Goal: Task Accomplishment & Management: Complete application form

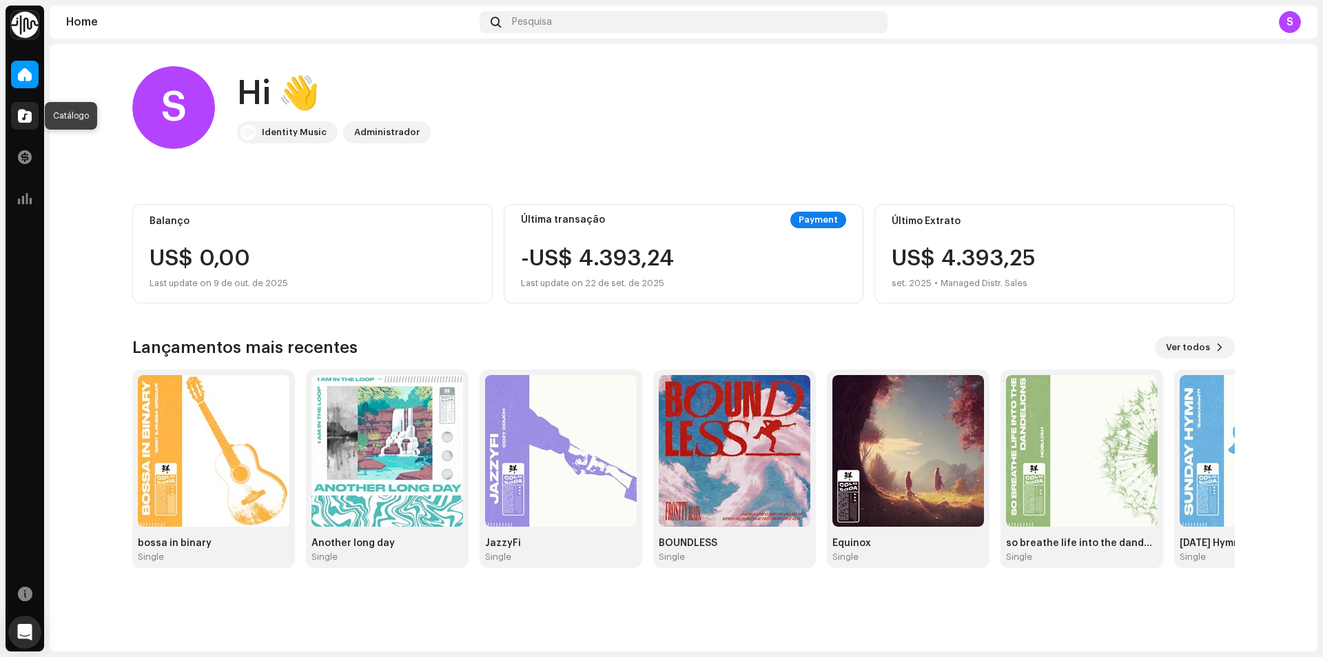
click at [17, 110] on div at bounding box center [25, 116] width 28 height 28
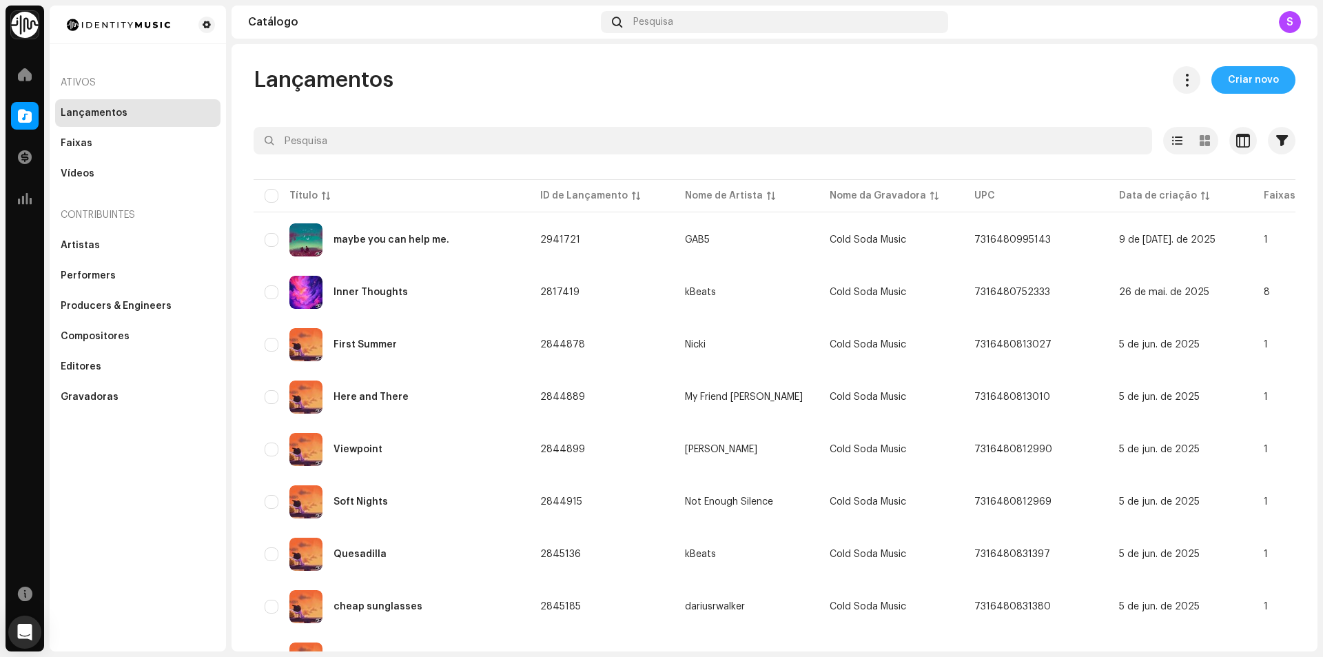
click at [1228, 83] on span "Criar novo" at bounding box center [1253, 80] width 51 height 28
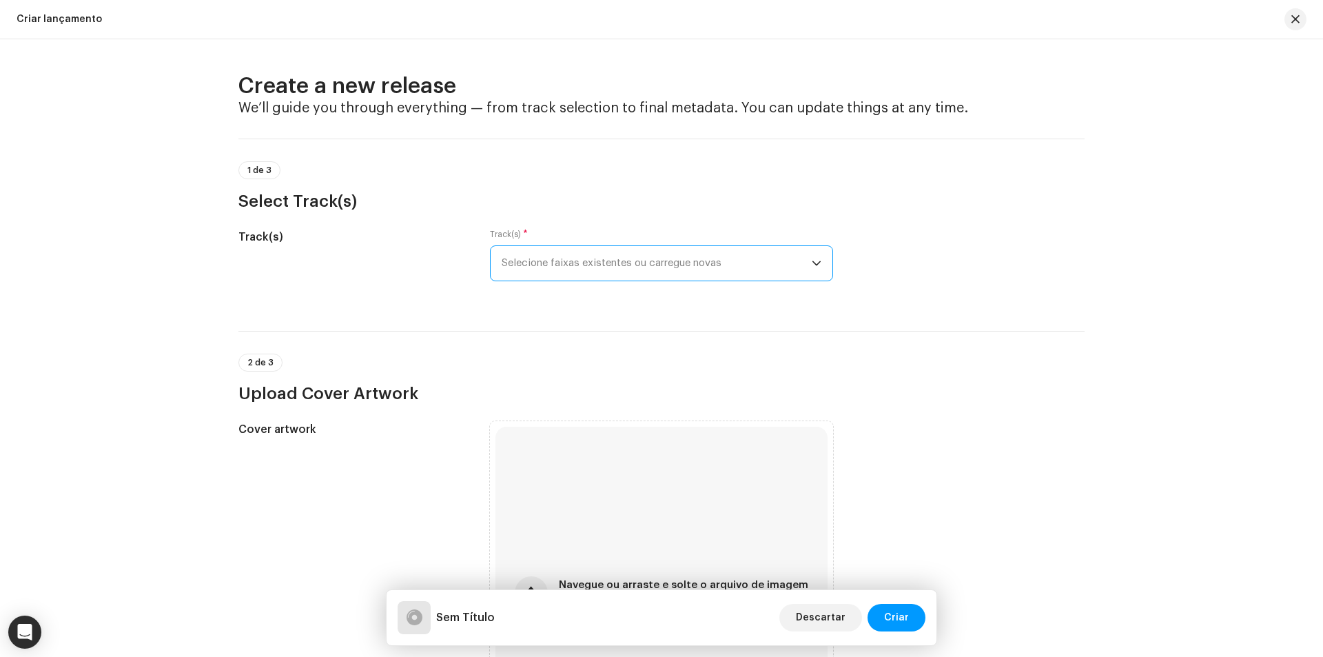
click at [789, 265] on span "Selecione faixas existentes ou carregue novas" at bounding box center [657, 263] width 310 height 34
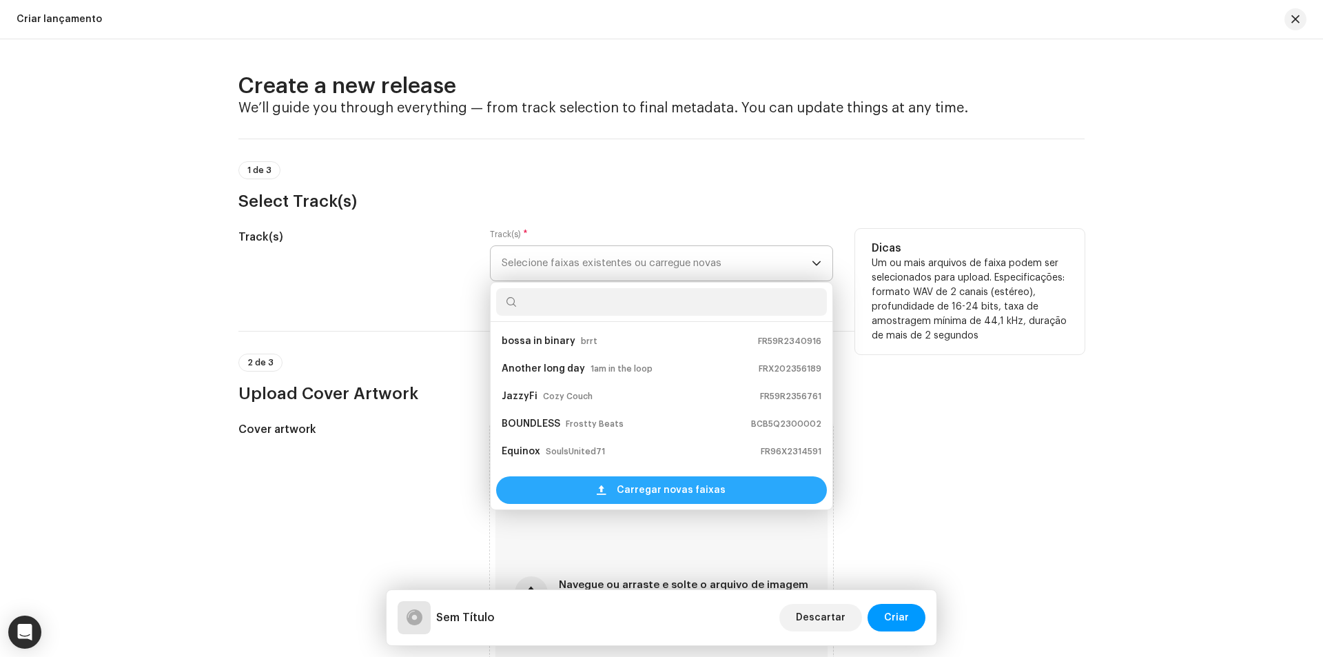
click at [683, 496] on span "Carregar novas faixas" at bounding box center [671, 490] width 109 height 28
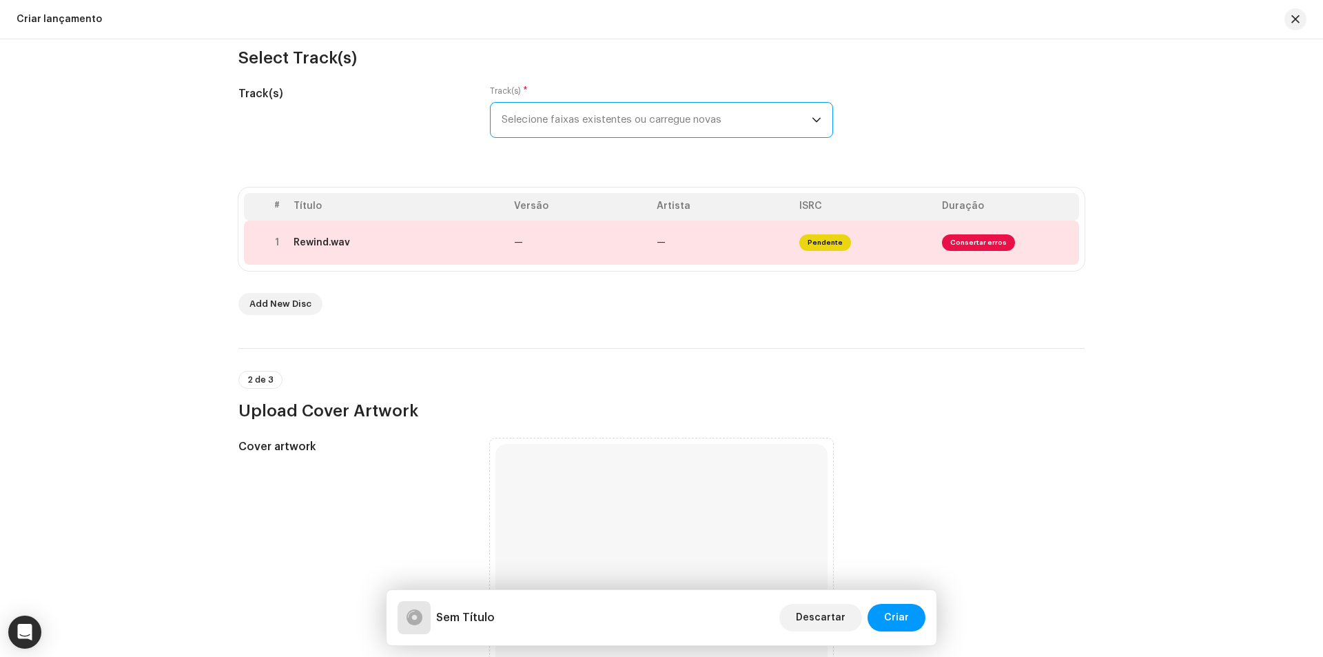
scroll to position [138, 0]
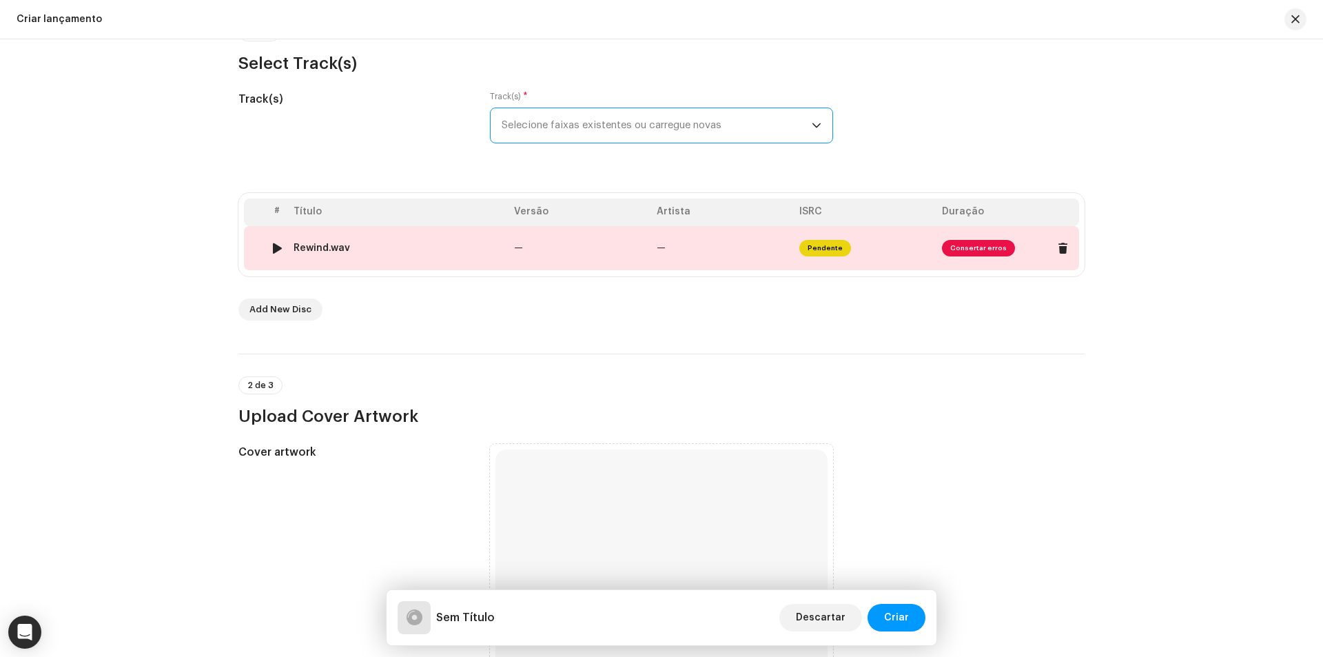
click at [331, 252] on div "Rewind.wav" at bounding box center [322, 248] width 57 height 11
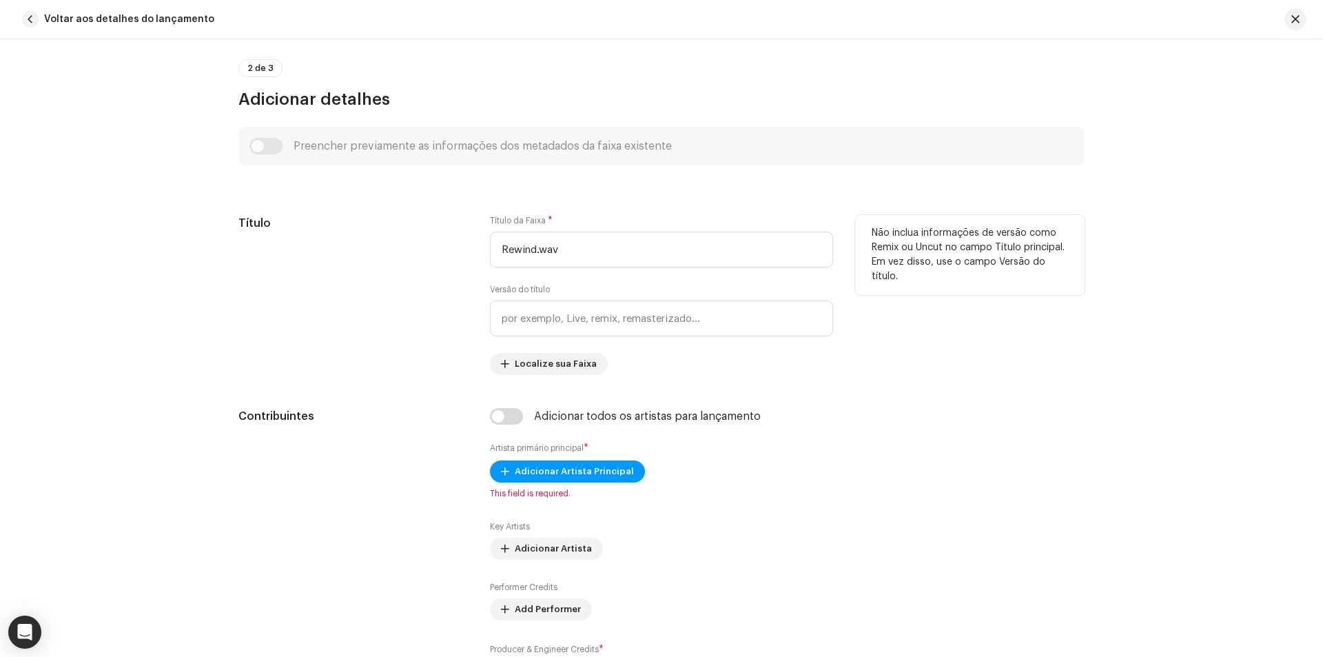
scroll to position [431, 0]
click at [567, 258] on input "Rewind.wav" at bounding box center [661, 250] width 343 height 36
click at [433, 284] on div "Título" at bounding box center [353, 296] width 230 height 160
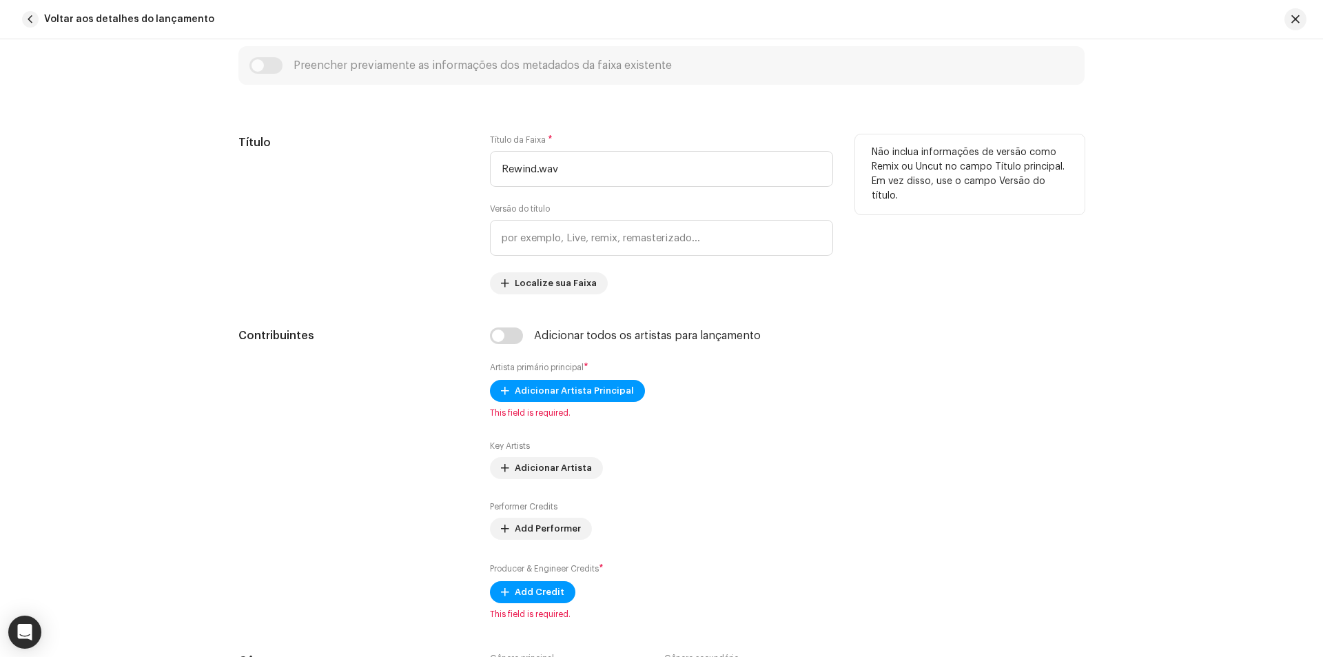
scroll to position [569, 0]
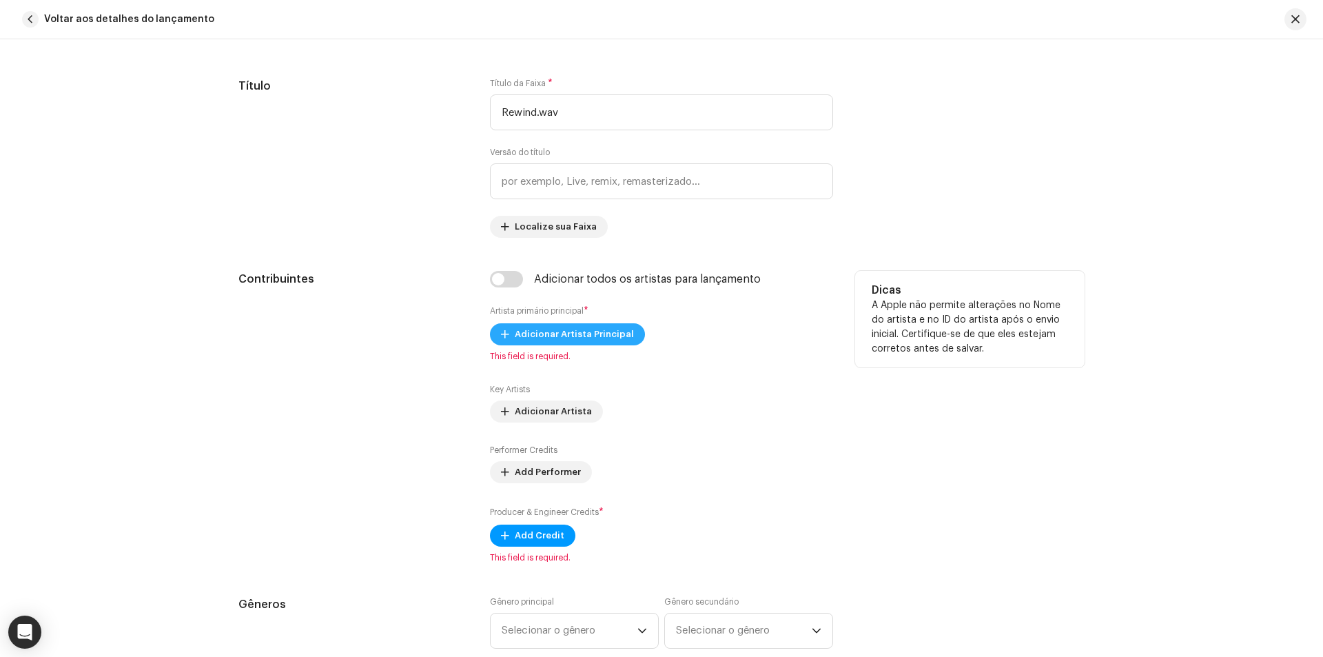
click at [573, 337] on span "Adicionar Artista Principal" at bounding box center [574, 334] width 119 height 28
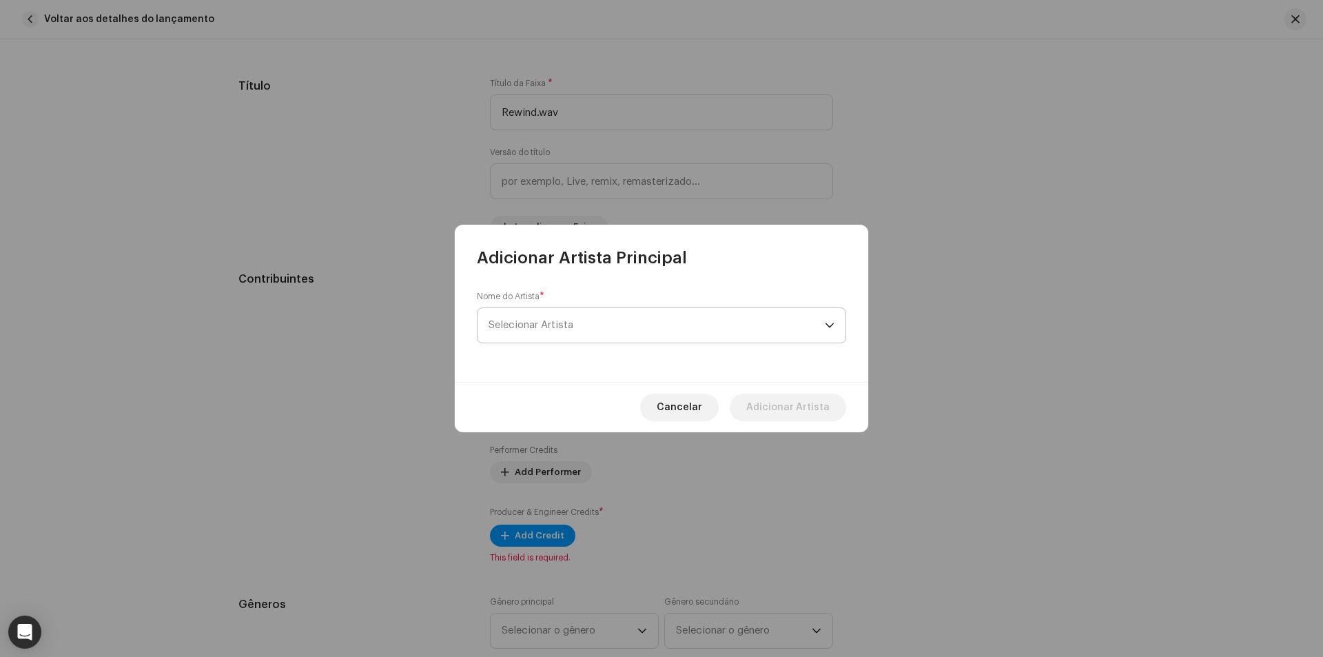
click at [573, 336] on span "Selecionar Artista" at bounding box center [657, 325] width 336 height 34
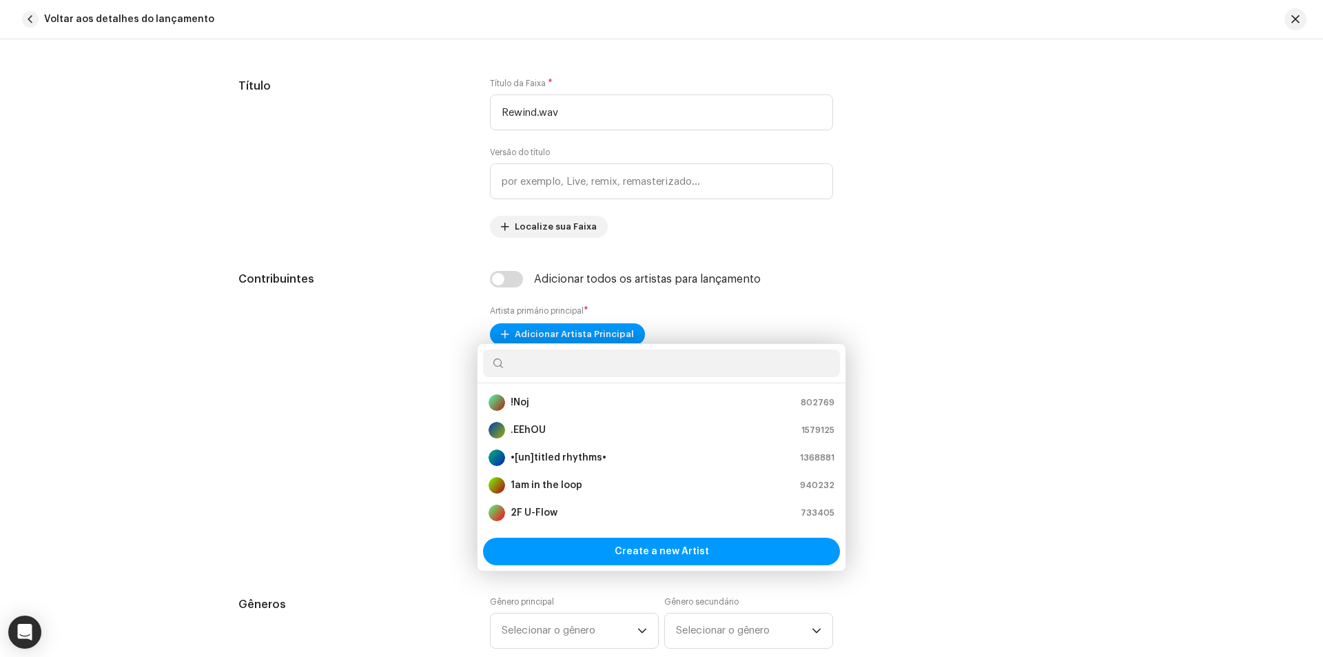
click at [345, 272] on div "Adicionar Artista Principal Nome do Artista * Selecionar Artista Cancelar Adici…" at bounding box center [661, 328] width 1323 height 657
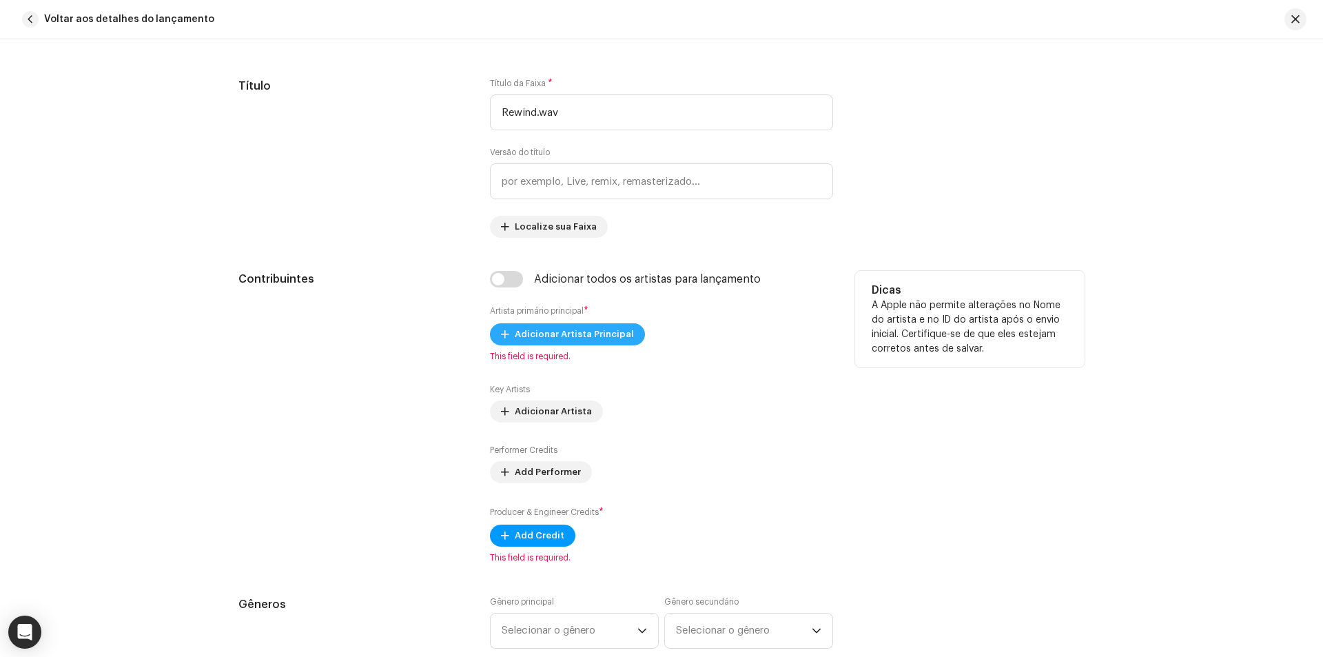
click at [532, 335] on span "Adicionar Artista Principal" at bounding box center [574, 334] width 119 height 28
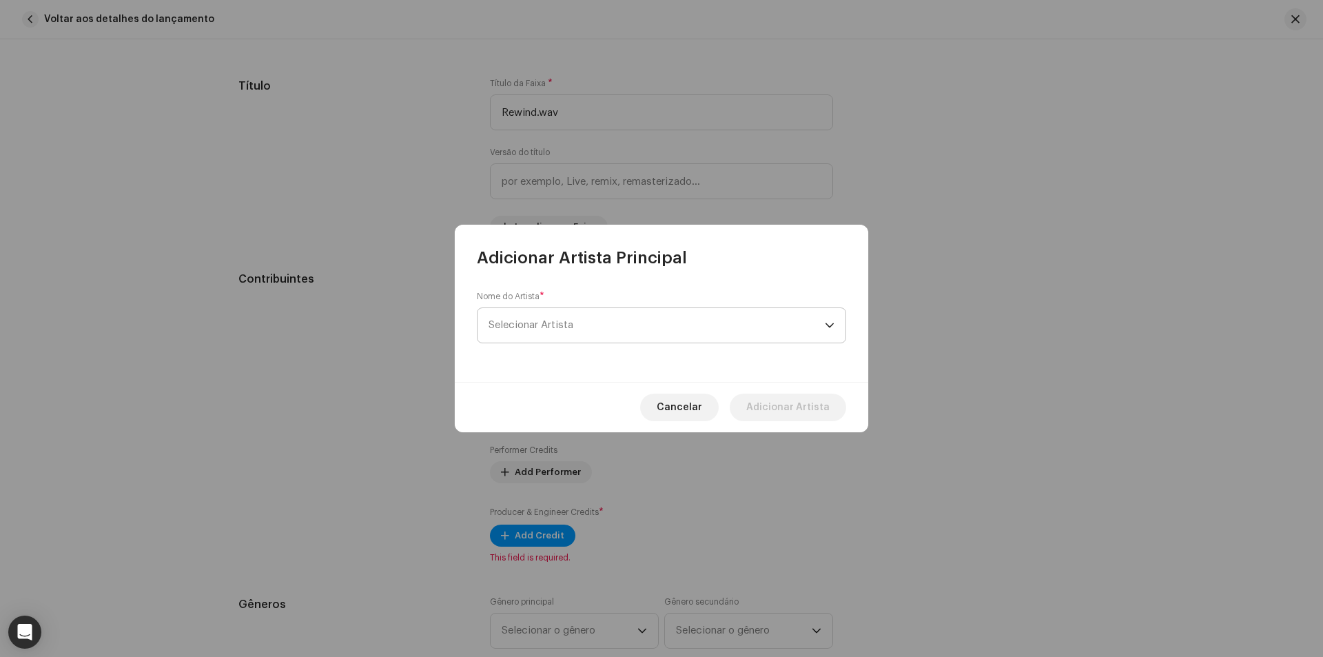
click at [703, 338] on span "Selecionar Artista" at bounding box center [657, 325] width 336 height 34
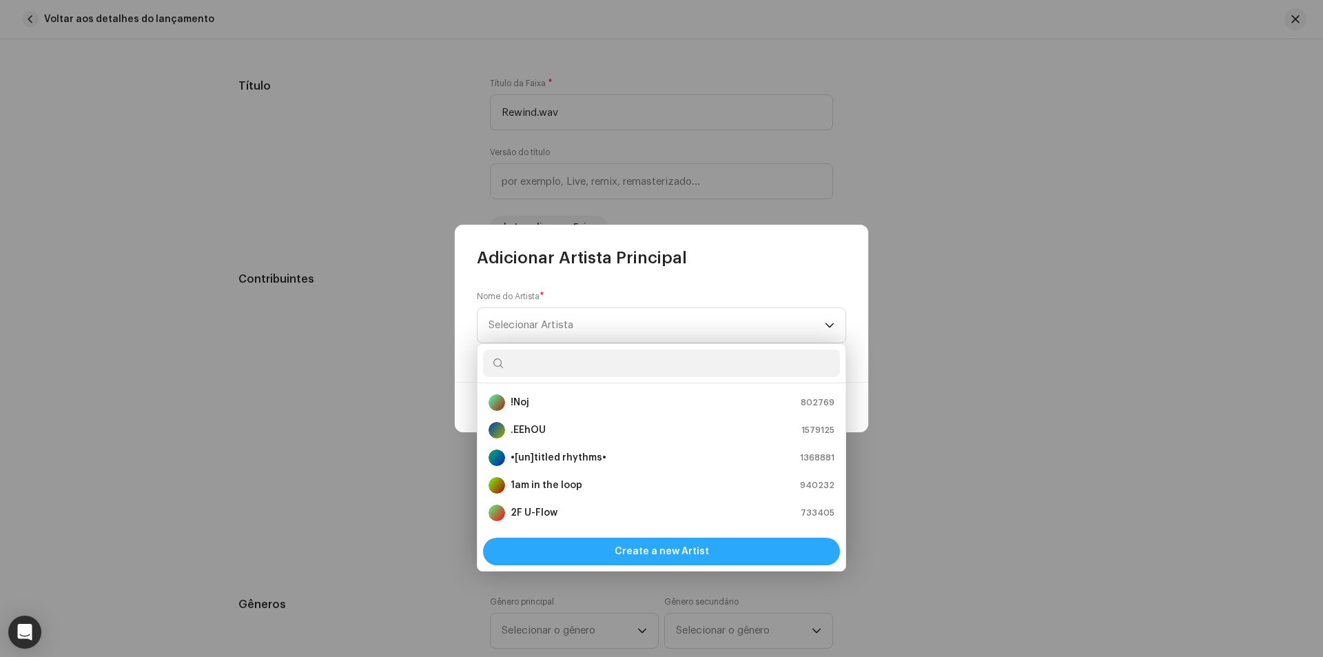
click at [671, 555] on span "Create a new Artist" at bounding box center [662, 552] width 94 height 28
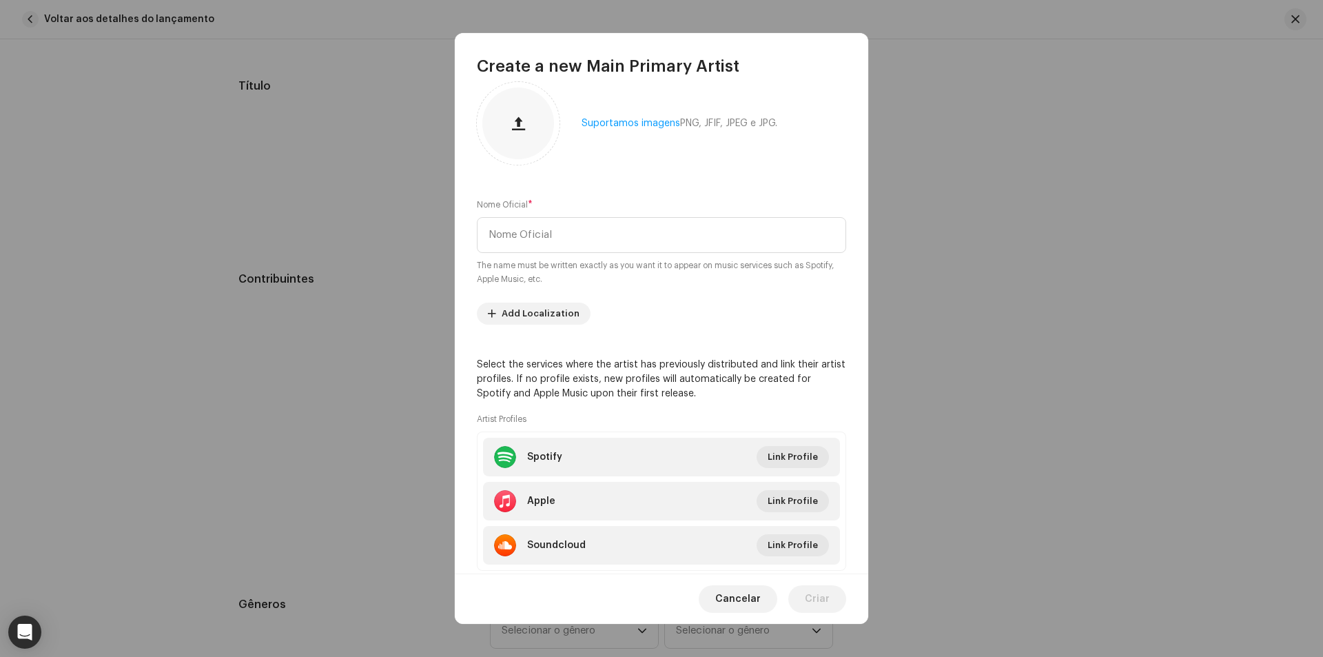
scroll to position [0, 0]
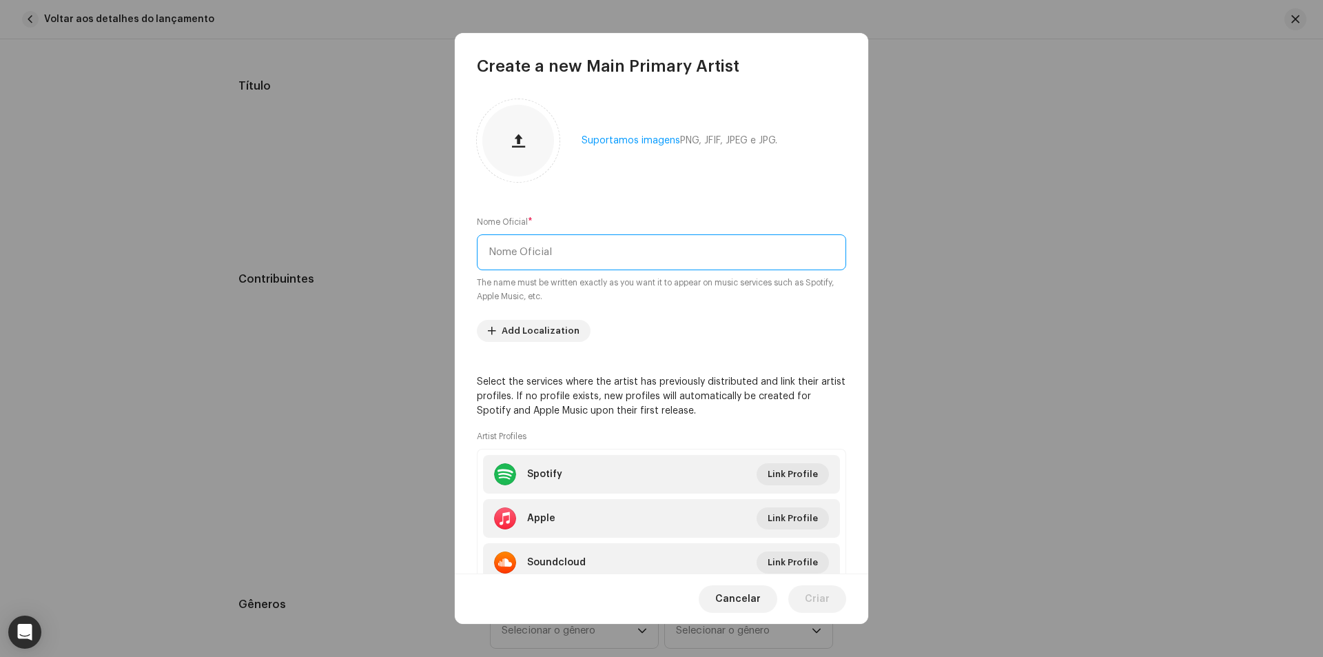
click at [535, 247] on input "text" at bounding box center [661, 252] width 369 height 36
paste input "VHS memory"
type input "VHS memory"
click at [816, 598] on span "Criar" at bounding box center [817, 599] width 25 height 28
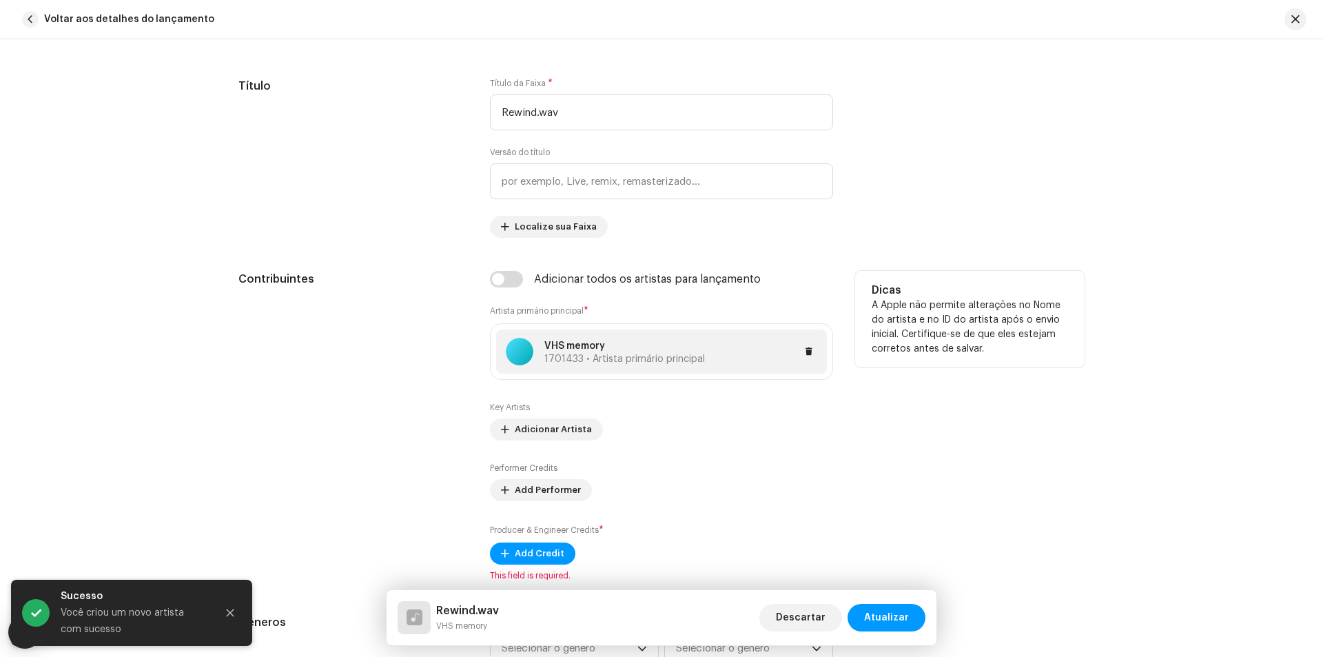
click at [607, 353] on div "VHS memory 1701433 • Artista primário principal" at bounding box center [624, 352] width 161 height 26
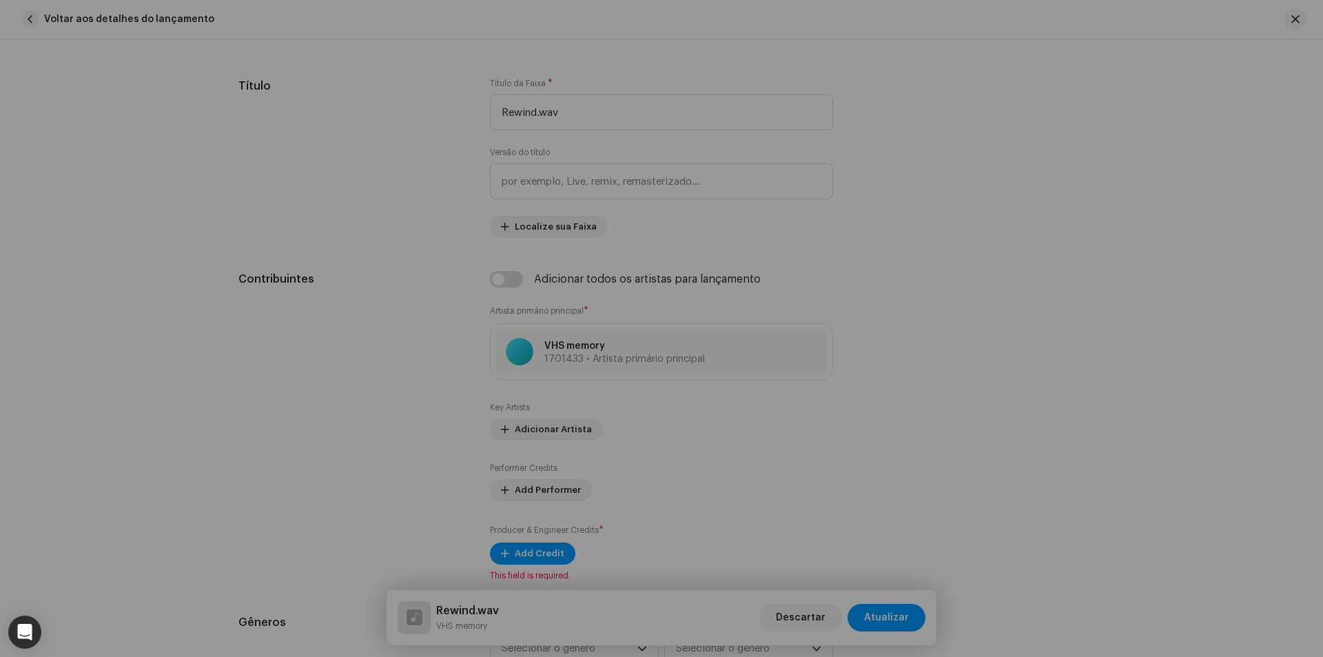
click at [416, 391] on div "Atualizar Artista Primário Principal Nome do Artista * VHS memory 1701433 Add L…" at bounding box center [661, 328] width 1323 height 657
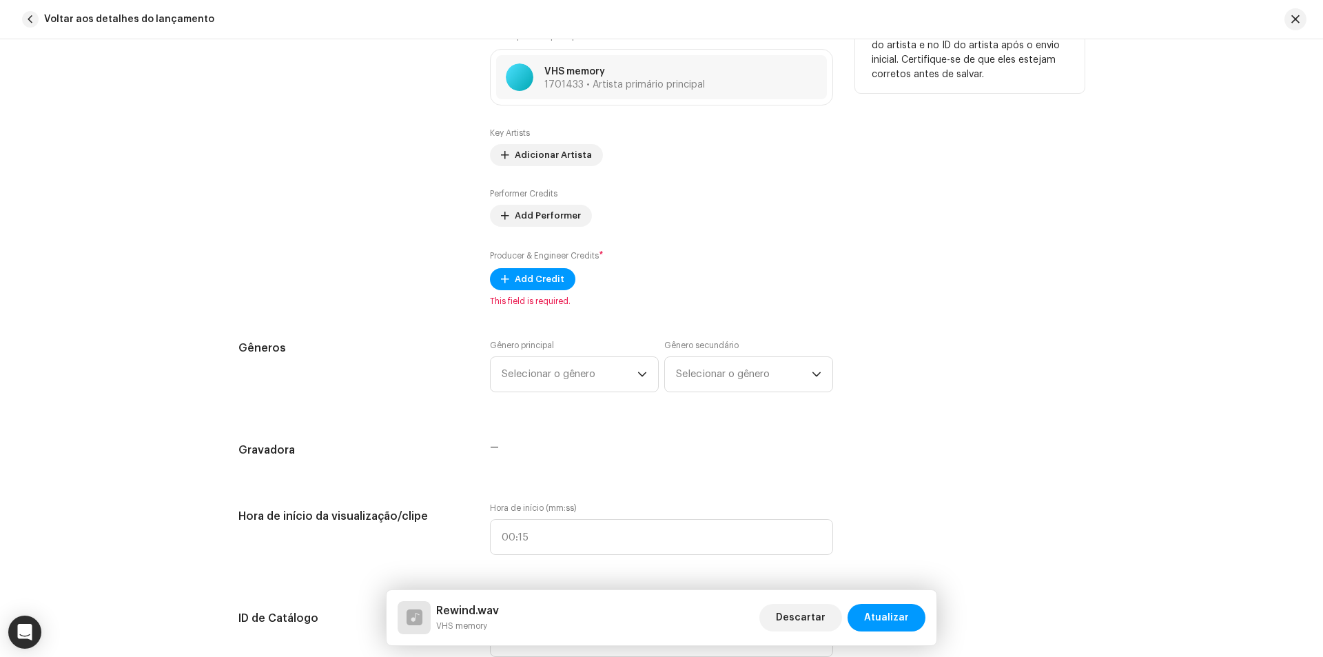
scroll to position [844, 0]
click at [515, 273] on span "Add Credit" at bounding box center [540, 278] width 50 height 28
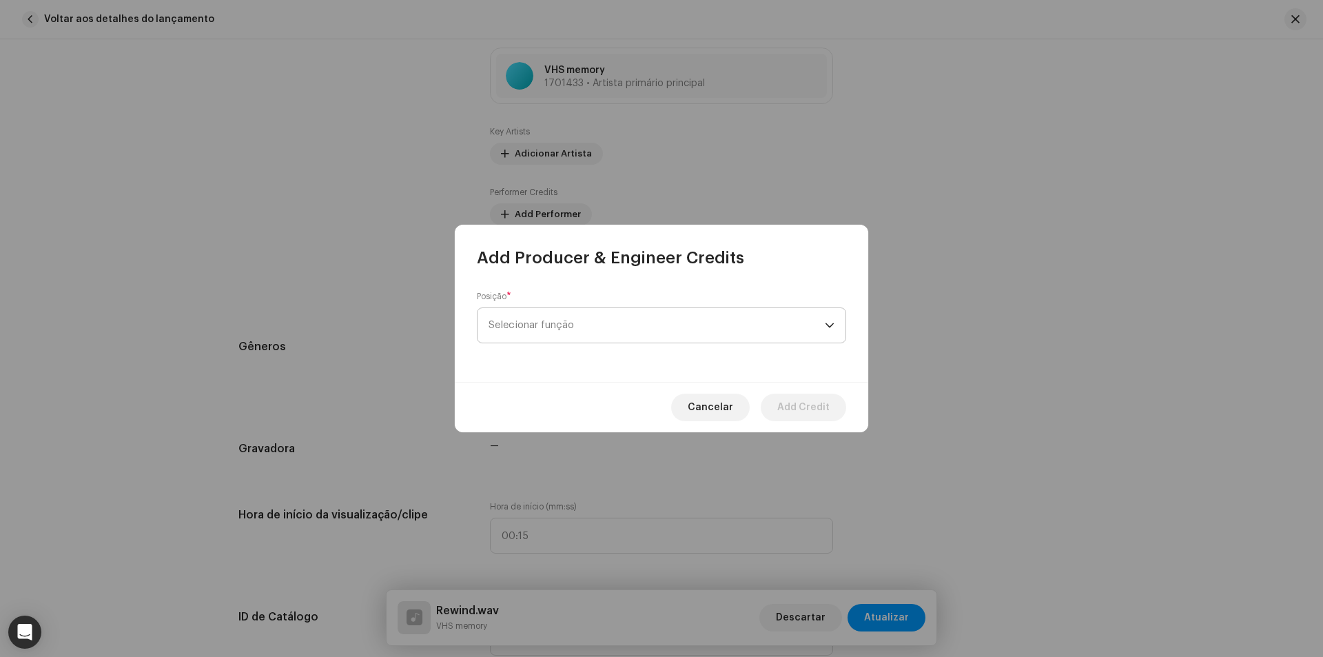
click at [570, 330] on span "Selecionar função" at bounding box center [657, 325] width 336 height 34
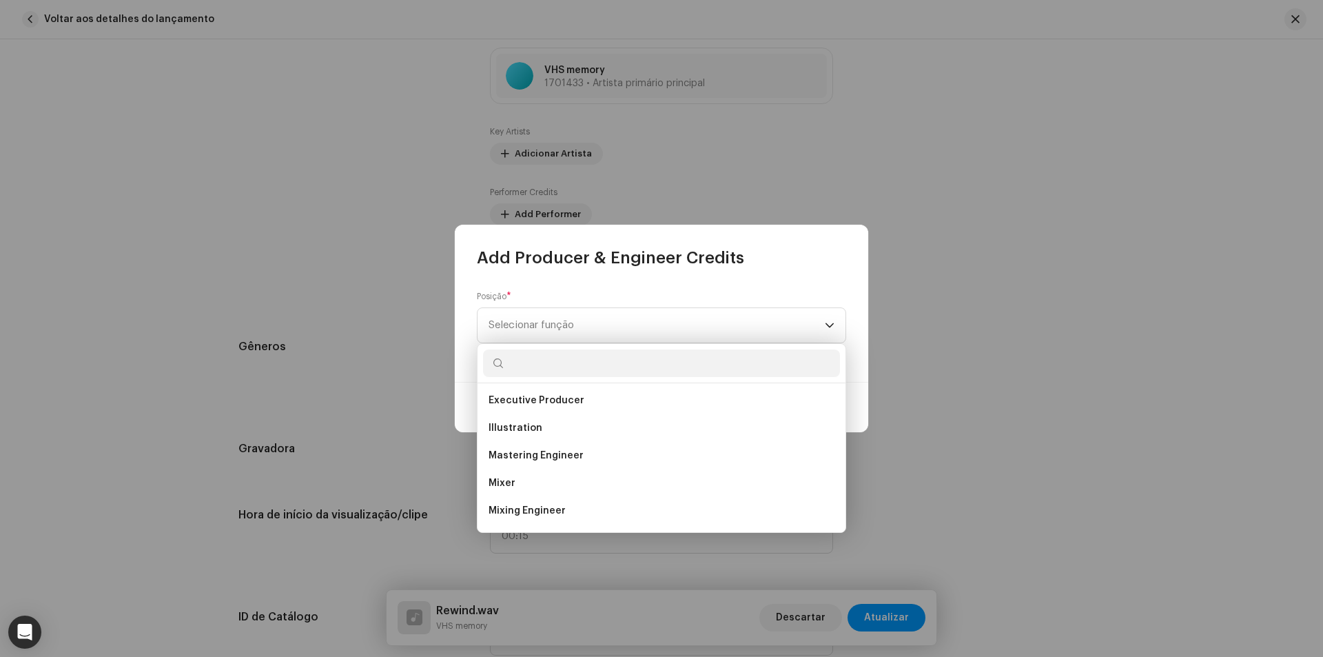
scroll to position [331, 0]
click at [512, 481] on span "Mixer" at bounding box center [502, 485] width 27 height 14
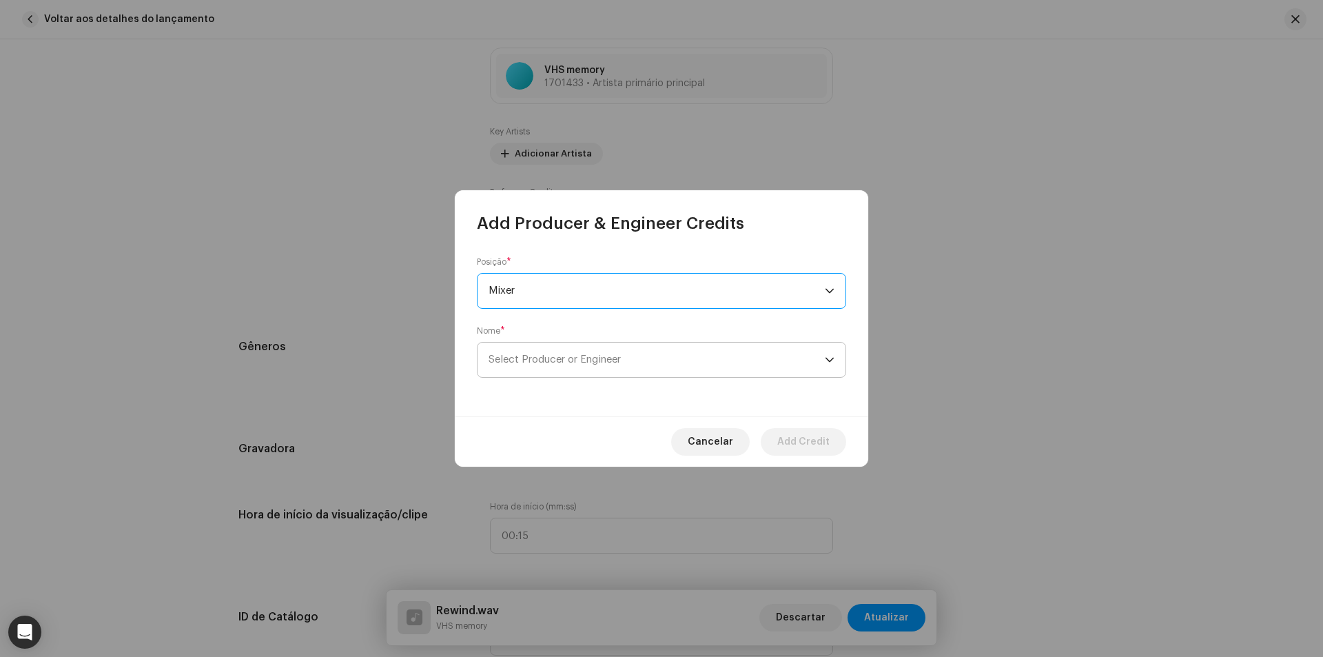
click at [556, 358] on span "Select Producer or Engineer" at bounding box center [555, 359] width 132 height 10
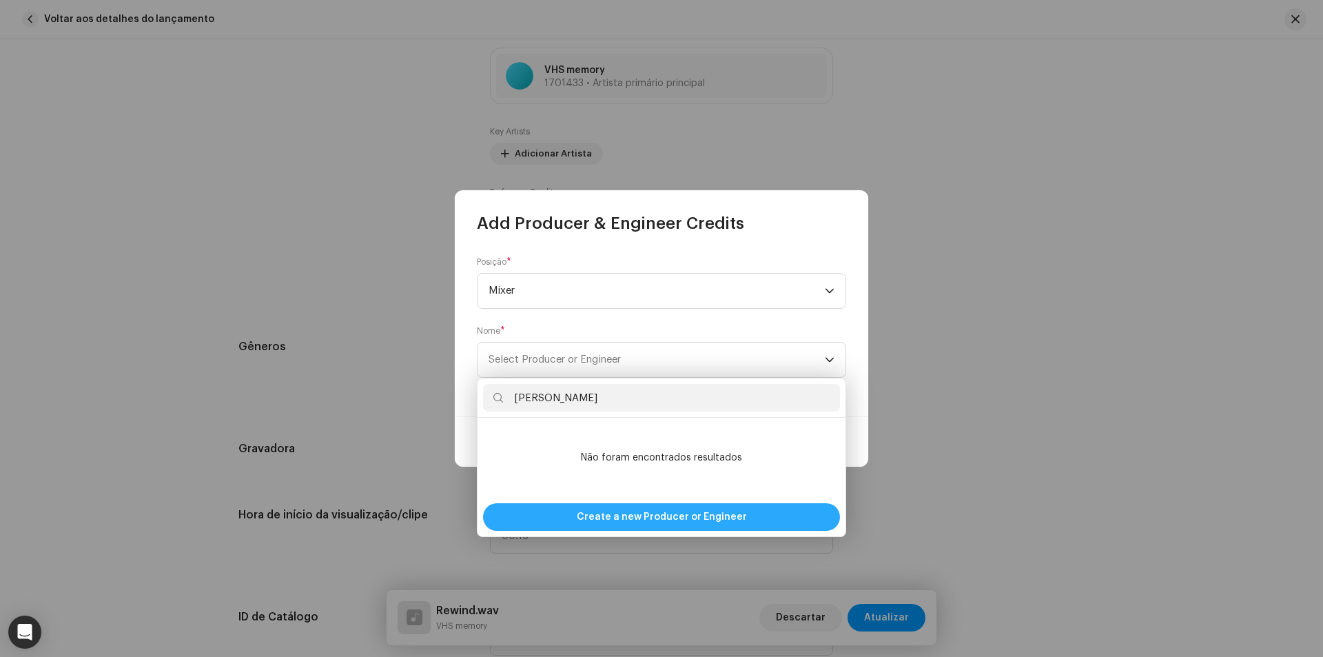
type input "[PERSON_NAME]"
click at [633, 521] on span "Create a new Producer or Engineer" at bounding box center [662, 517] width 170 height 28
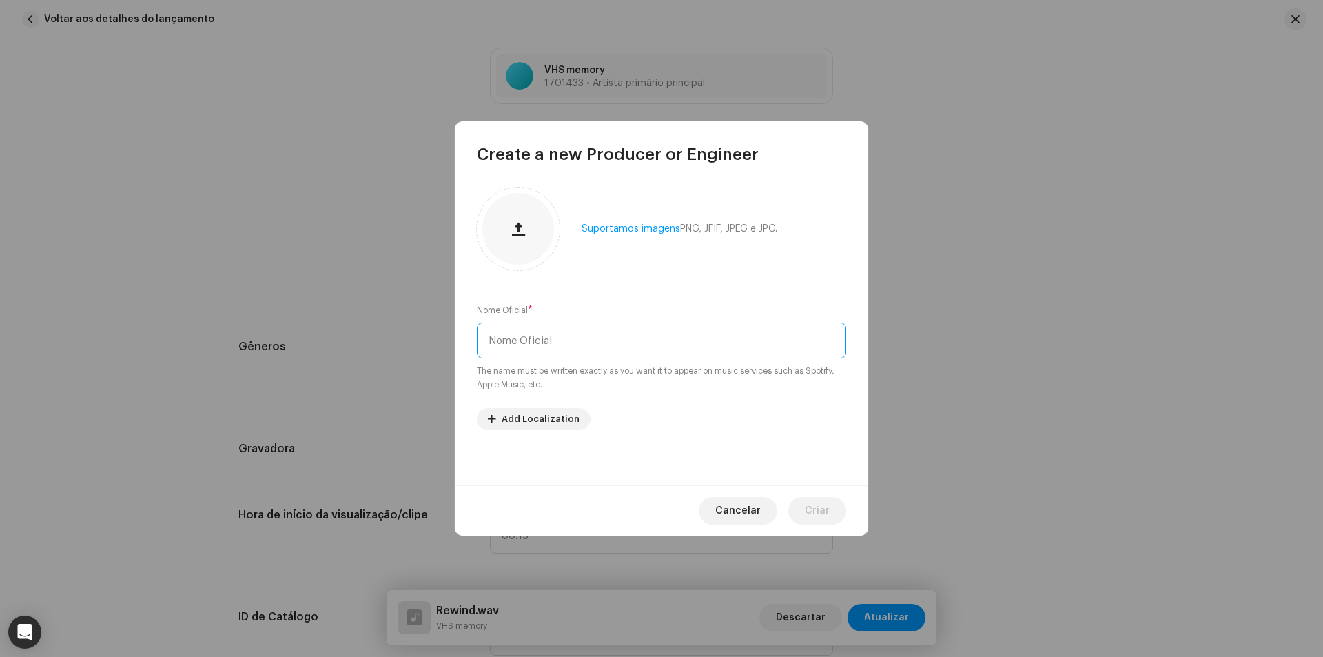
click at [562, 341] on input "text" at bounding box center [661, 341] width 369 height 36
paste input "[PERSON_NAME]"
type input "[PERSON_NAME]"
click at [815, 513] on span "Criar" at bounding box center [817, 511] width 25 height 28
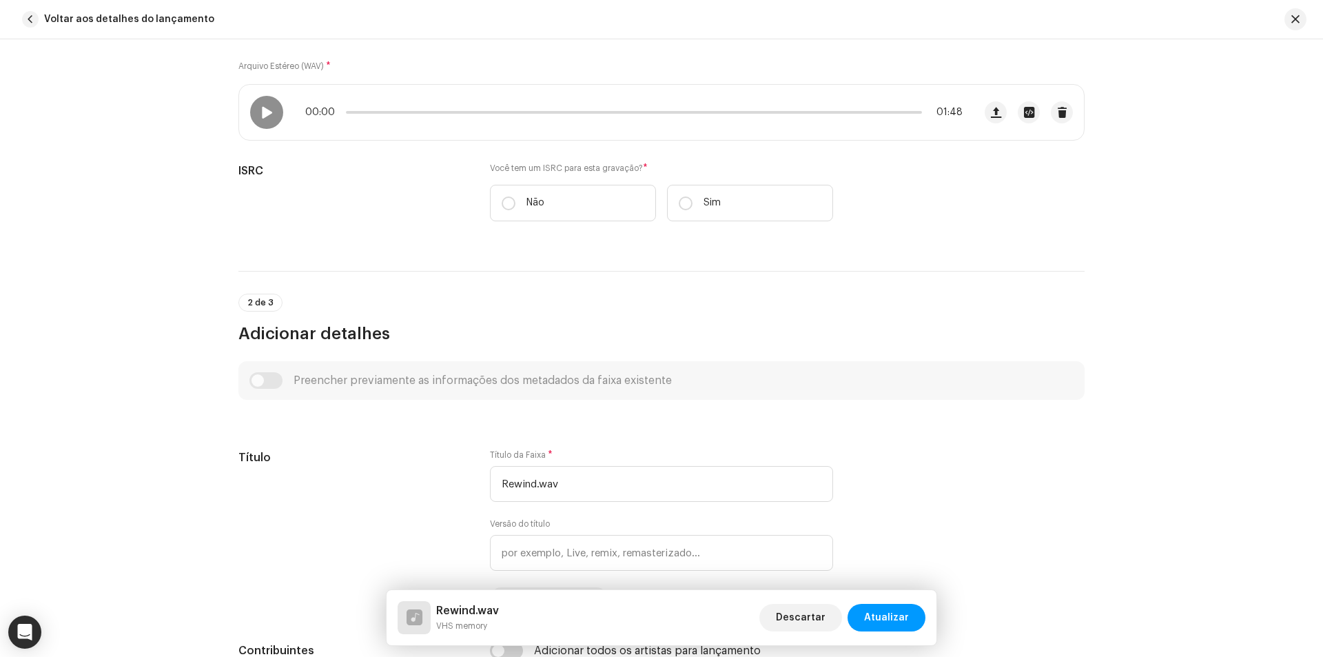
scroll to position [207, 0]
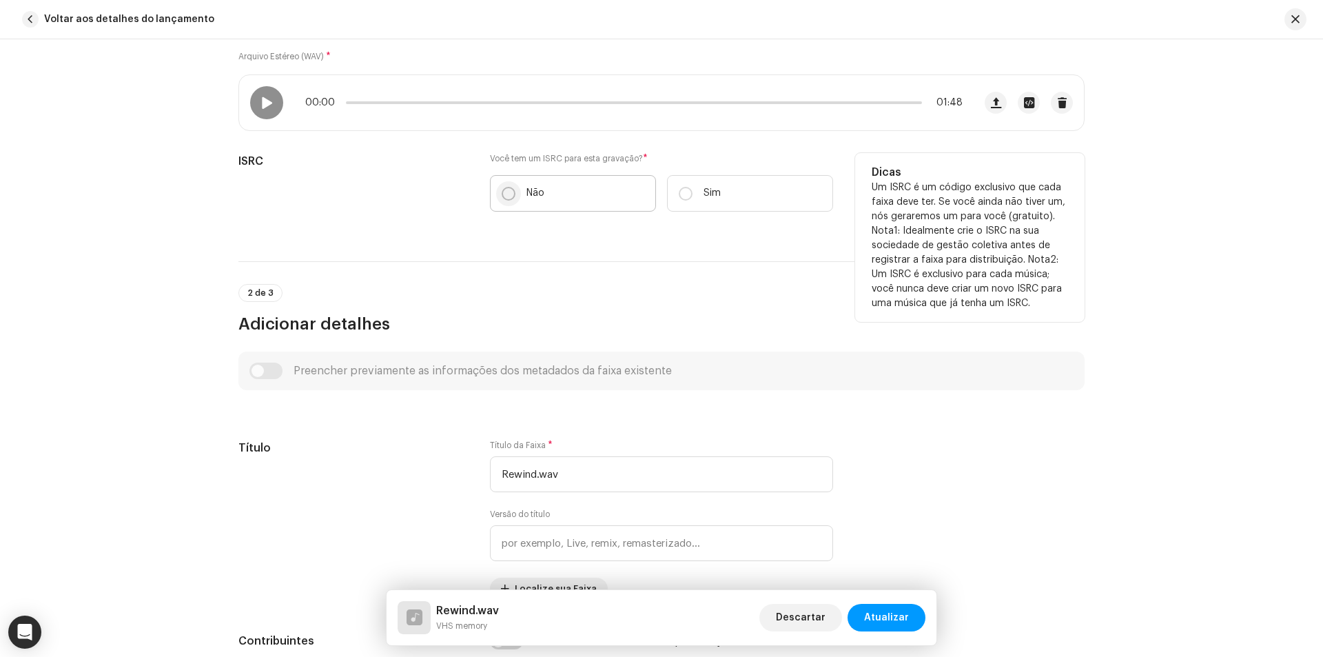
click at [504, 199] on input "Não" at bounding box center [509, 194] width 14 height 14
radio input "true"
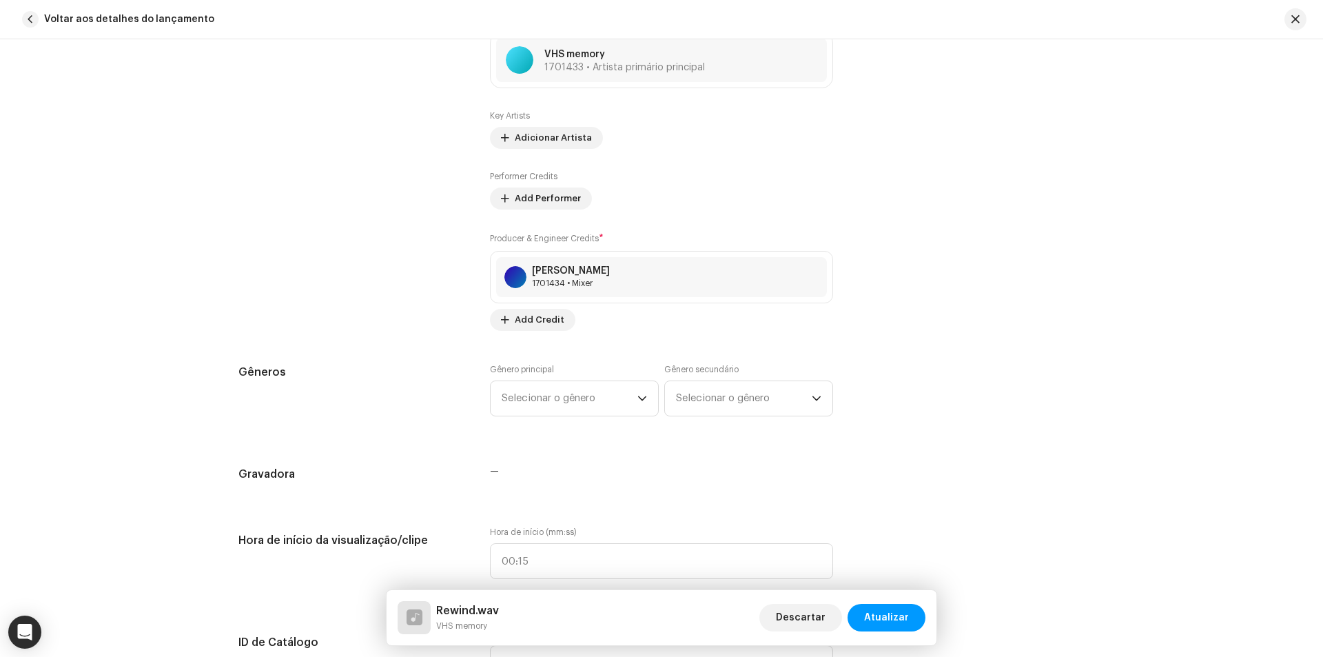
scroll to position [965, 0]
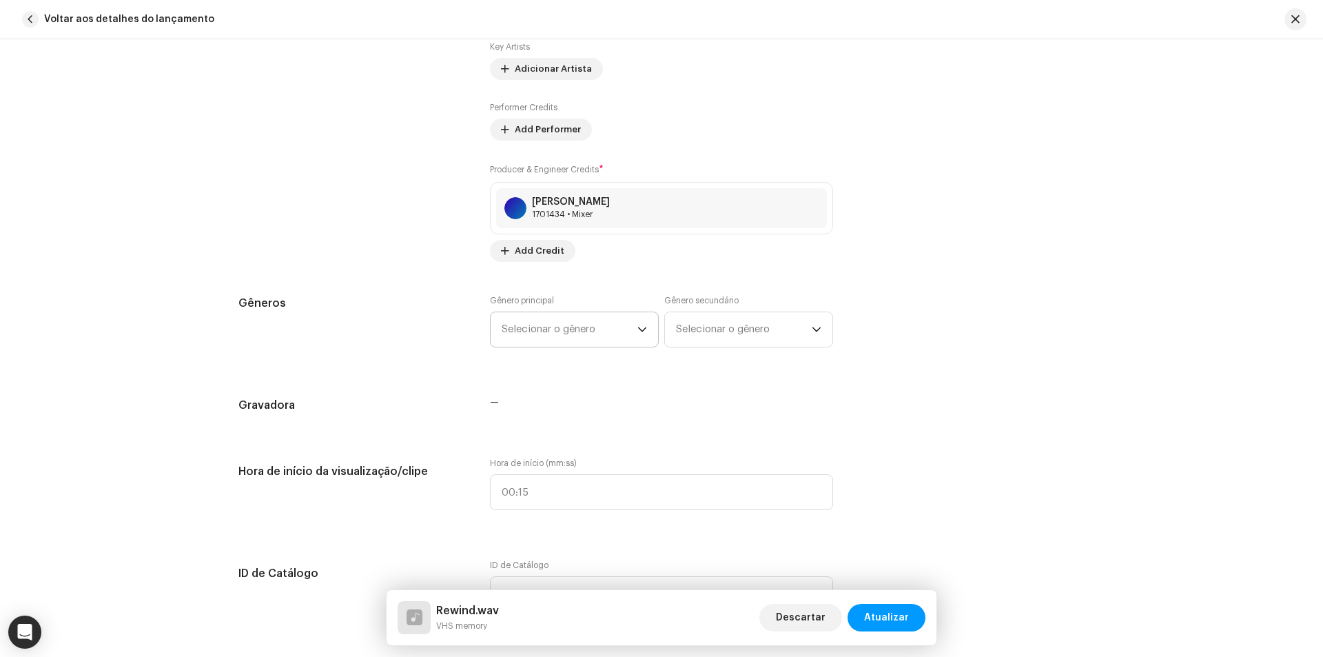
click at [575, 325] on span "Selecionar o gênero" at bounding box center [570, 329] width 136 height 34
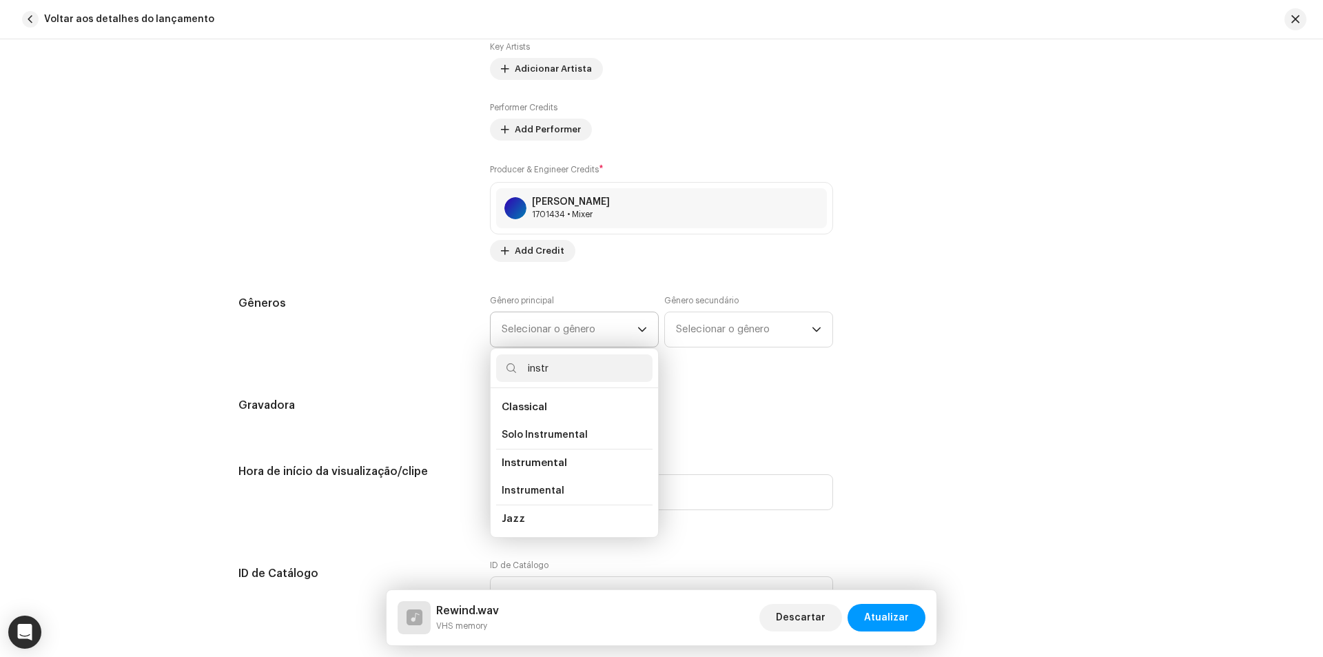
type input "instr"
click at [553, 462] on span "Instrumental" at bounding box center [534, 463] width 65 height 10
click at [512, 491] on span "Instrumental" at bounding box center [533, 491] width 63 height 14
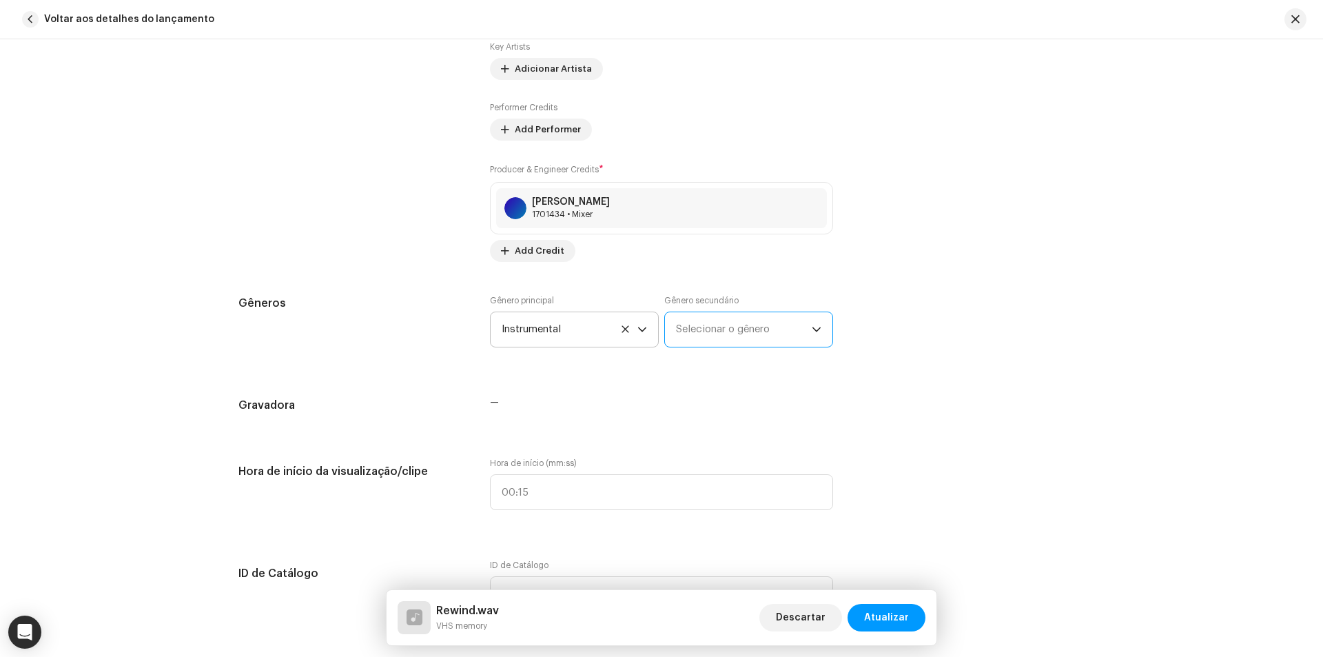
click at [702, 329] on span "Selecionar o gênero" at bounding box center [744, 329] width 136 height 34
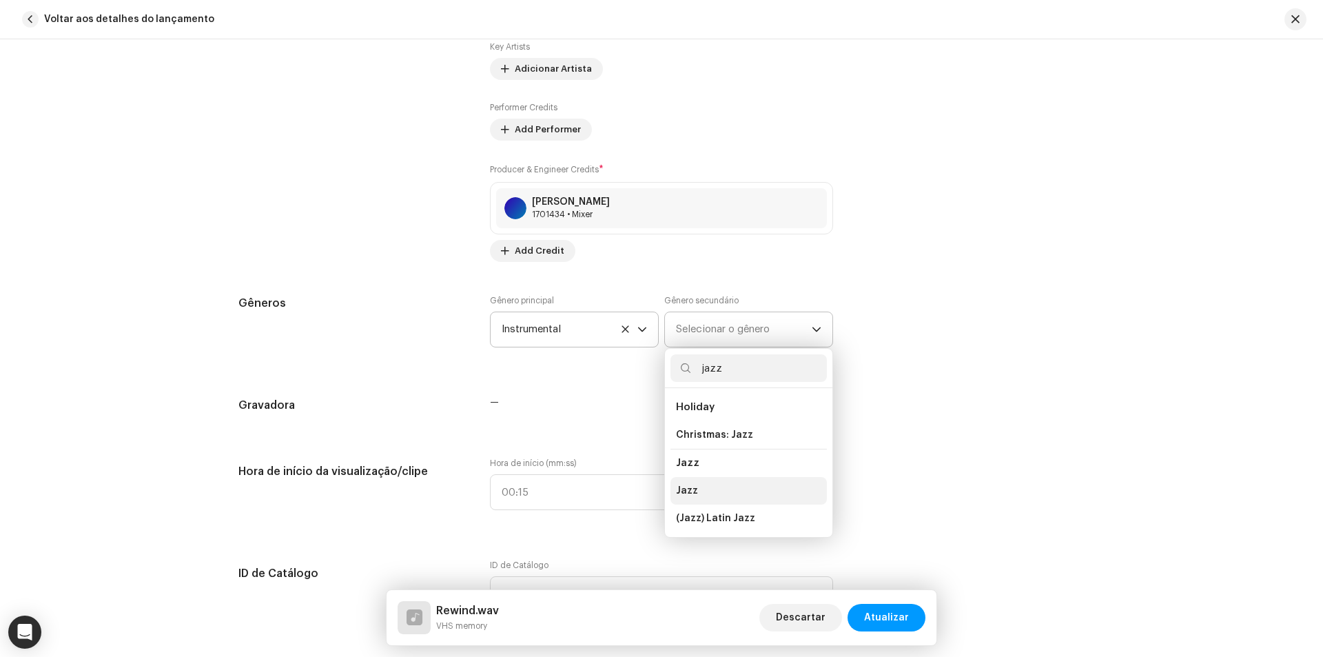
type input "jazz"
click at [683, 493] on span "Jazz" at bounding box center [687, 491] width 22 height 14
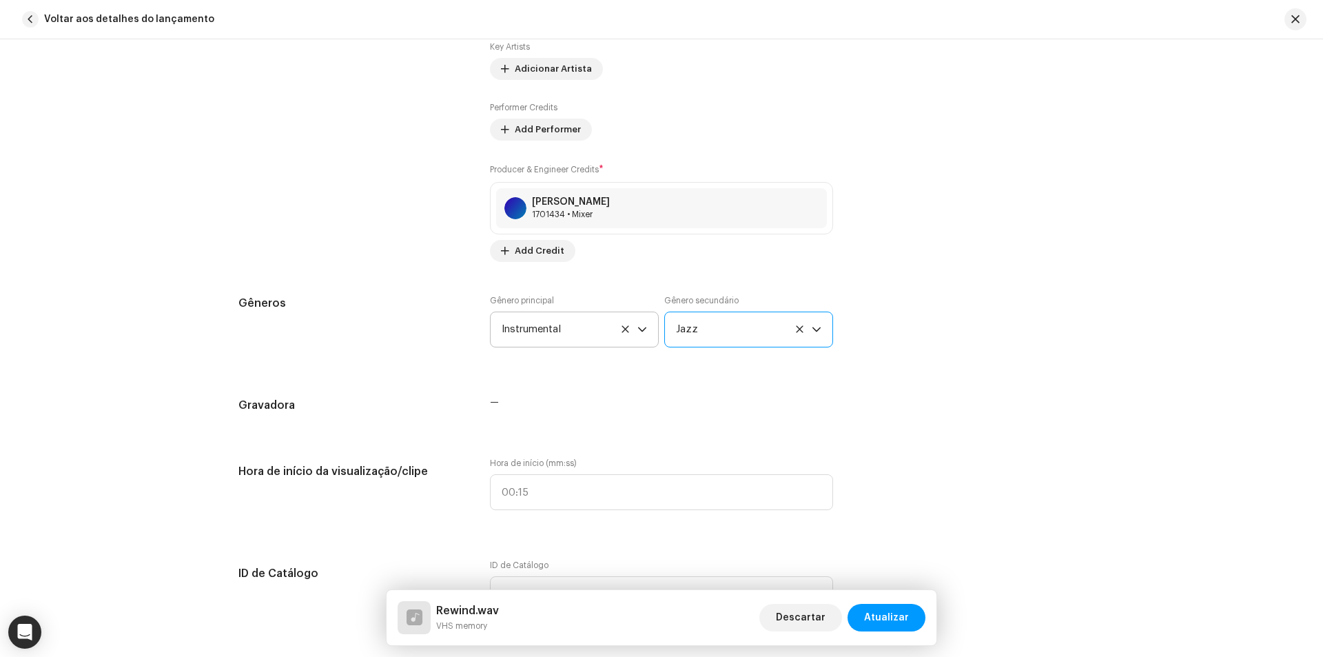
click at [411, 249] on div "Contribuintes" at bounding box center [353, 86] width 230 height 352
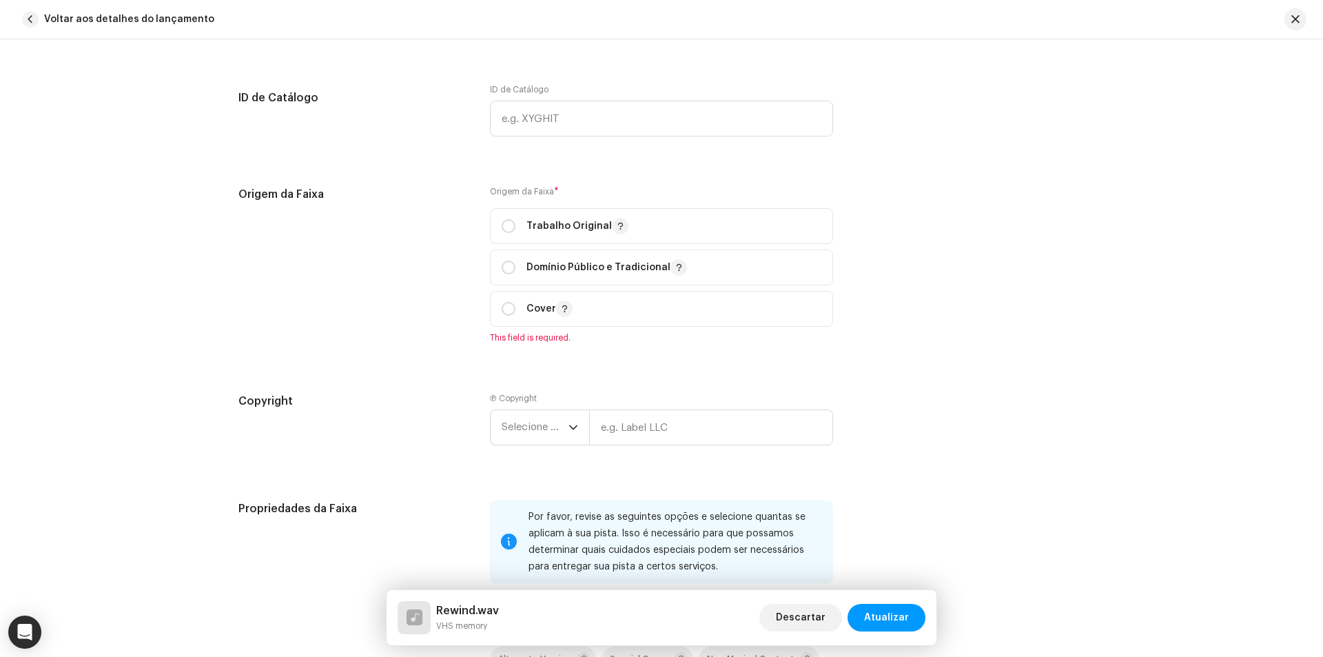
scroll to position [1447, 0]
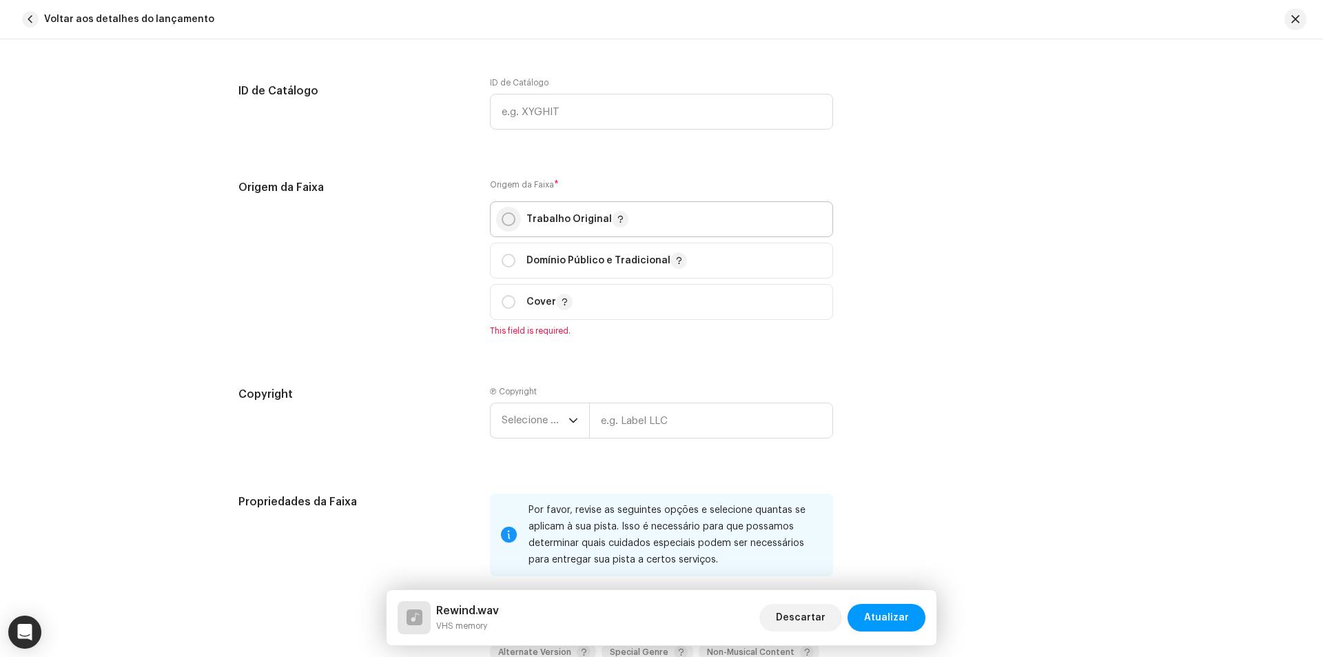
click at [512, 216] on p-radiobutton at bounding box center [509, 219] width 14 height 14
radio input "true"
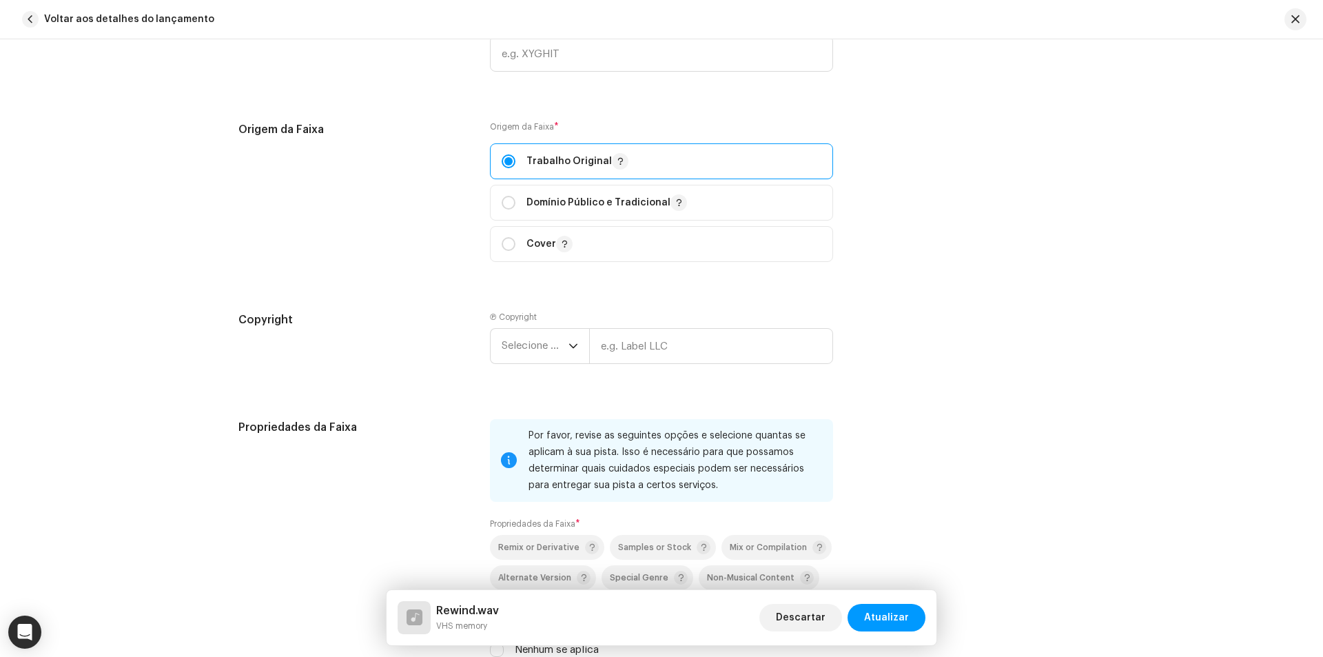
scroll to position [1585, 0]
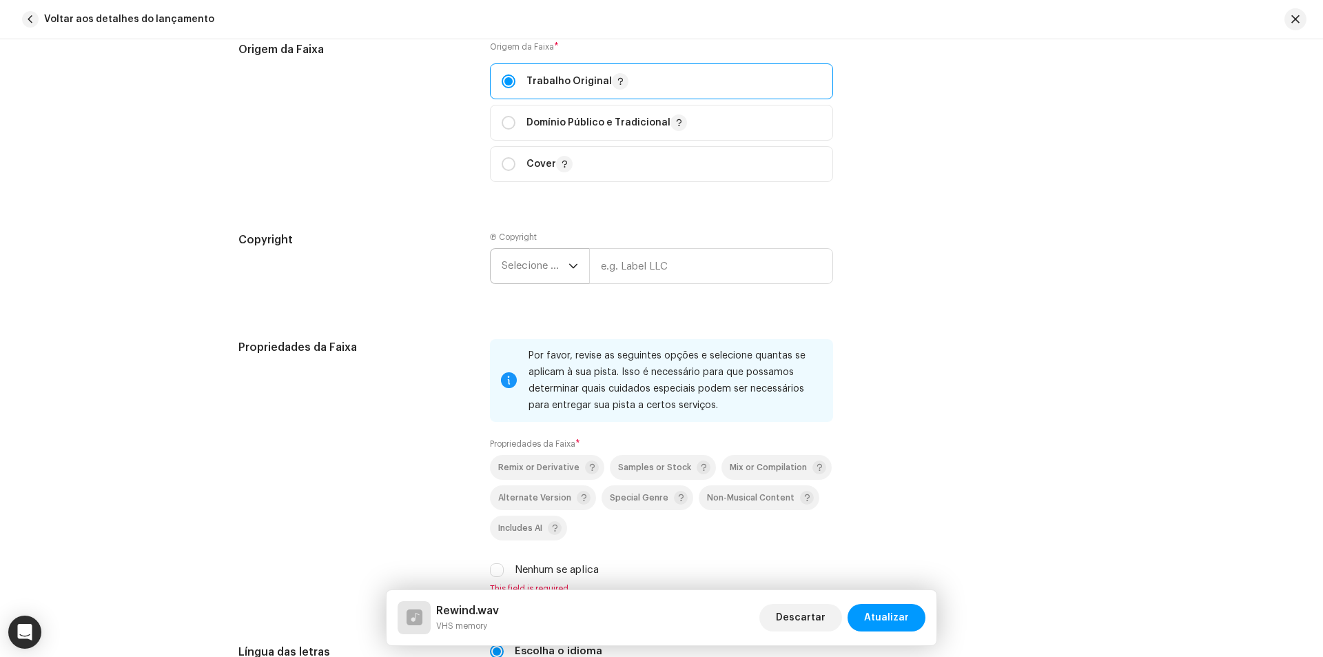
click at [529, 263] on span "Selecione o ano" at bounding box center [535, 266] width 67 height 34
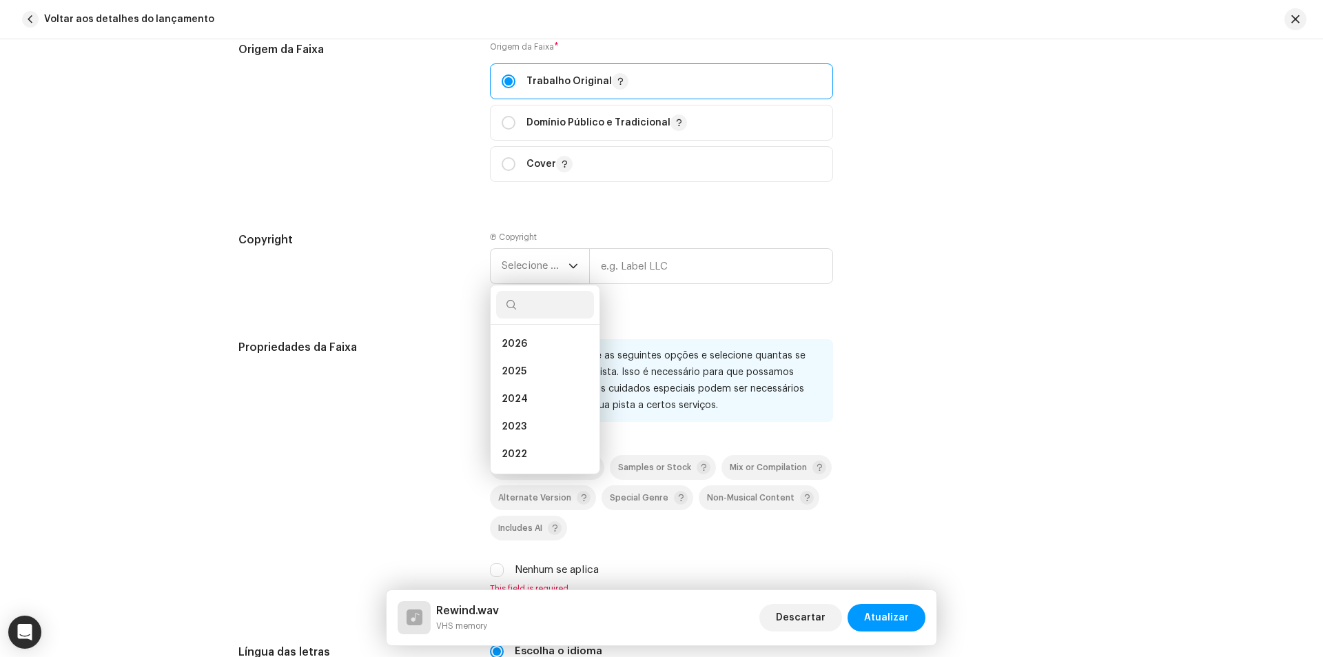
click at [493, 194] on div "Origem da Faixa * Trabalho Original Domínio Público e Tradicional Cover" at bounding box center [661, 119] width 343 height 157
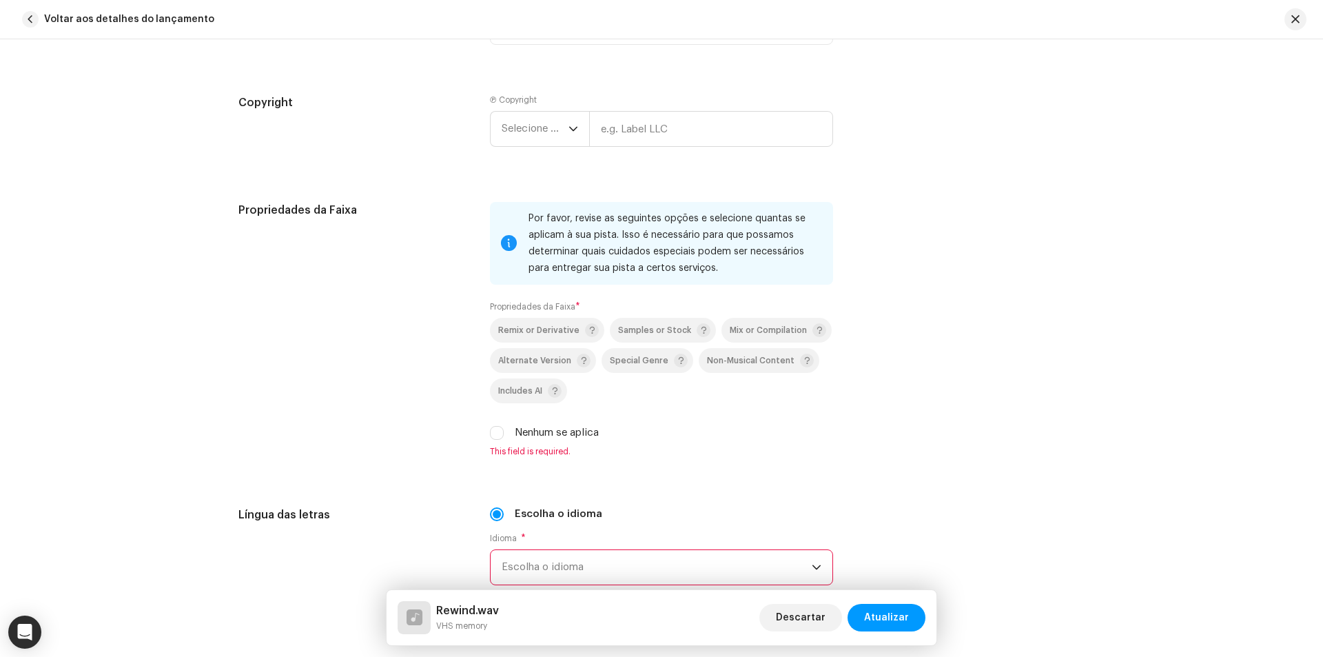
scroll to position [1723, 0]
click at [495, 430] on input "Nenhum se aplica" at bounding box center [497, 432] width 14 height 14
checkbox input "true"
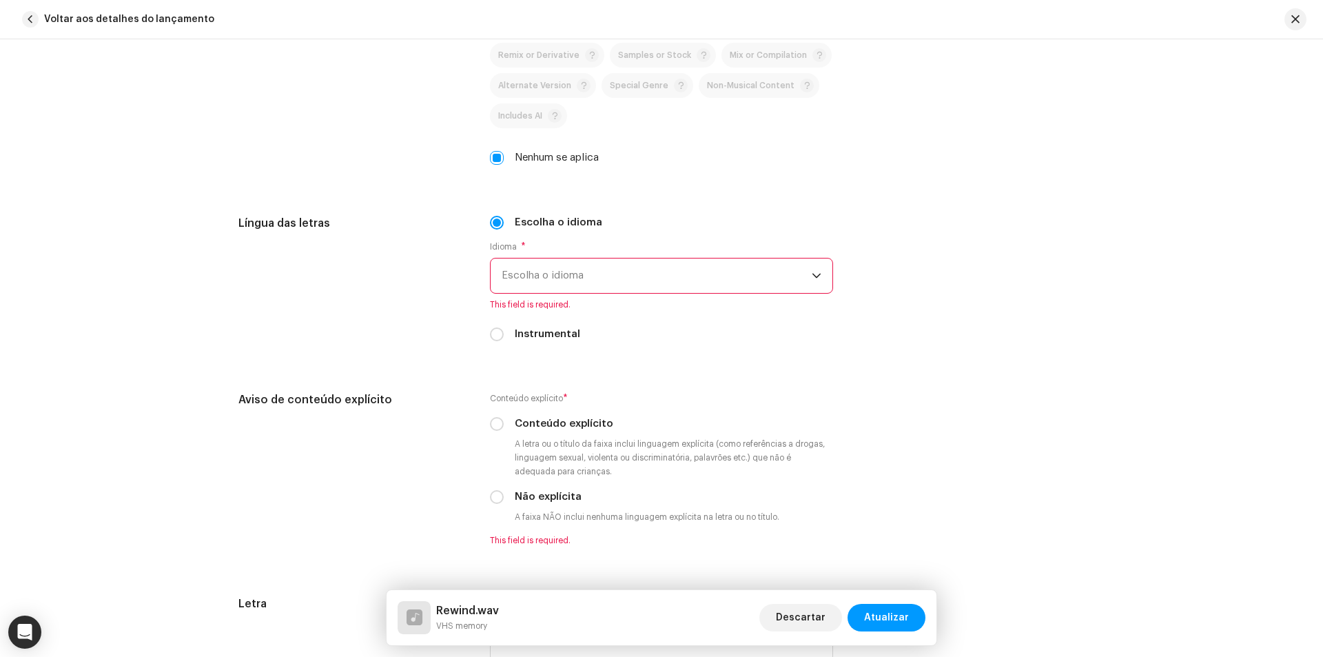
scroll to position [1999, 0]
click at [491, 334] on input "Instrumental" at bounding box center [497, 333] width 14 height 14
radio input "true"
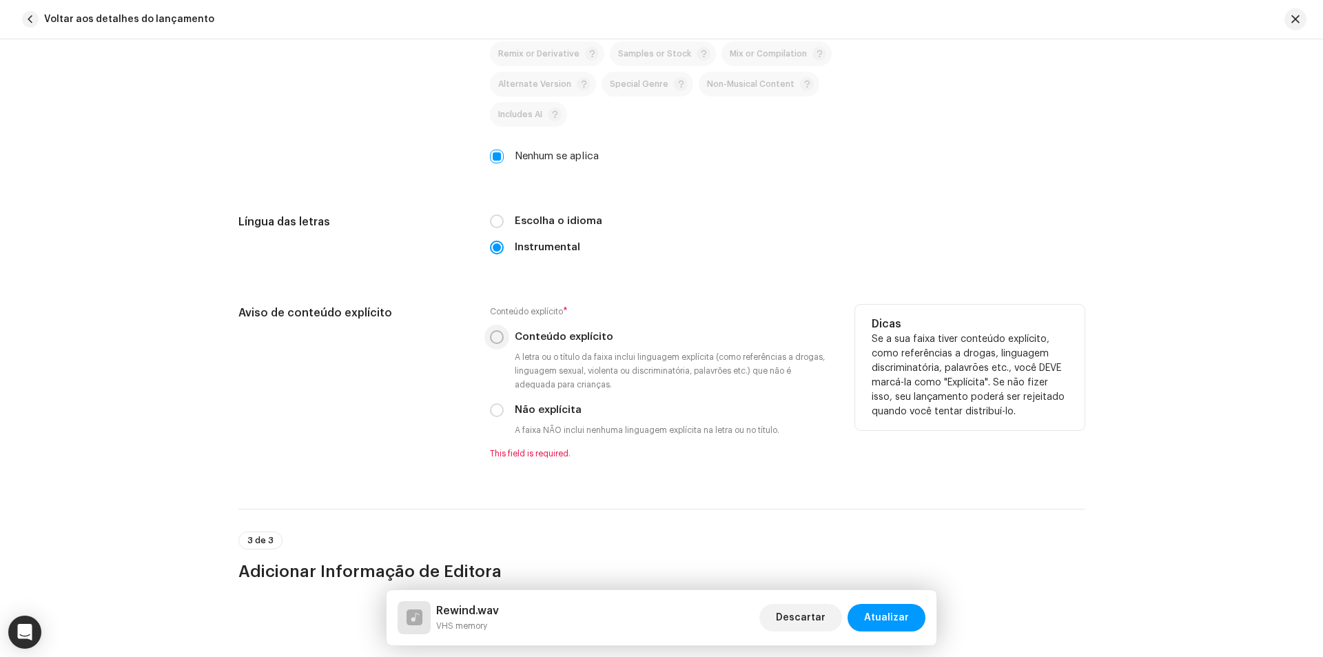
click at [498, 340] on input "Conteúdo explícito" at bounding box center [497, 337] width 14 height 14
radio input "true"
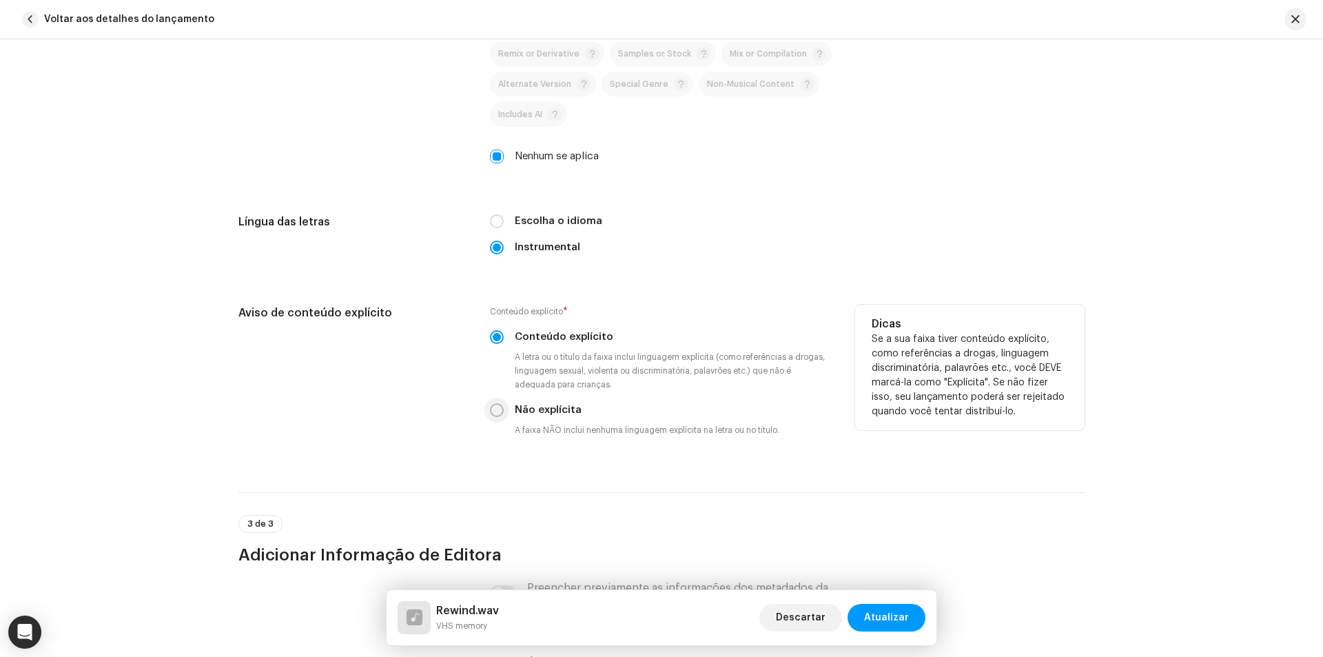
click at [492, 407] on input "Não explícita" at bounding box center [497, 410] width 14 height 14
radio input "true"
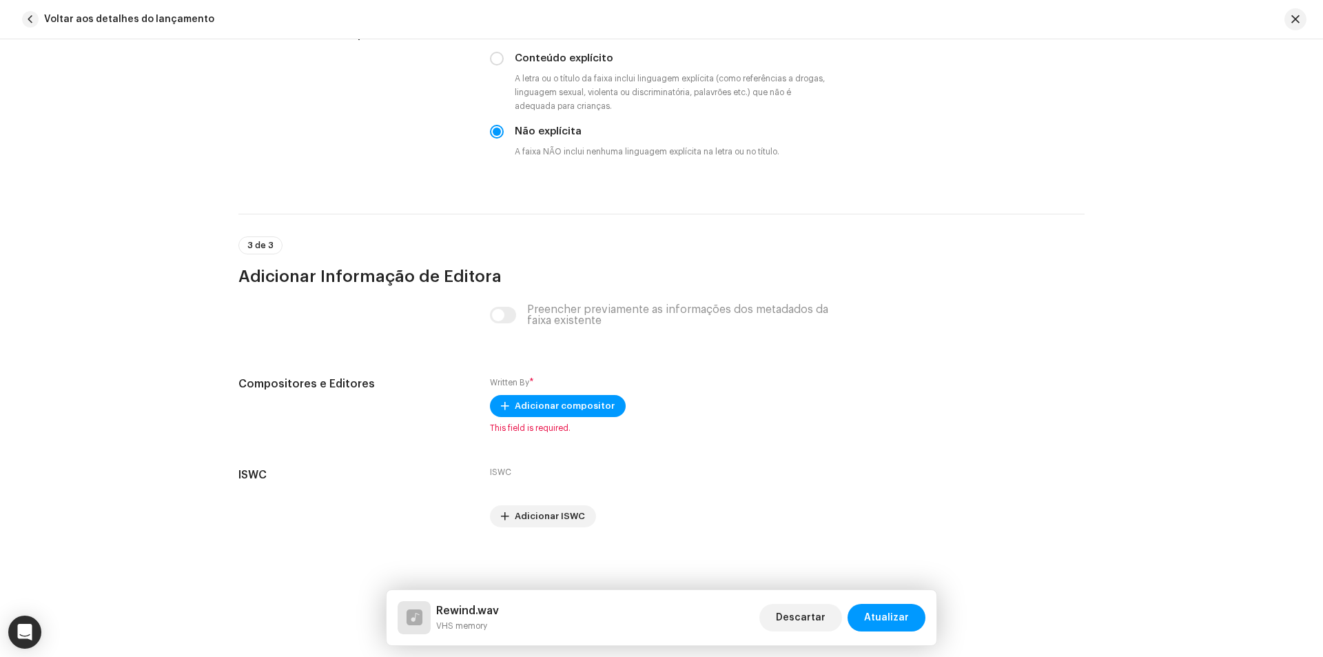
scroll to position [2280, 0]
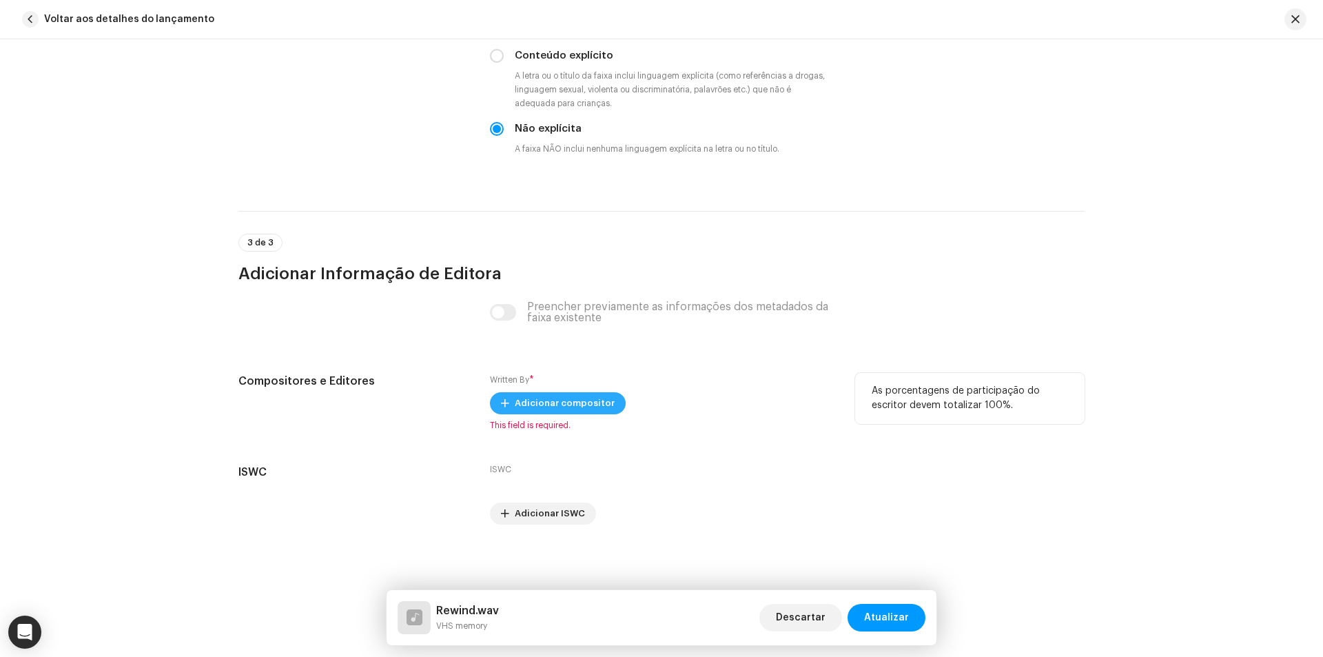
click at [598, 404] on span "Adicionar compositor" at bounding box center [565, 403] width 100 height 28
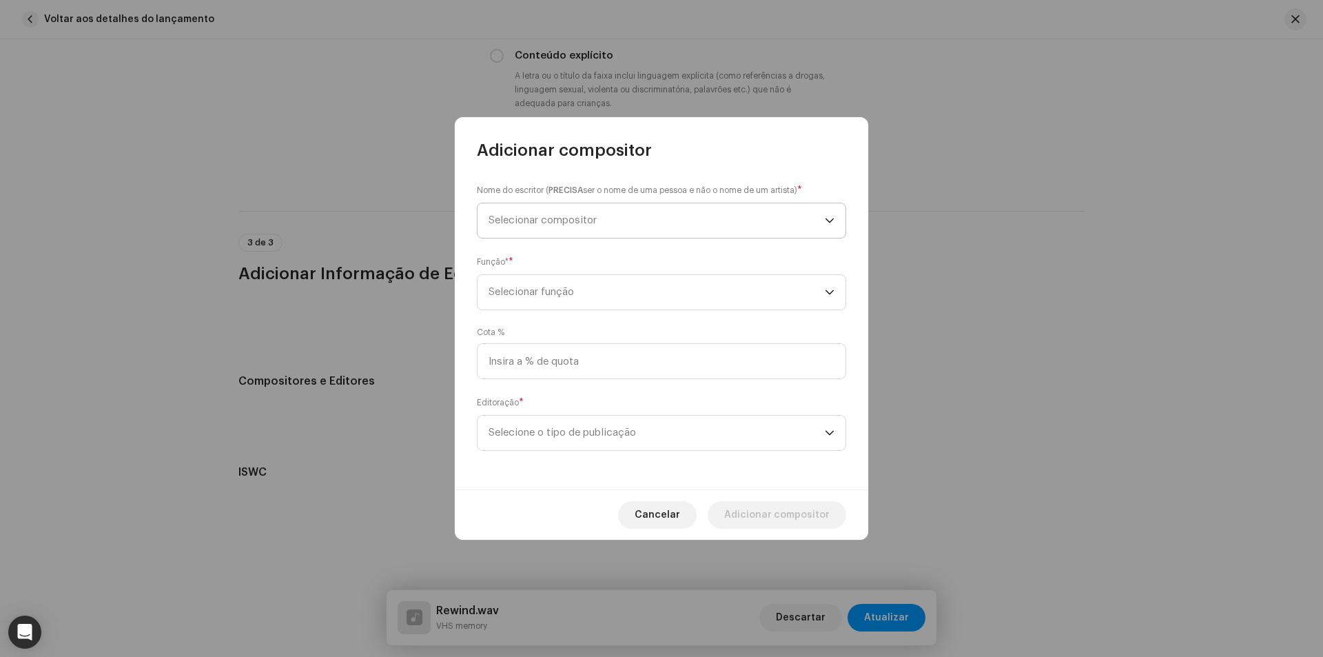
click at [595, 210] on span "Selecionar compositor" at bounding box center [657, 220] width 336 height 34
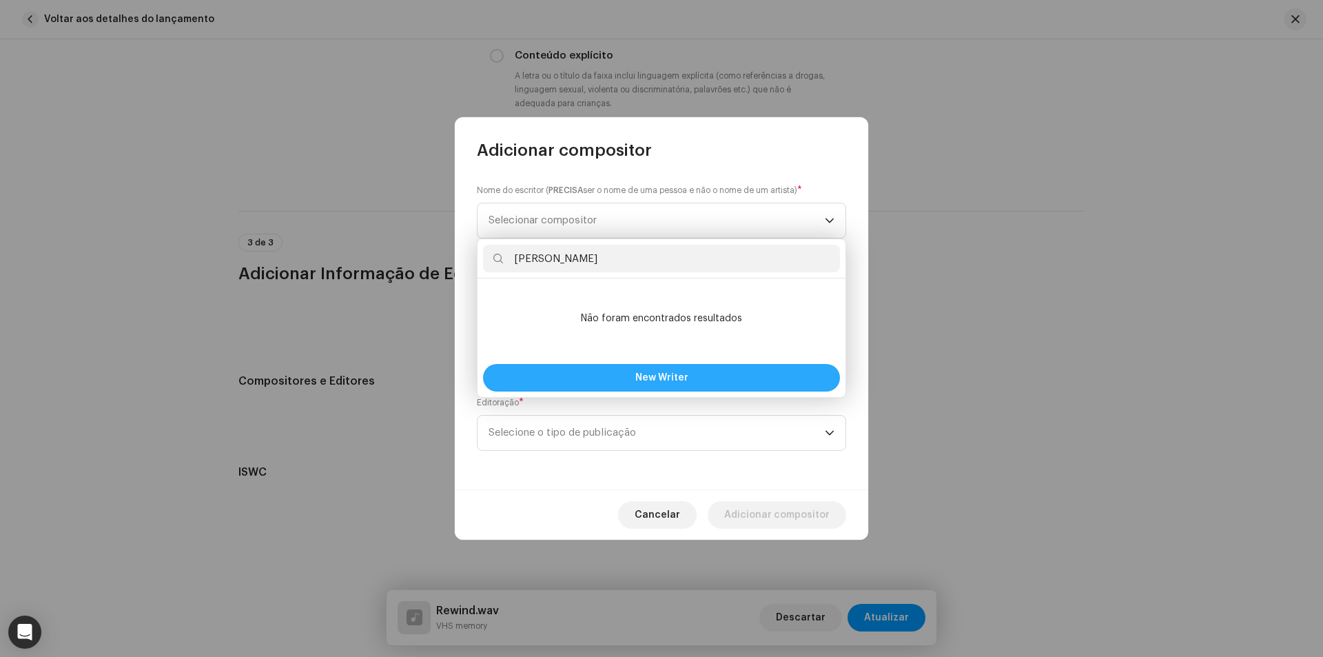
type input "[PERSON_NAME]"
click at [611, 375] on button "New Writer" at bounding box center [661, 378] width 357 height 28
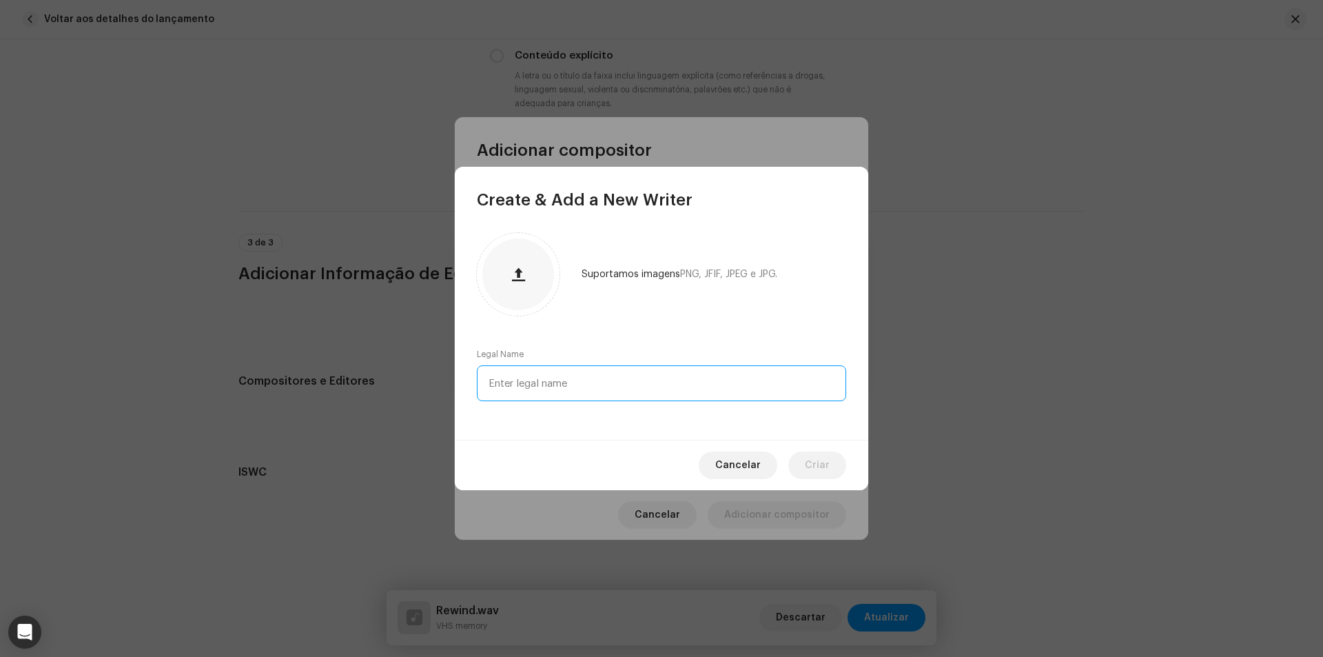
click at [573, 384] on input "text" at bounding box center [661, 383] width 369 height 36
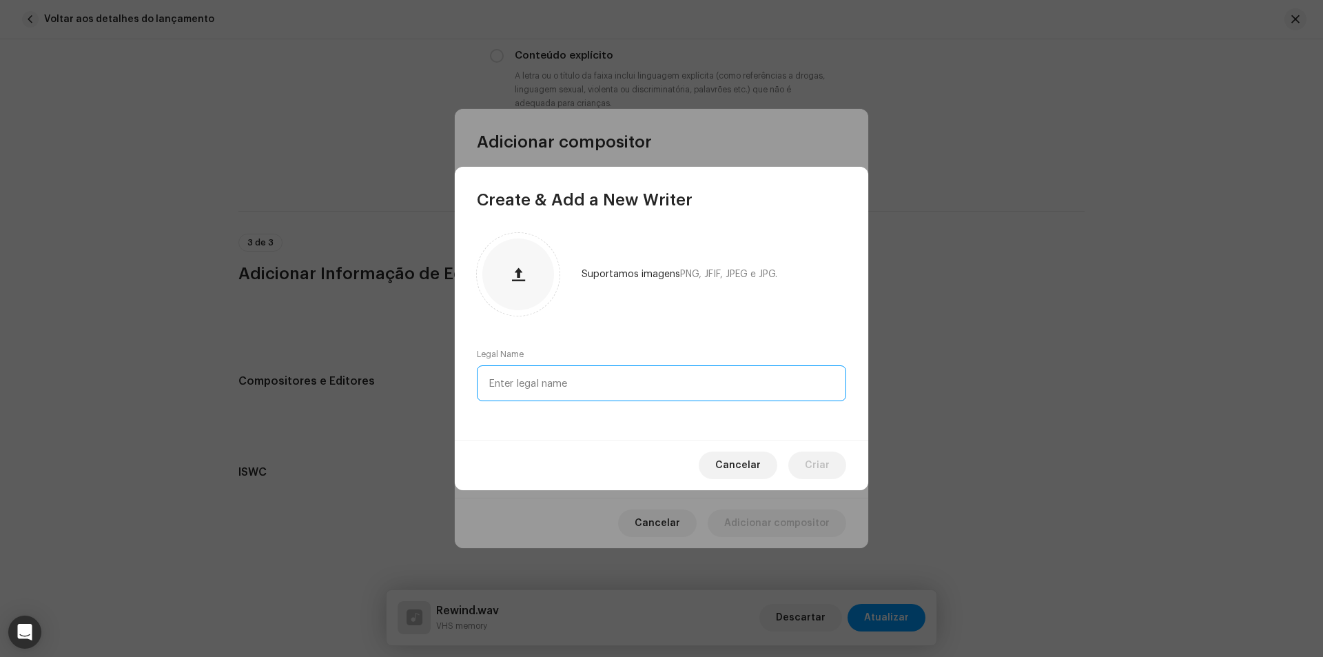
paste input "[PERSON_NAME]"
type input "[PERSON_NAME]"
click at [812, 463] on span "Criar" at bounding box center [817, 465] width 25 height 28
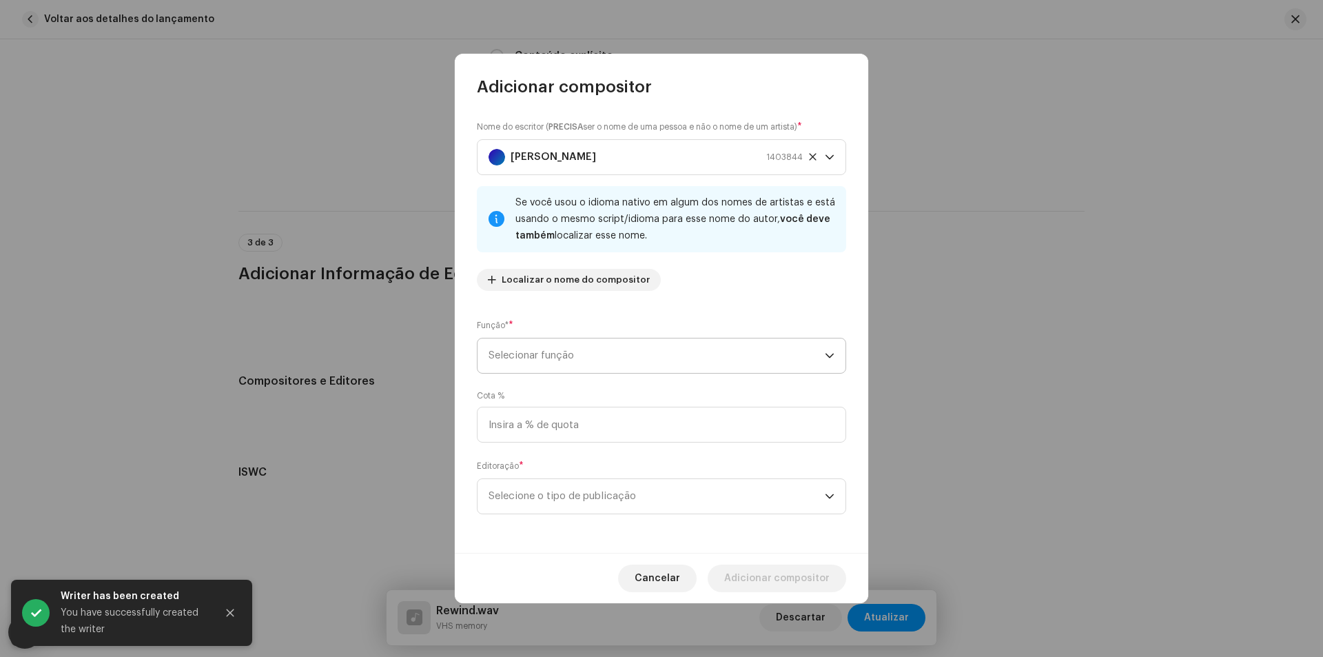
click at [589, 354] on span "Selecionar função" at bounding box center [657, 355] width 336 height 34
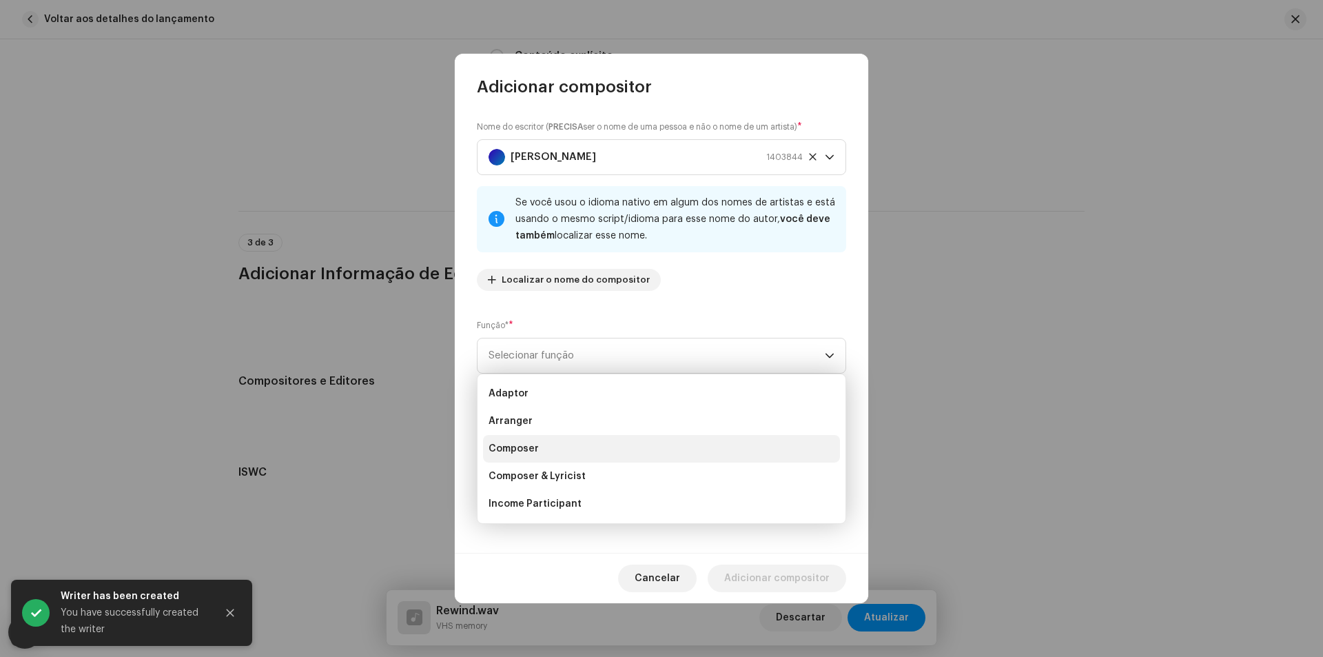
click at [542, 442] on li "Composer" at bounding box center [661, 449] width 357 height 28
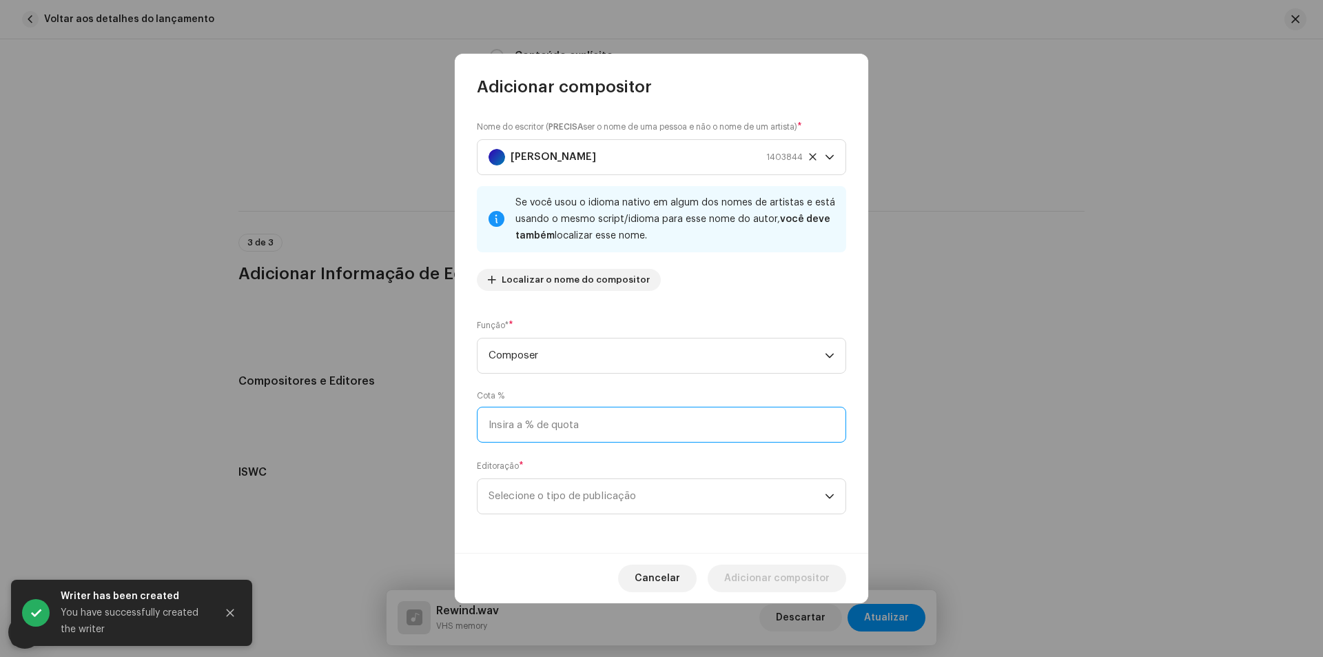
click at [551, 434] on input at bounding box center [661, 425] width 369 height 36
type input "100,00"
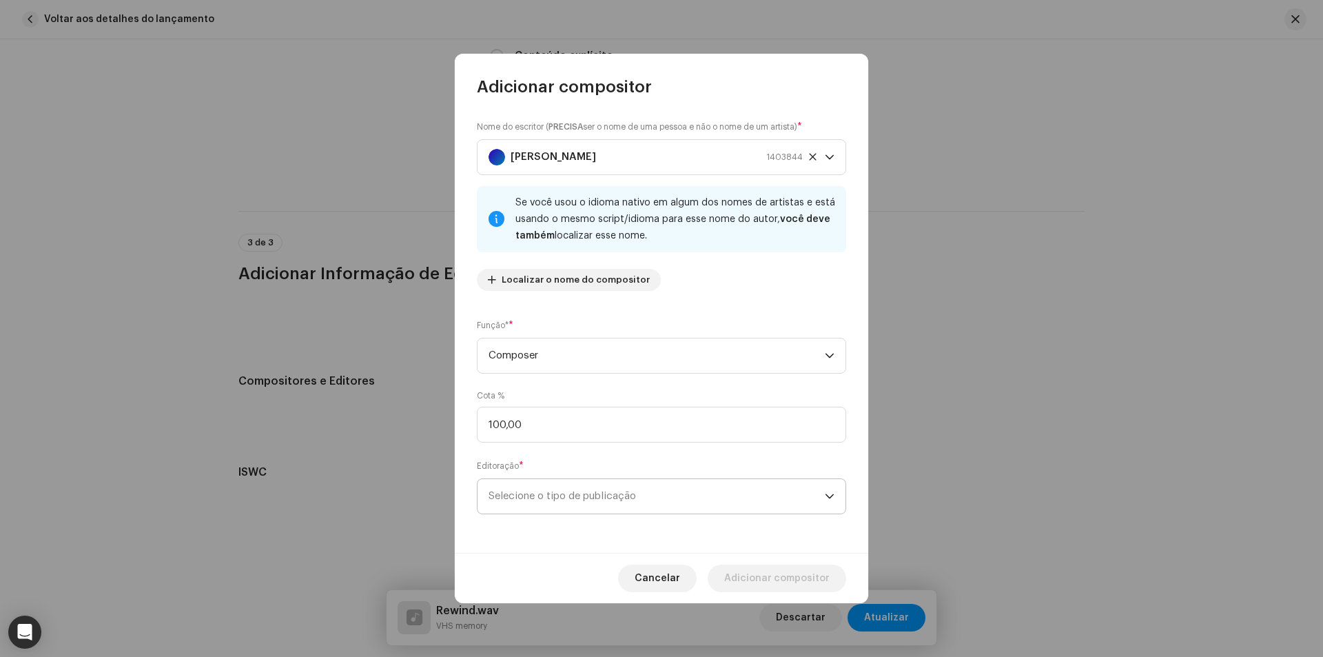
click at [553, 493] on span "Selecione o tipo de publicação" at bounding box center [657, 496] width 336 height 34
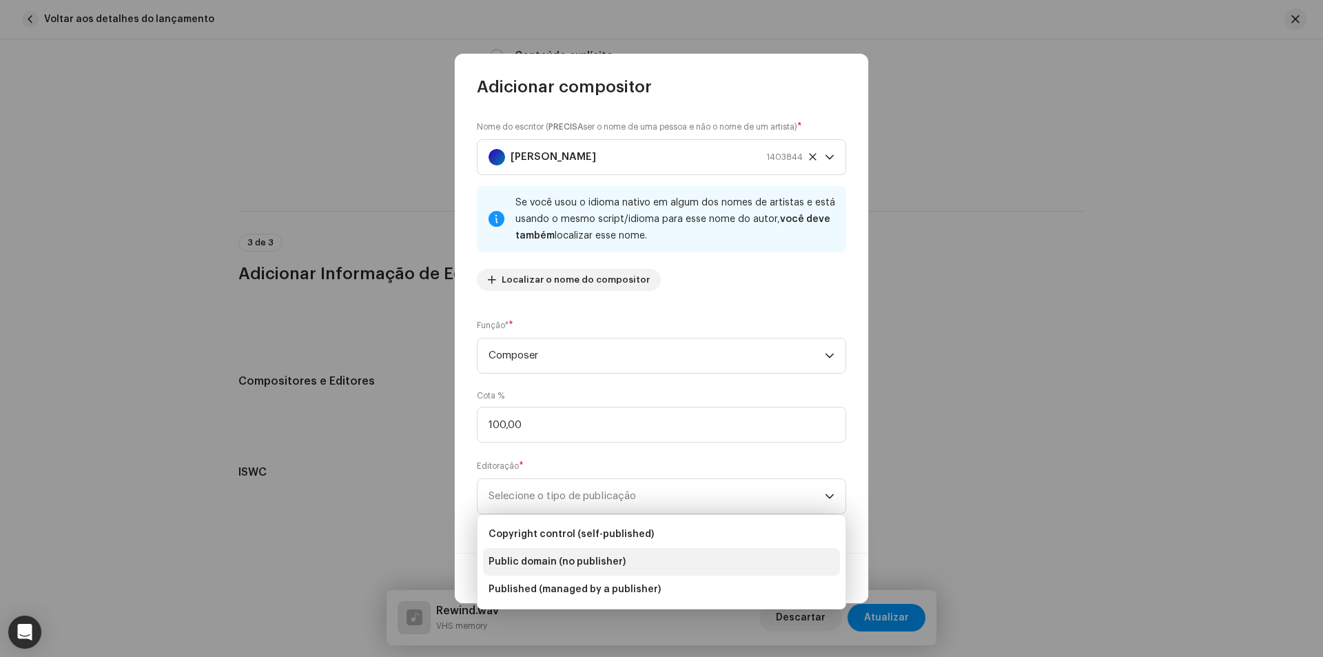
click at [551, 564] on span "Public domain (no publisher)" at bounding box center [557, 562] width 137 height 14
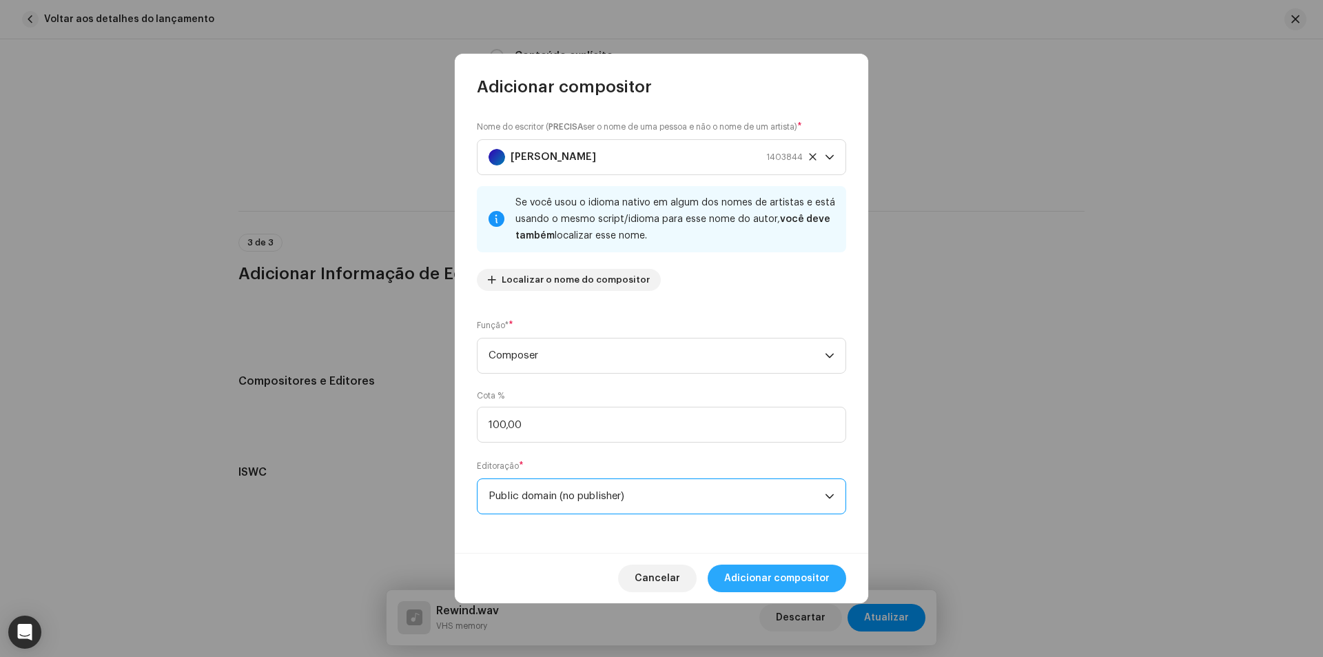
click at [788, 579] on span "Adicionar compositor" at bounding box center [776, 578] width 105 height 28
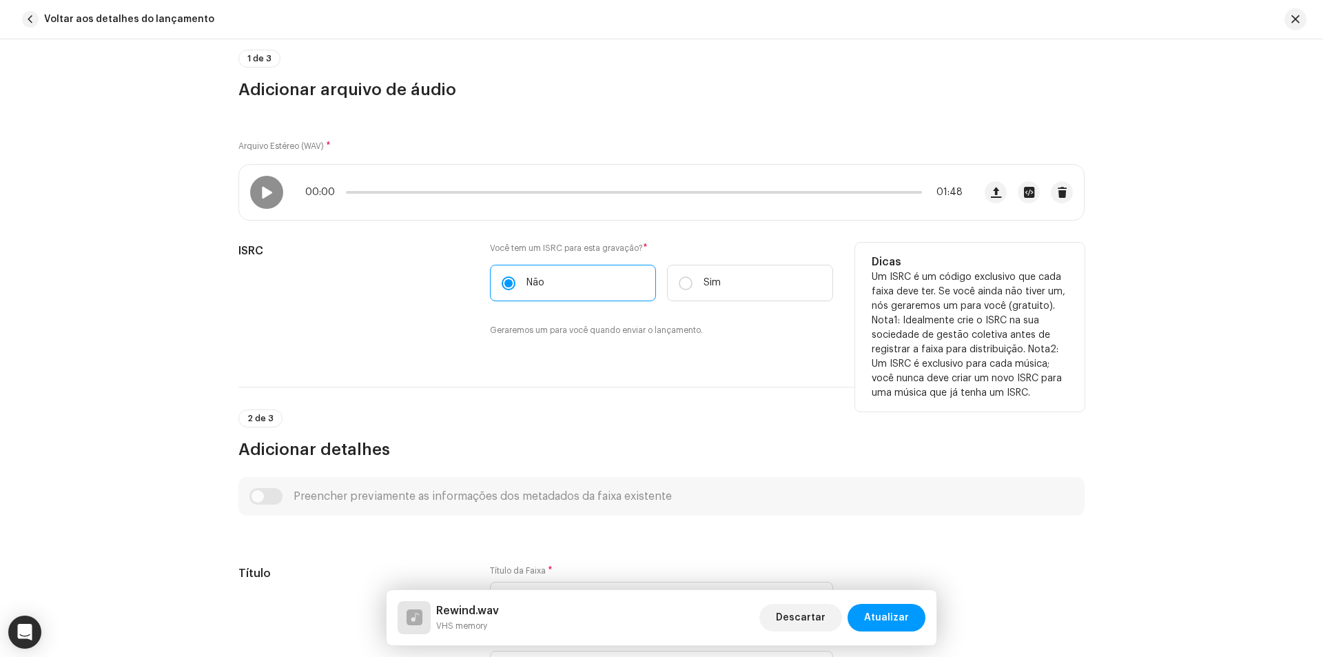
scroll to position [414, 0]
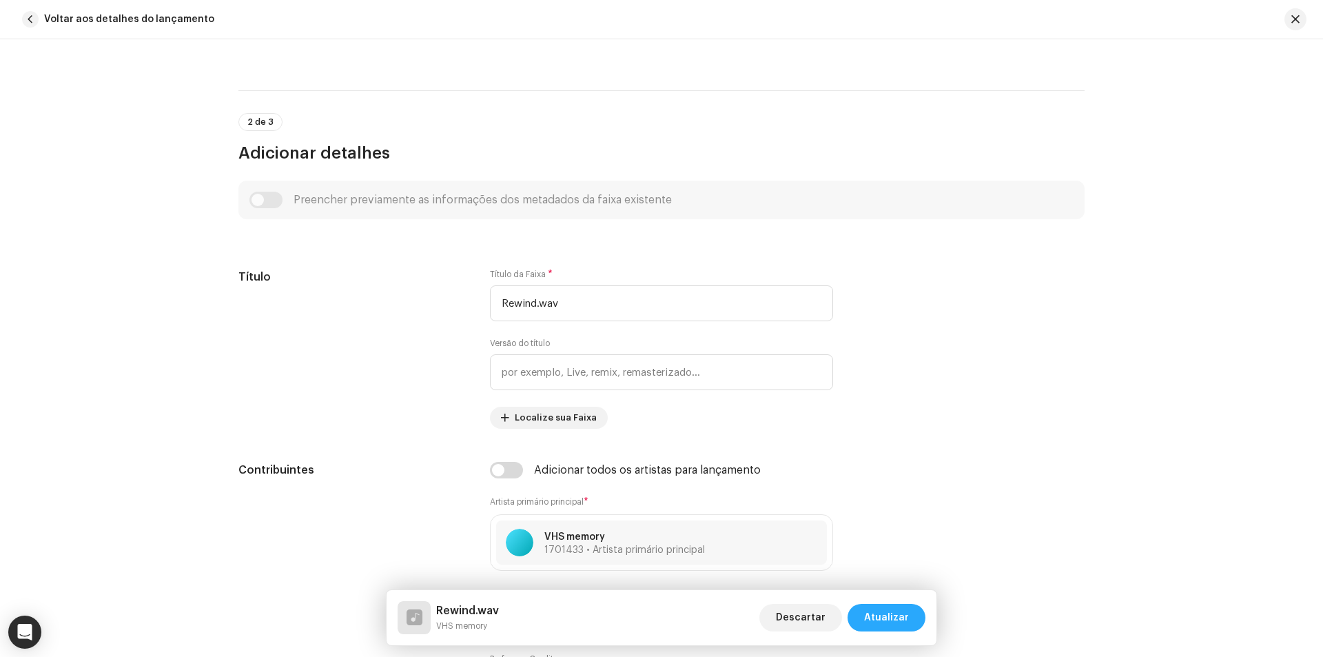
click at [895, 618] on span "Atualizar" at bounding box center [886, 618] width 45 height 28
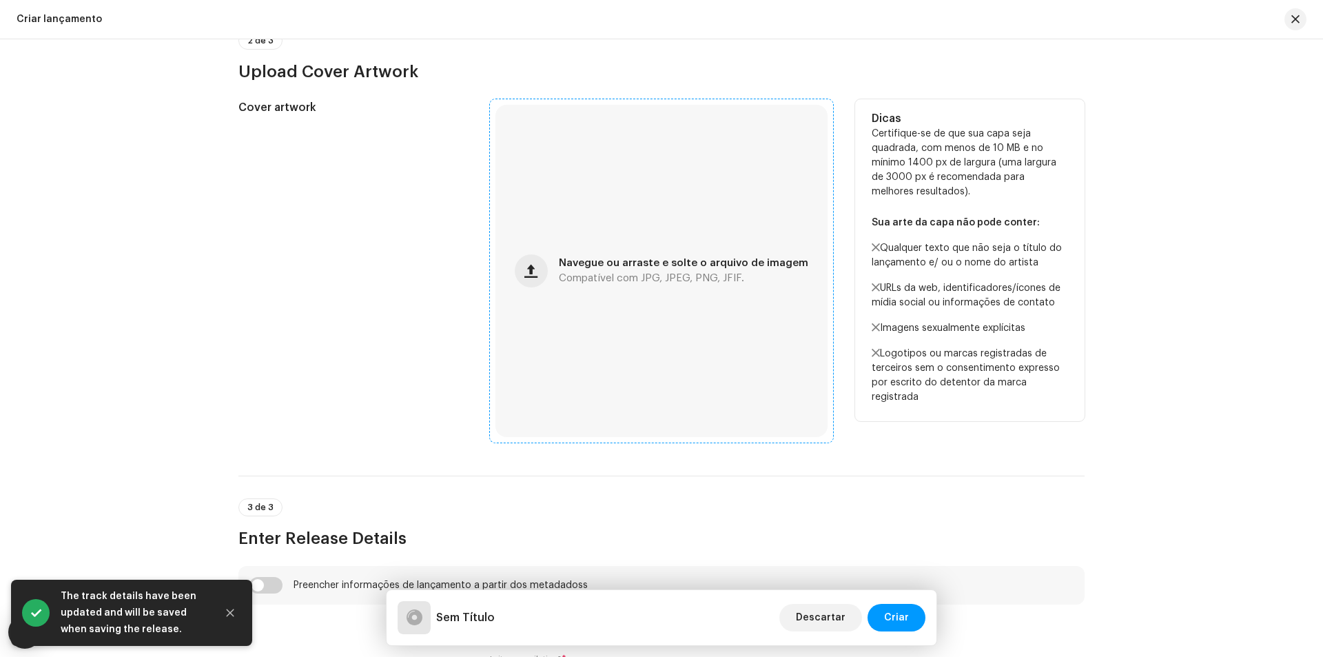
scroll to position [482, 0]
click at [574, 255] on div "Navegue ou arraste e solte o arquivo de imagem Compatível com JPG, JPEG, PNG, J…" at bounding box center [662, 270] width 332 height 332
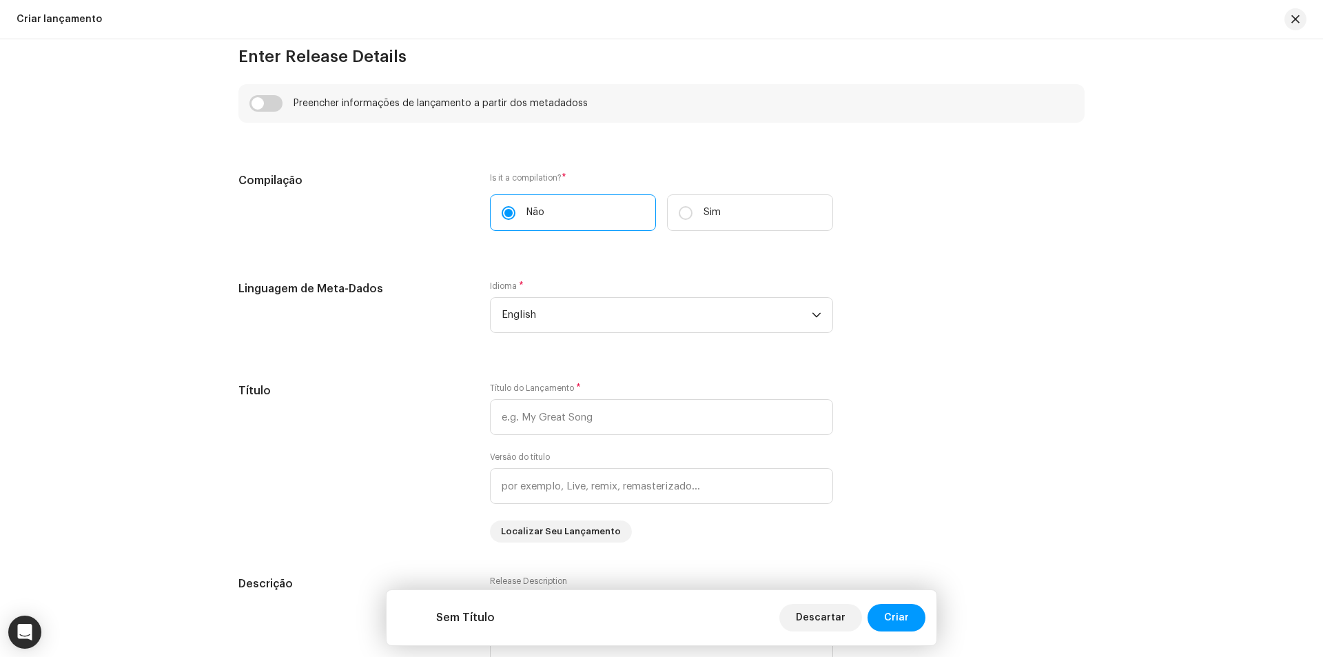
scroll to position [965, 0]
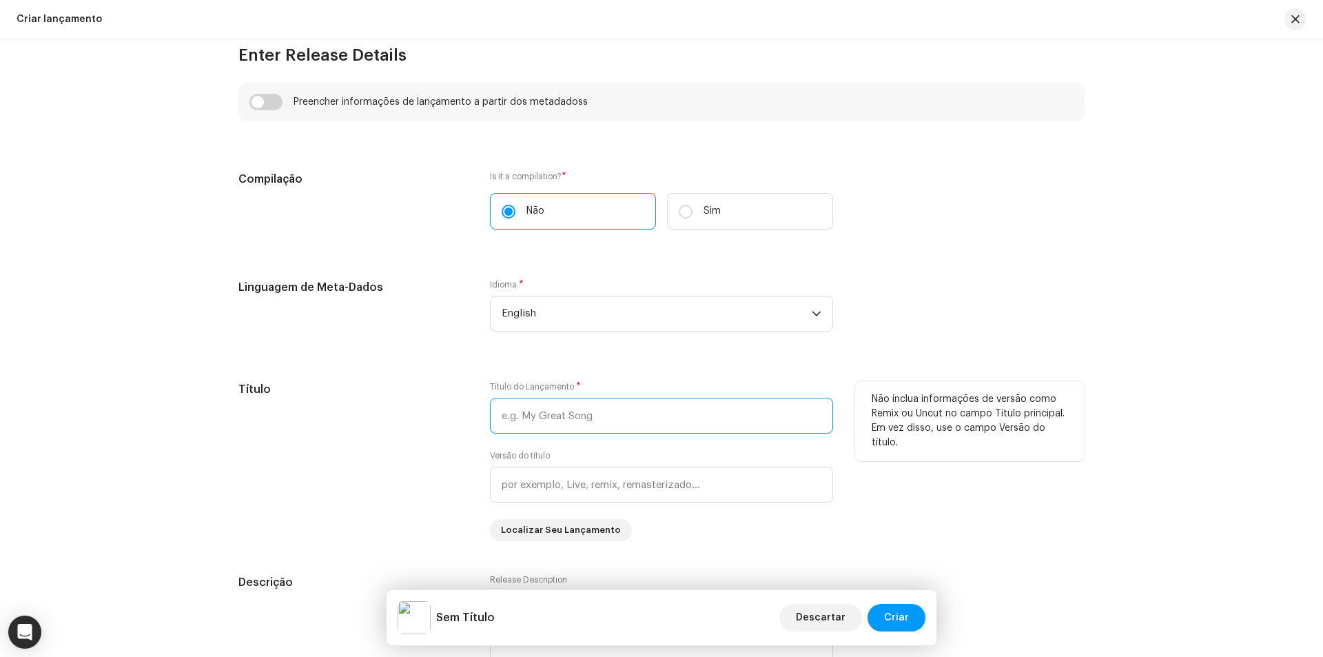
click at [529, 416] on input "text" at bounding box center [661, 416] width 343 height 36
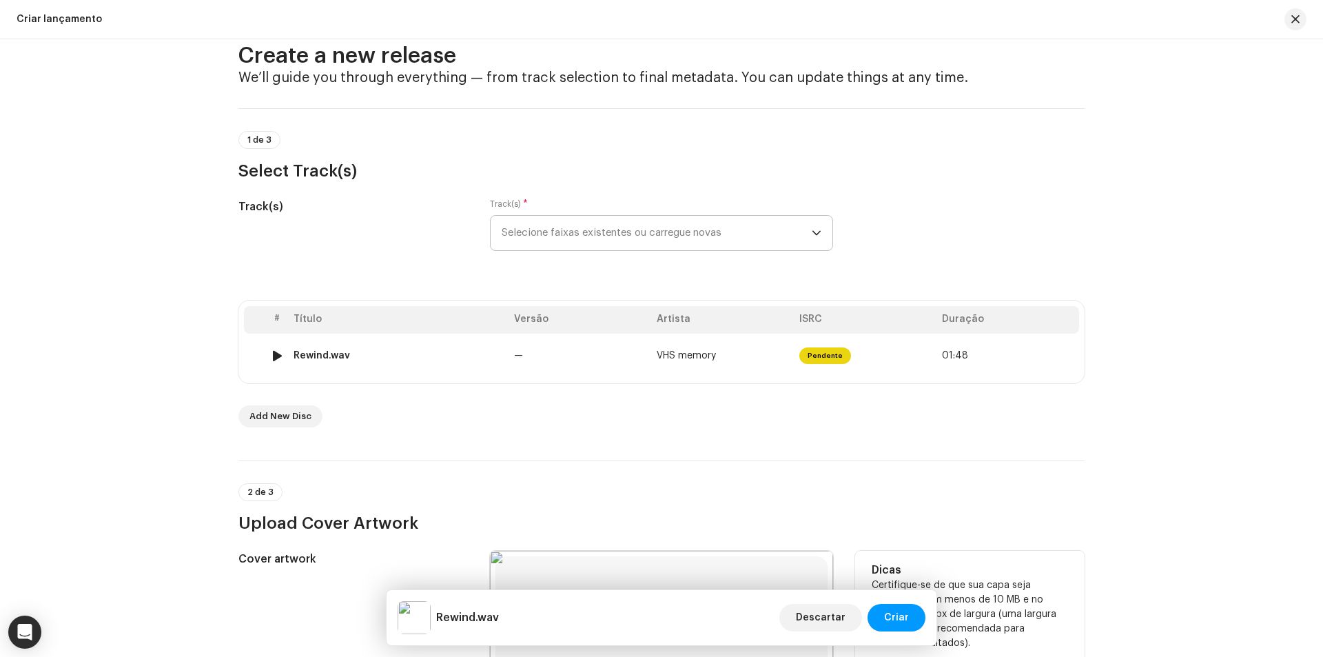
scroll to position [0, 0]
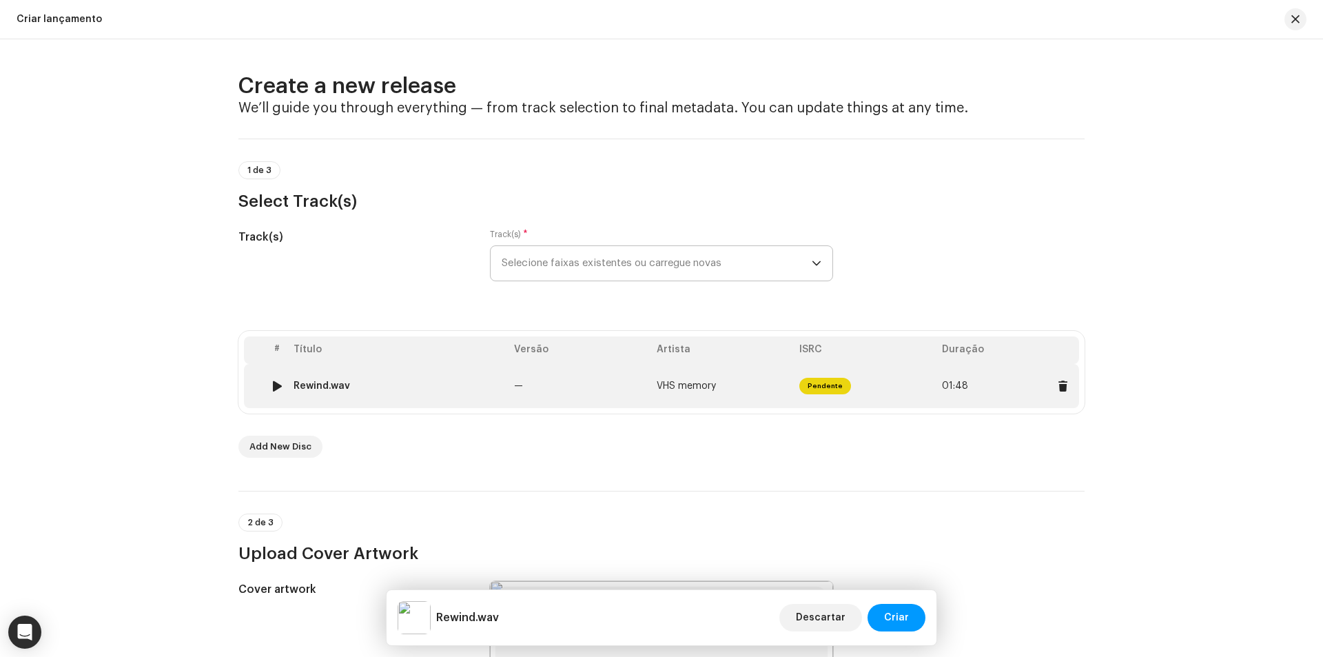
type input "Rewind.wav"
click at [339, 380] on td "Rewind.wav" at bounding box center [398, 386] width 221 height 44
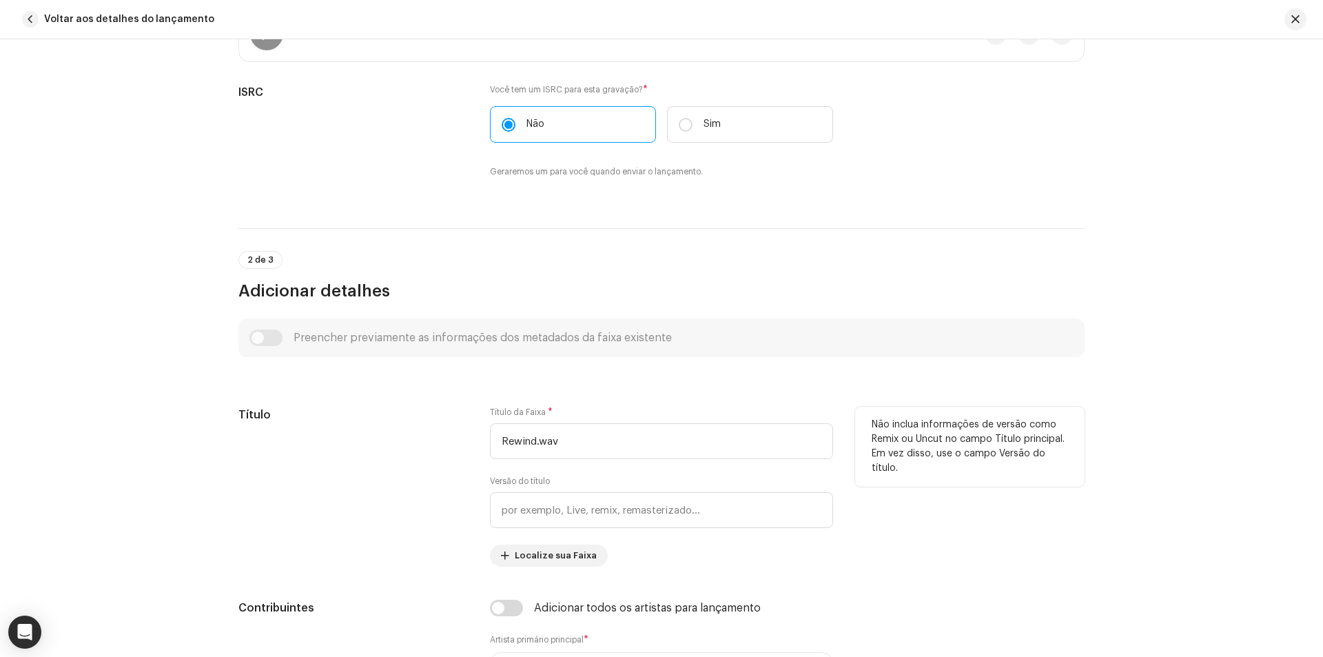
scroll to position [345, 0]
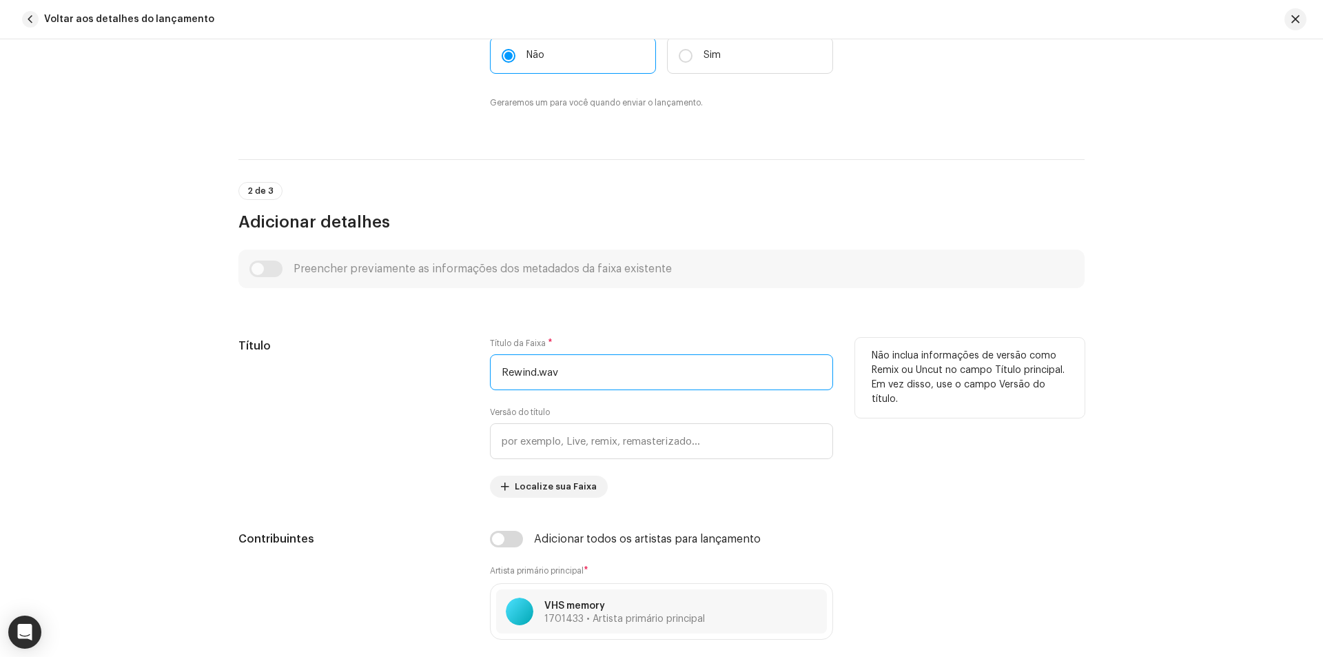
drag, startPoint x: 558, startPoint y: 378, endPoint x: 539, endPoint y: 374, distance: 18.9
click at [539, 374] on input "Rewind.wav" at bounding box center [661, 372] width 343 height 36
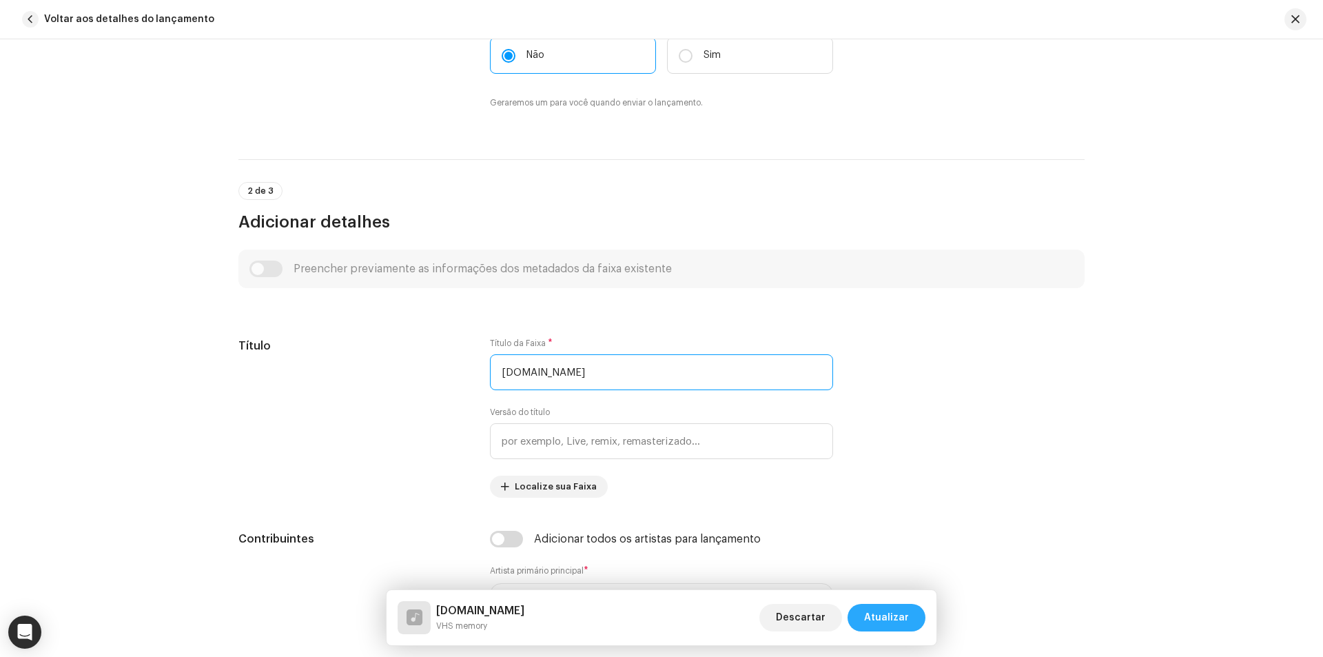
type input "[DOMAIN_NAME]"
click at [900, 616] on span "Atualizar" at bounding box center [886, 618] width 45 height 28
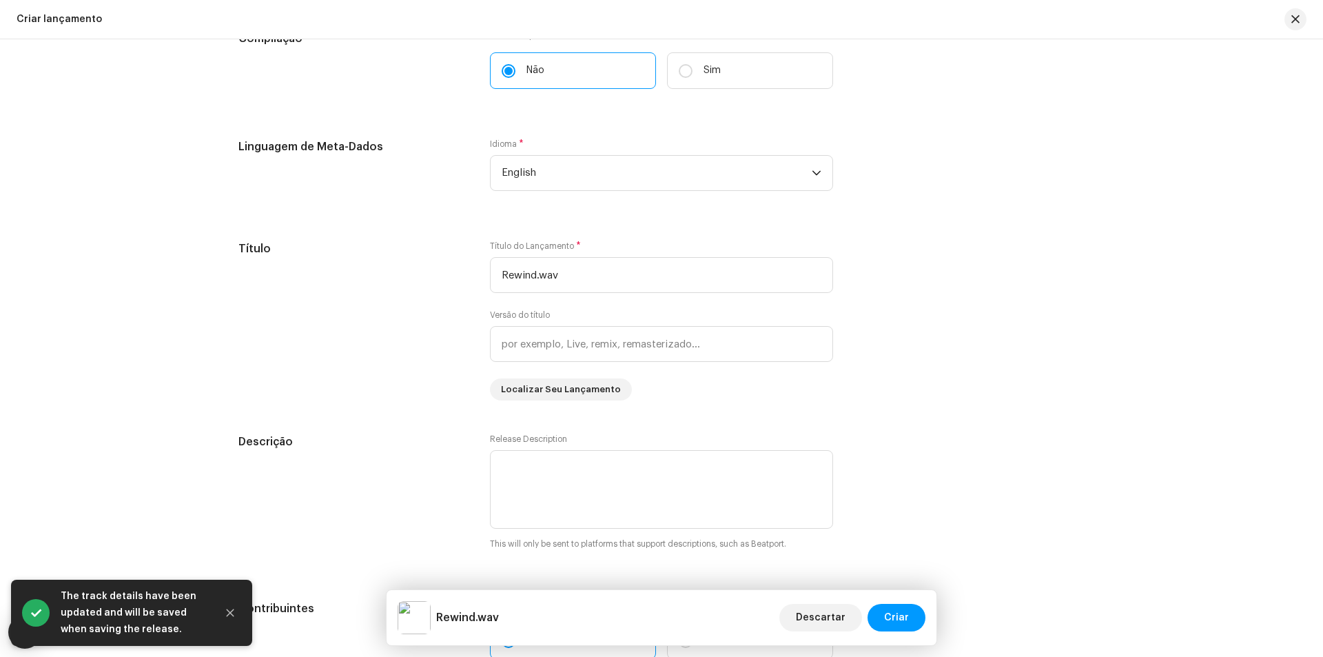
scroll to position [1172, 0]
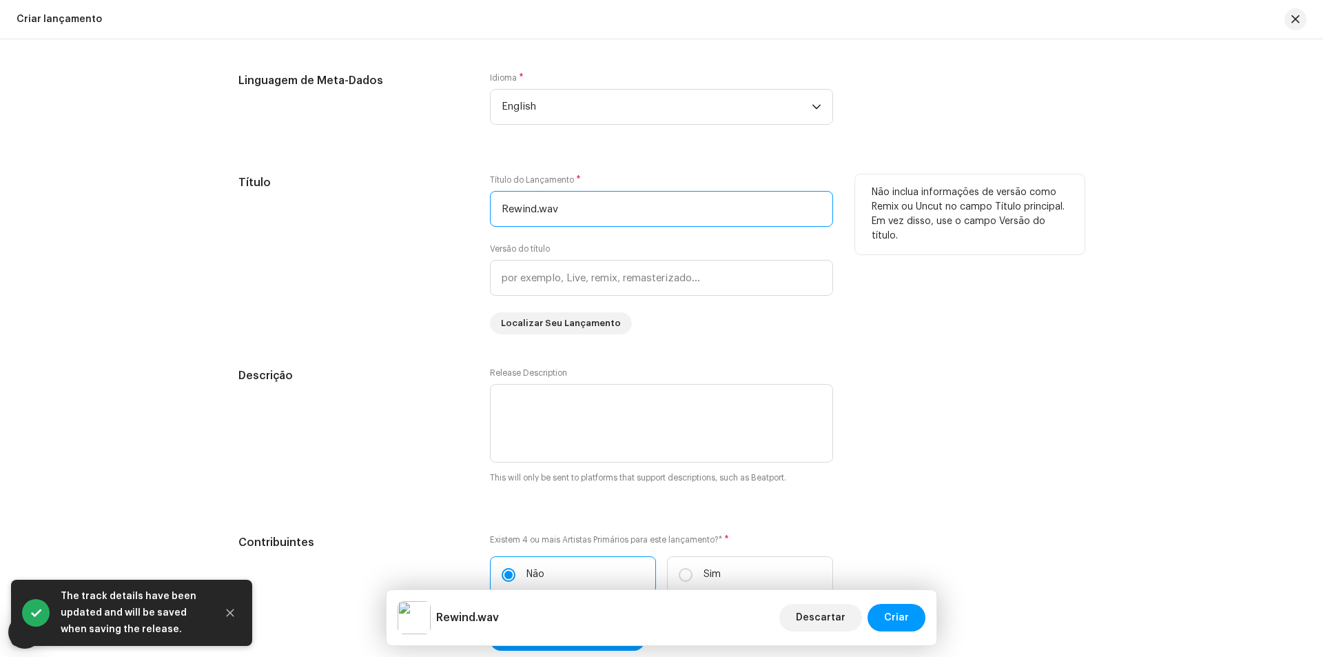
drag, startPoint x: 574, startPoint y: 203, endPoint x: 540, endPoint y: 198, distance: 34.1
click at [540, 198] on input "Rewind.wav" at bounding box center [661, 209] width 343 height 36
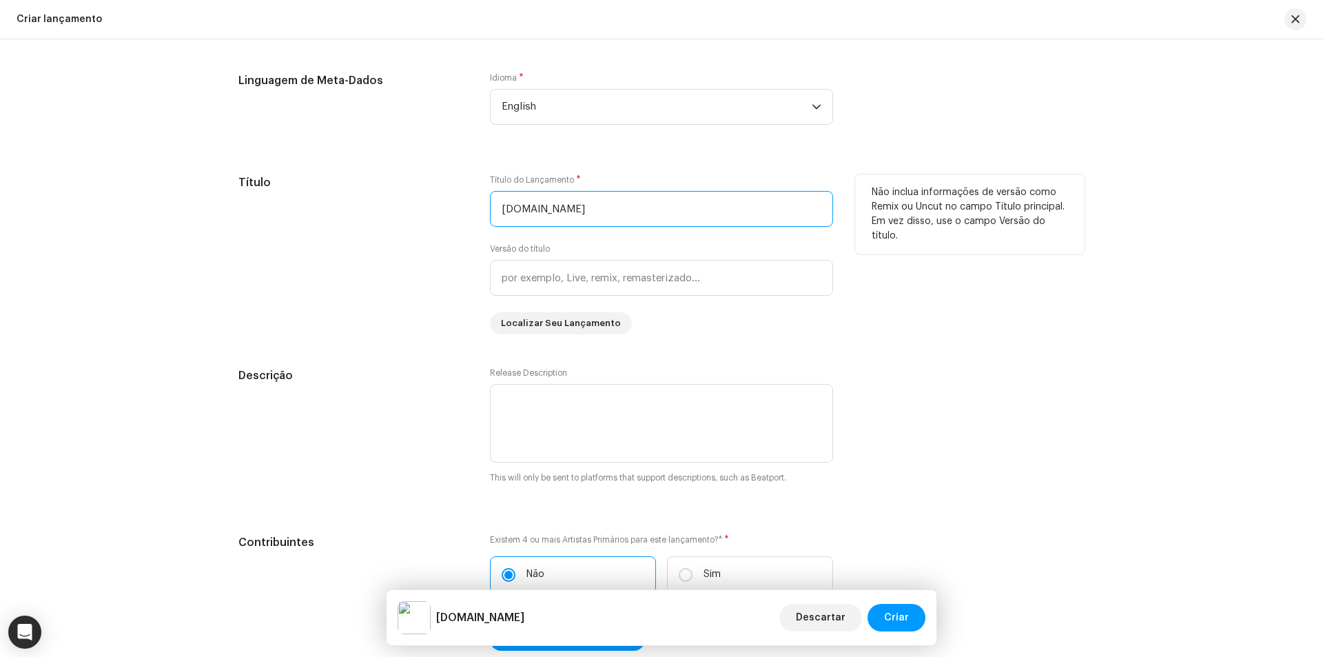
type input "[DOMAIN_NAME]"
click at [416, 256] on div "Título" at bounding box center [353, 254] width 230 height 160
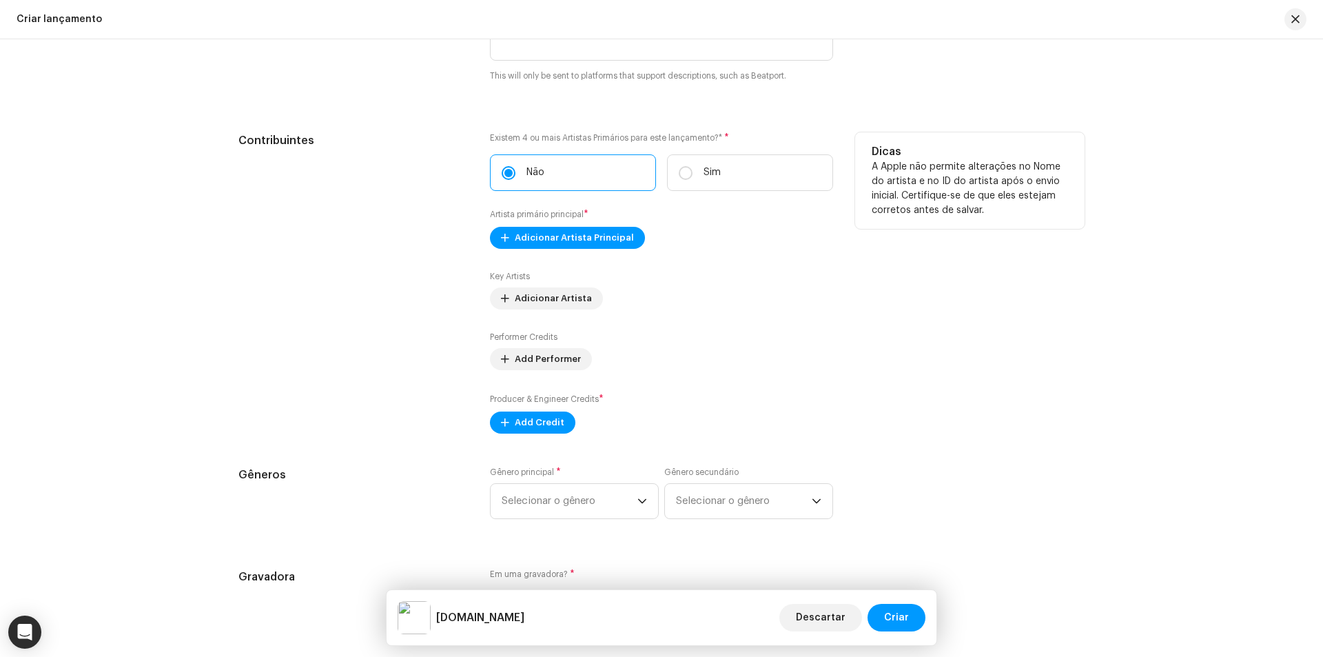
scroll to position [1585, 0]
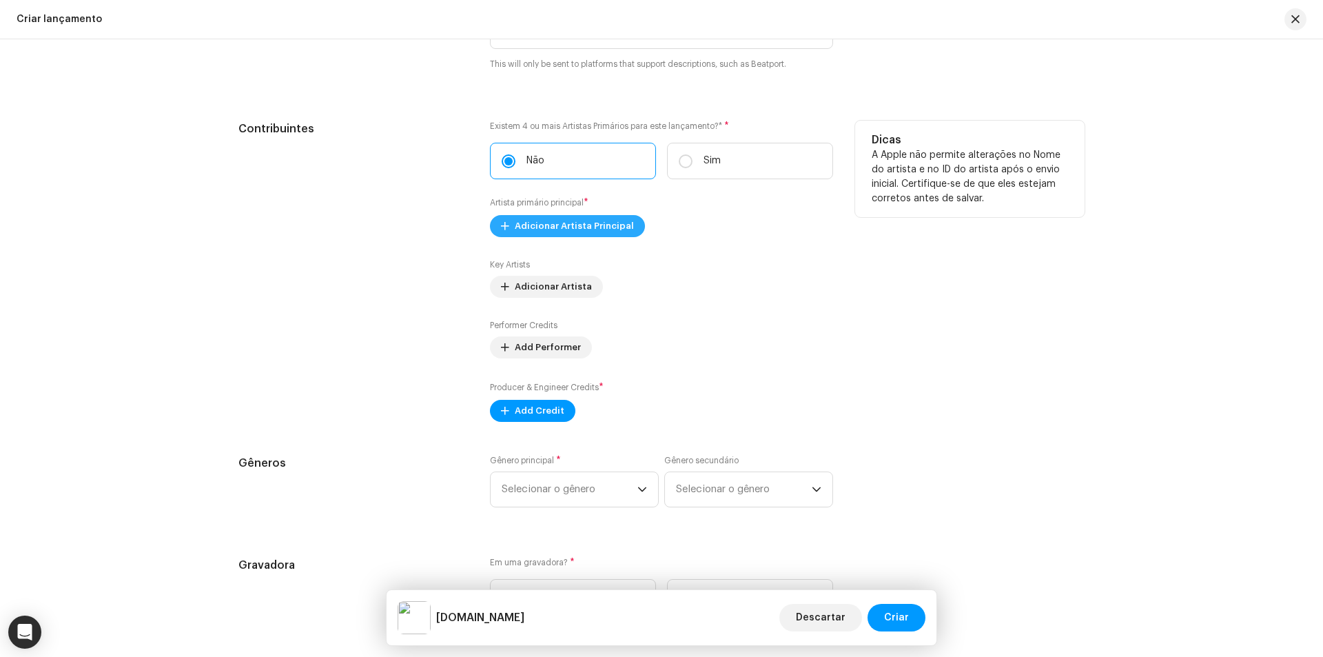
click at [533, 224] on span "Adicionar Artista Principal" at bounding box center [574, 226] width 119 height 28
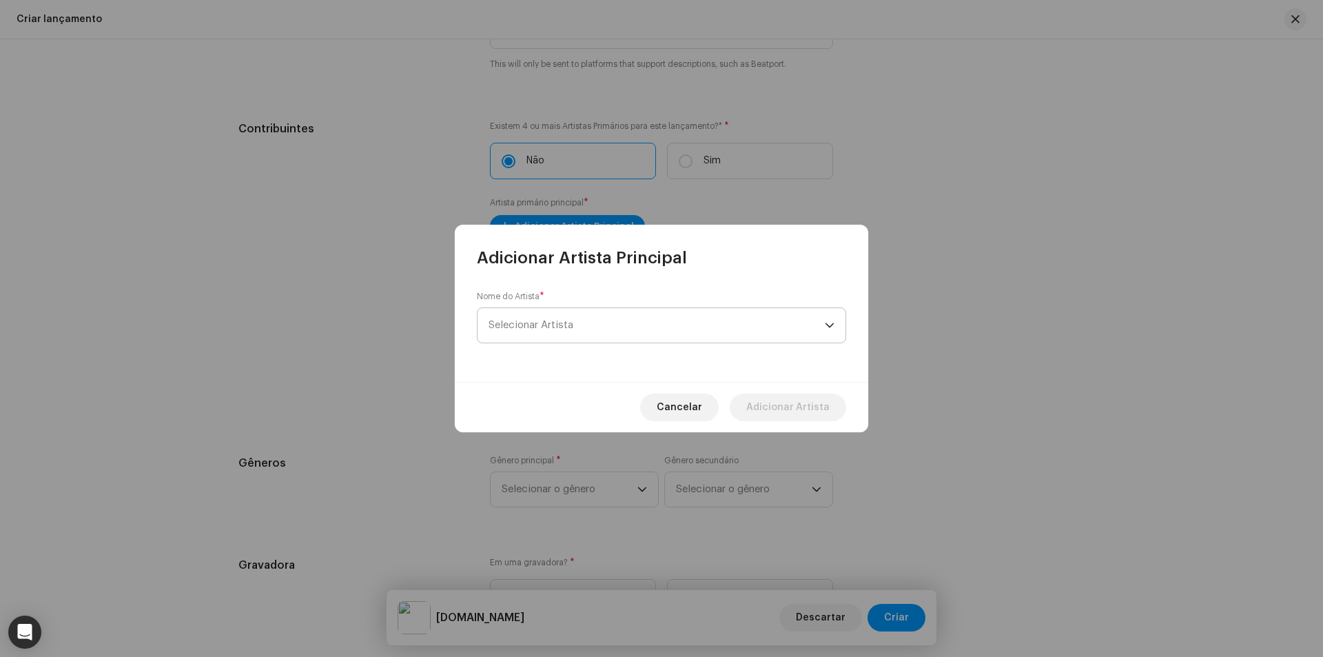
click at [511, 315] on span "Selecionar Artista" at bounding box center [657, 325] width 336 height 34
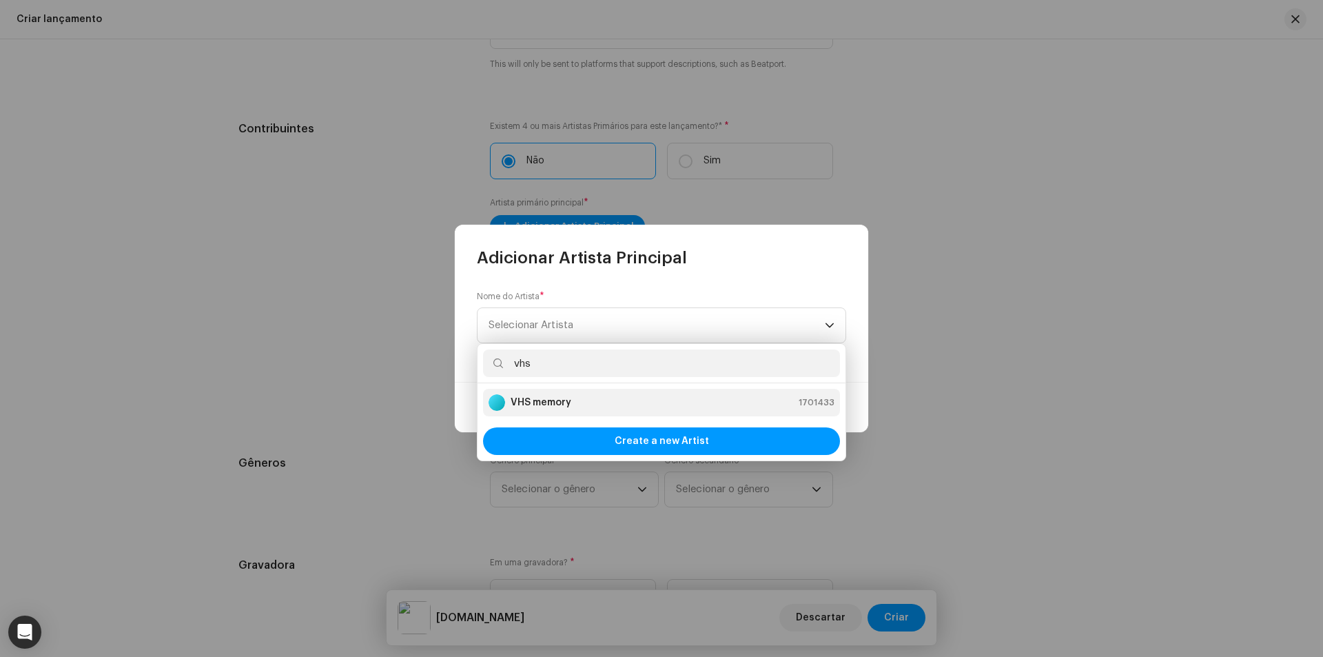
type input "vhs"
click at [530, 396] on strong "VHS memory" at bounding box center [541, 403] width 61 height 14
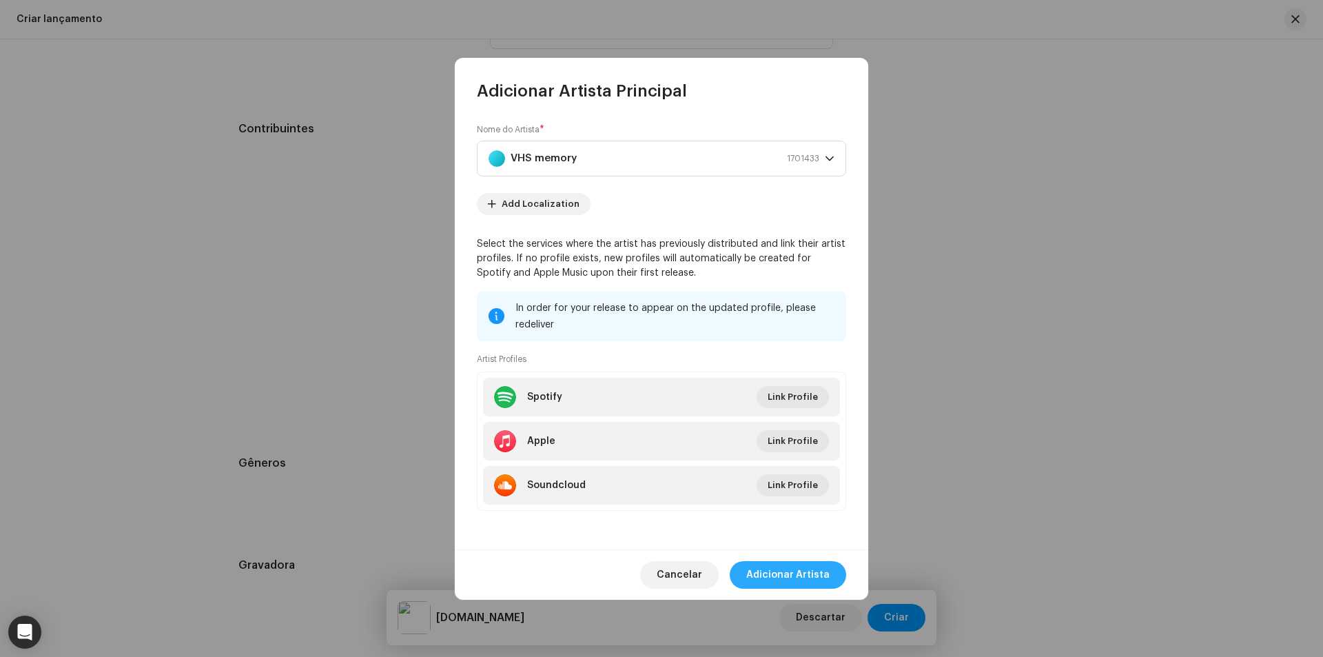
click at [797, 577] on span "Adicionar Artista" at bounding box center [787, 575] width 83 height 28
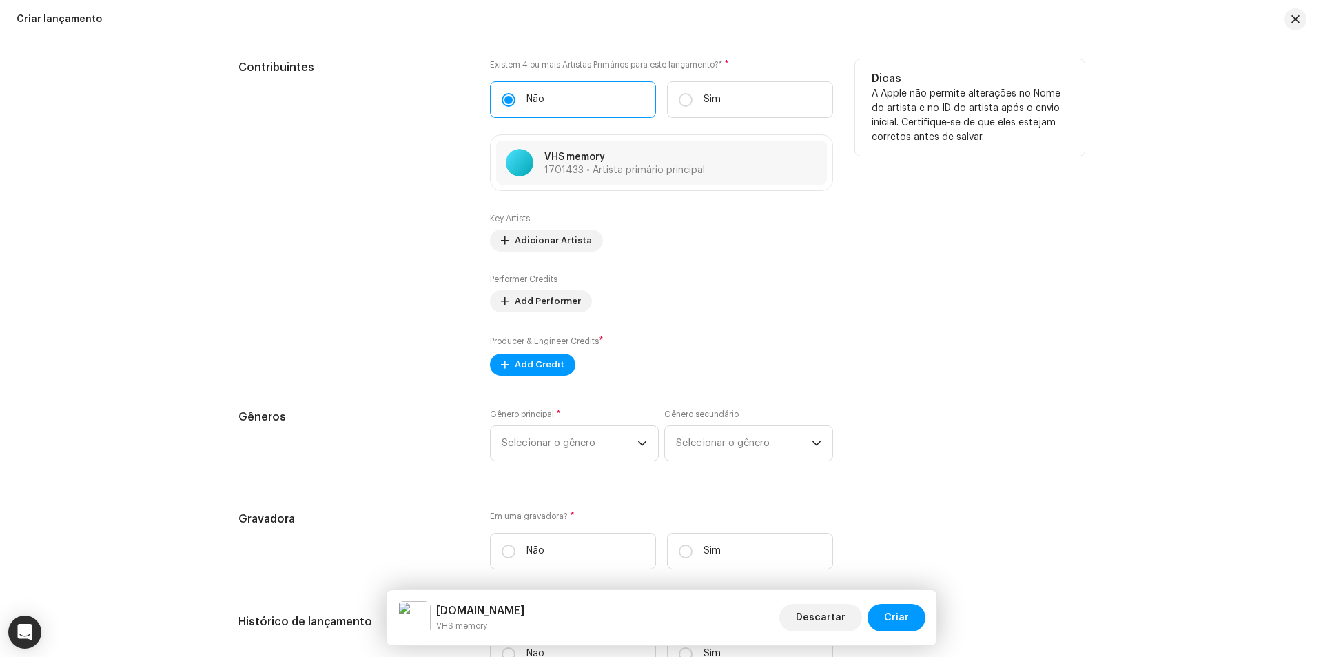
scroll to position [1654, 0]
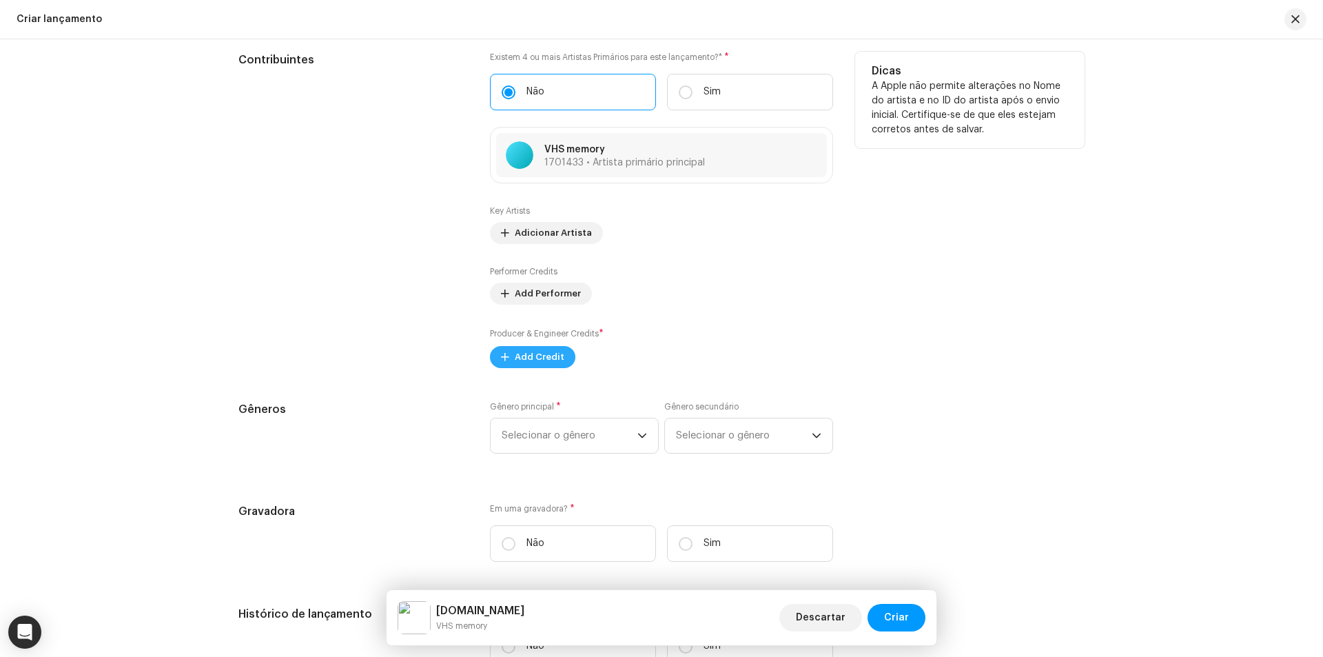
click at [539, 352] on span "Add Credit" at bounding box center [540, 357] width 50 height 28
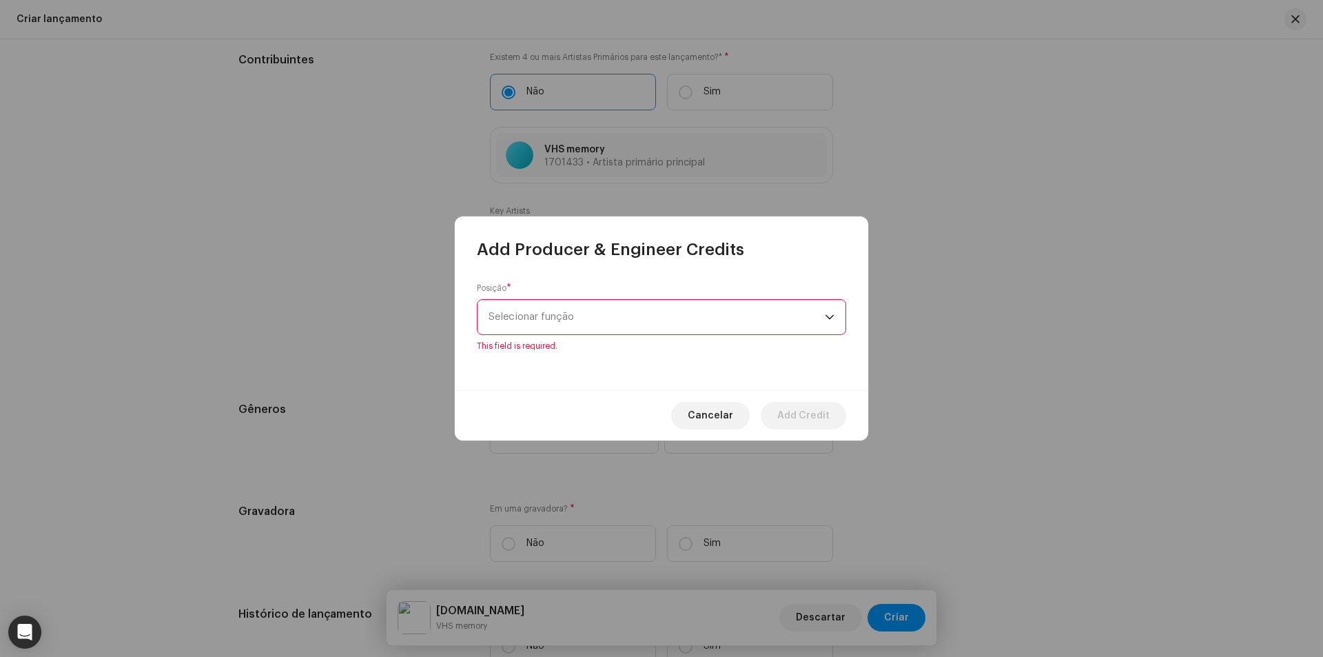
click at [537, 299] on div "Posição * Selecionar função This field is required." at bounding box center [661, 317] width 369 height 69
click at [537, 316] on span "Selecionar função" at bounding box center [657, 317] width 336 height 34
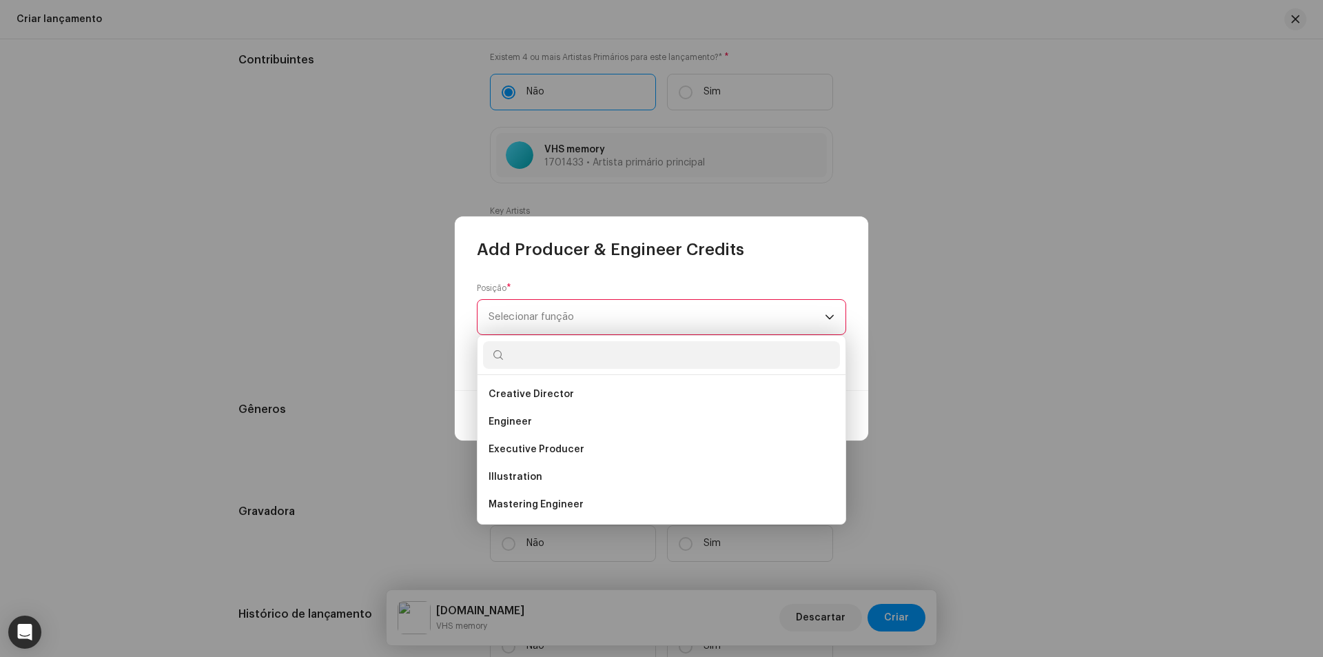
scroll to position [345, 0]
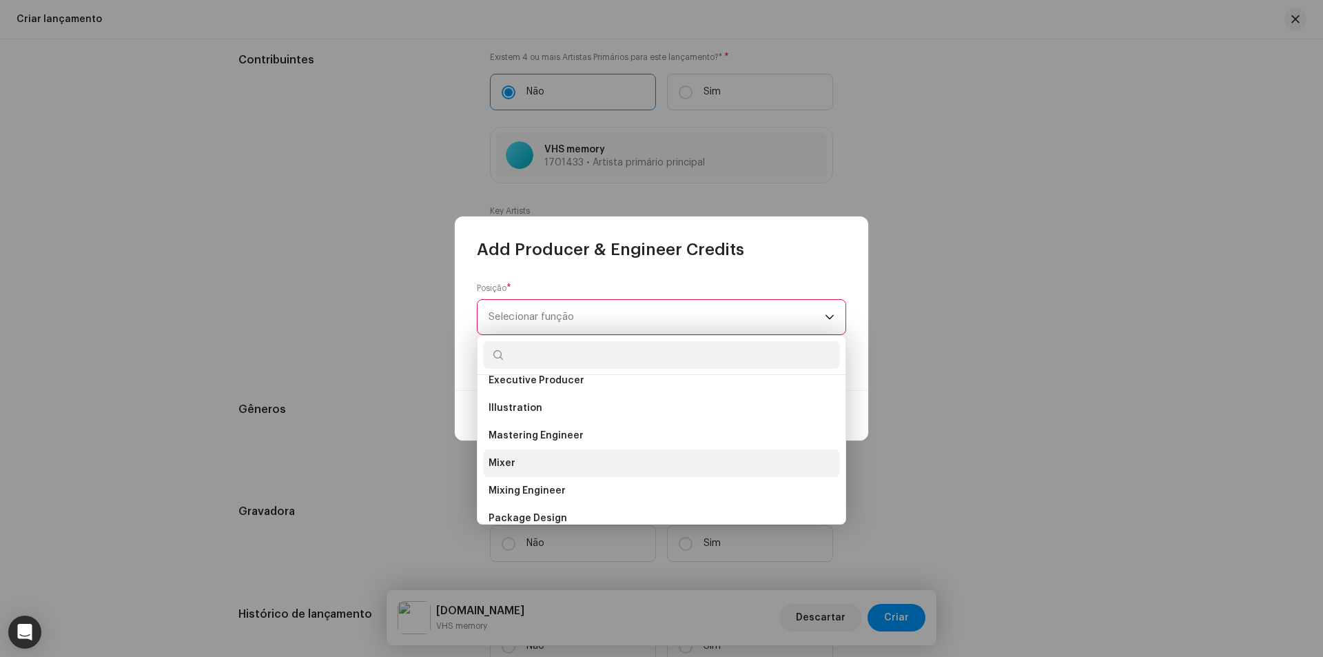
click at [494, 466] on span "Mixer" at bounding box center [502, 463] width 27 height 14
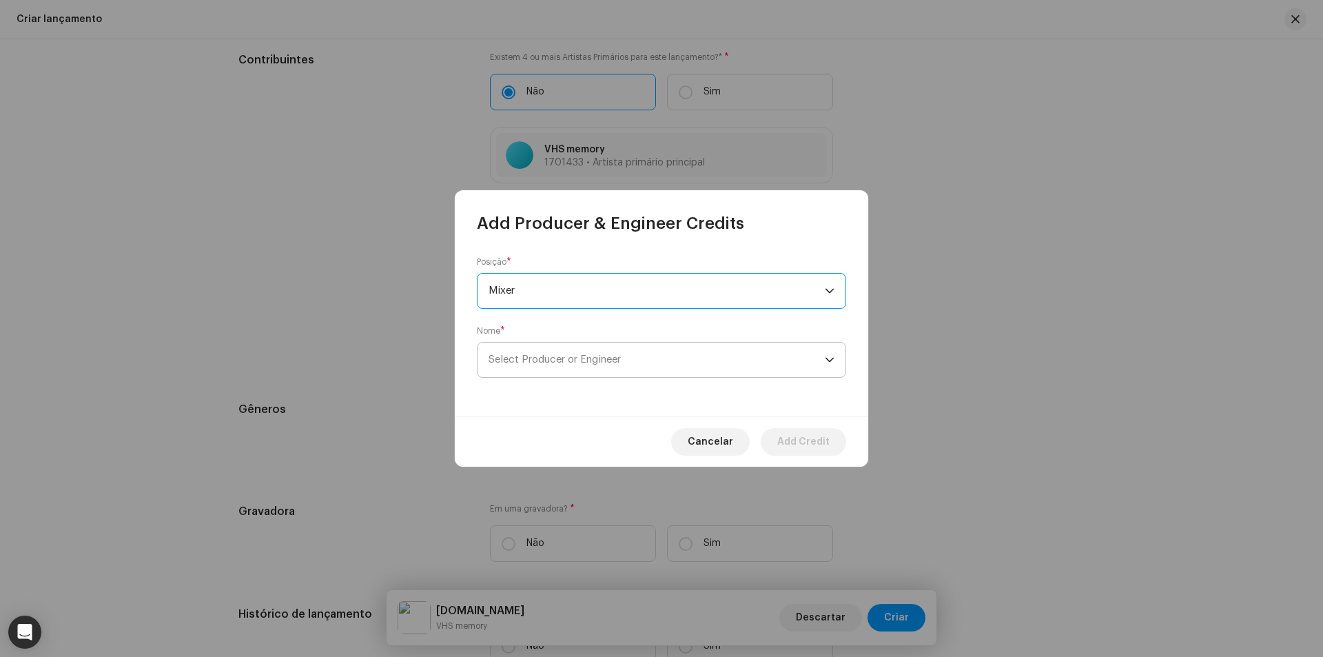
click at [540, 367] on span "Select Producer or Engineer" at bounding box center [657, 360] width 336 height 34
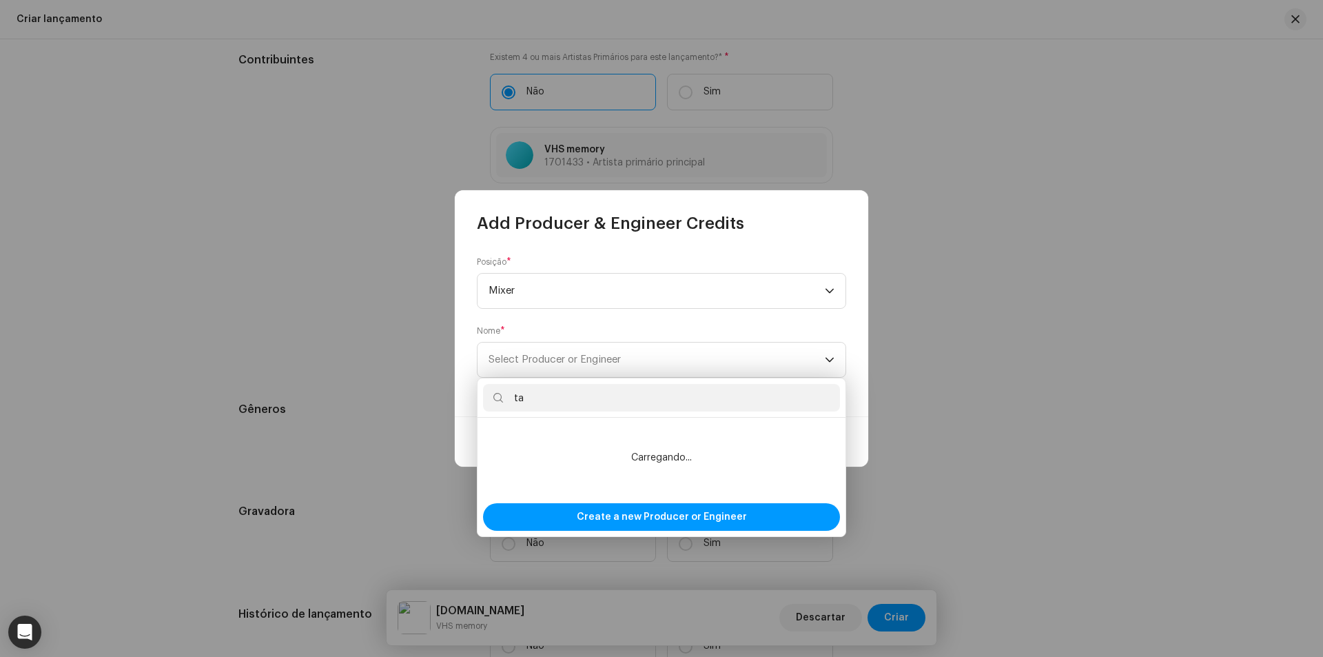
type input "t"
paste input "[PERSON_NAME]"
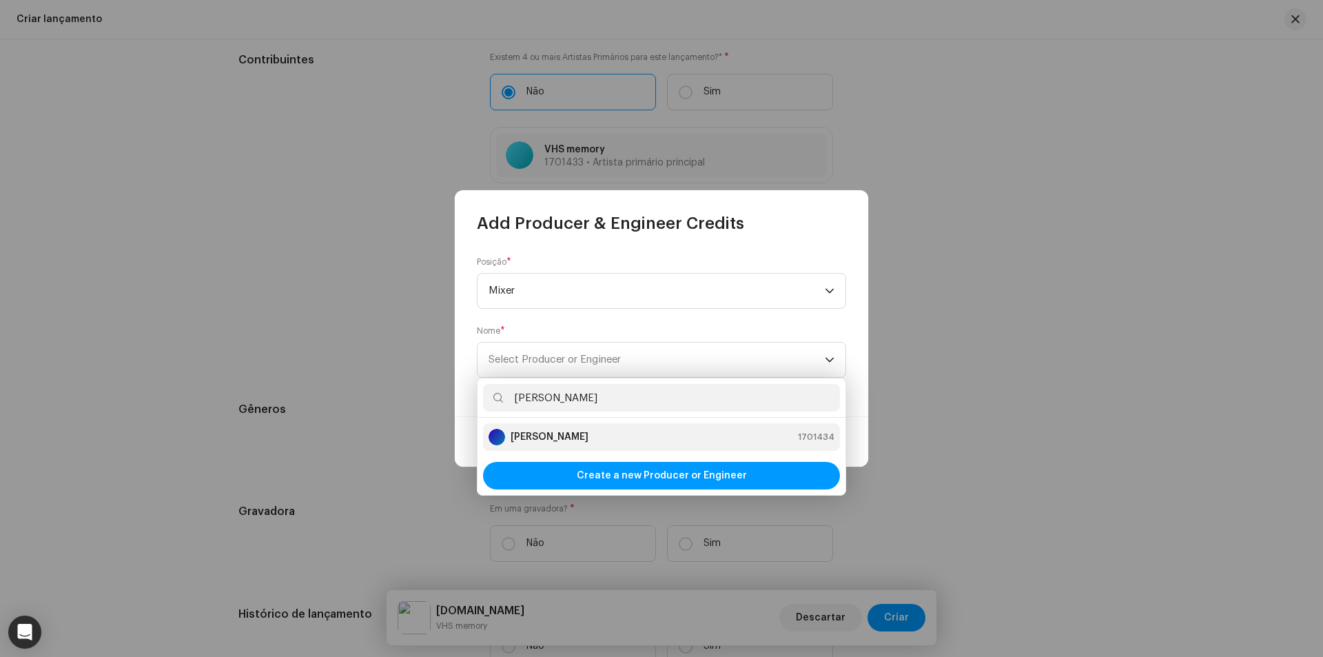
type input "[PERSON_NAME]"
click at [556, 434] on strong "[PERSON_NAME]" at bounding box center [550, 437] width 78 height 14
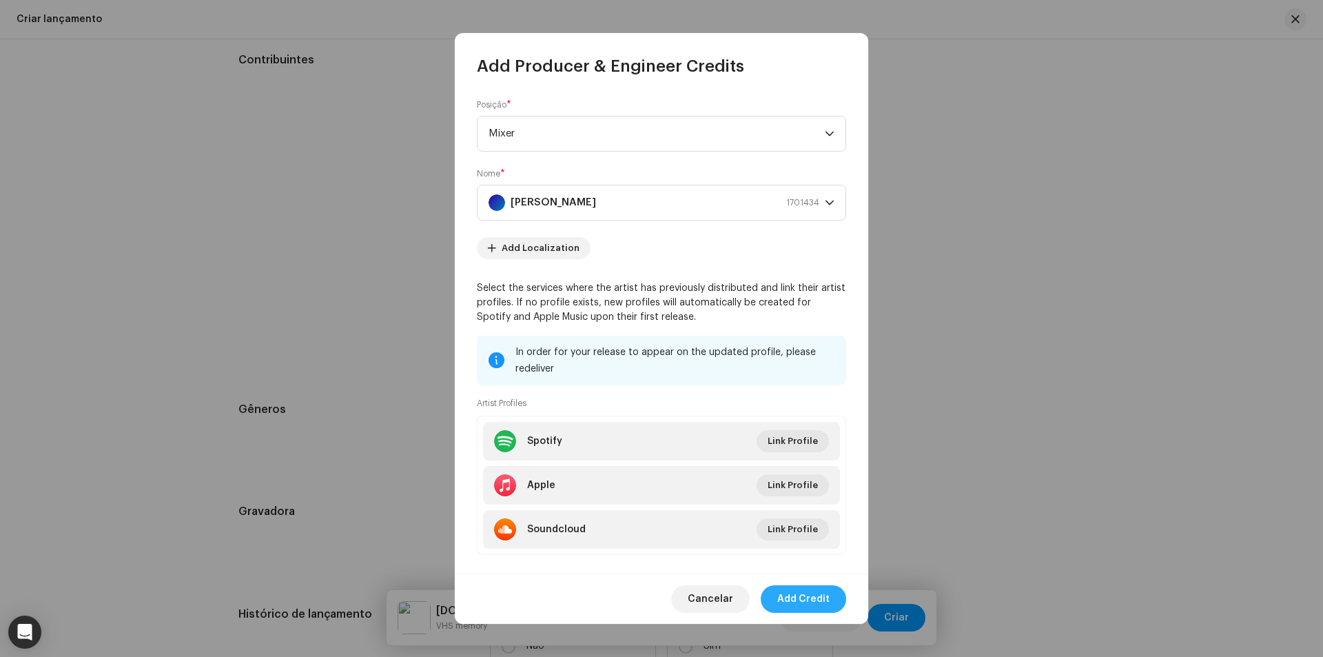
click at [813, 601] on span "Add Credit" at bounding box center [803, 599] width 52 height 28
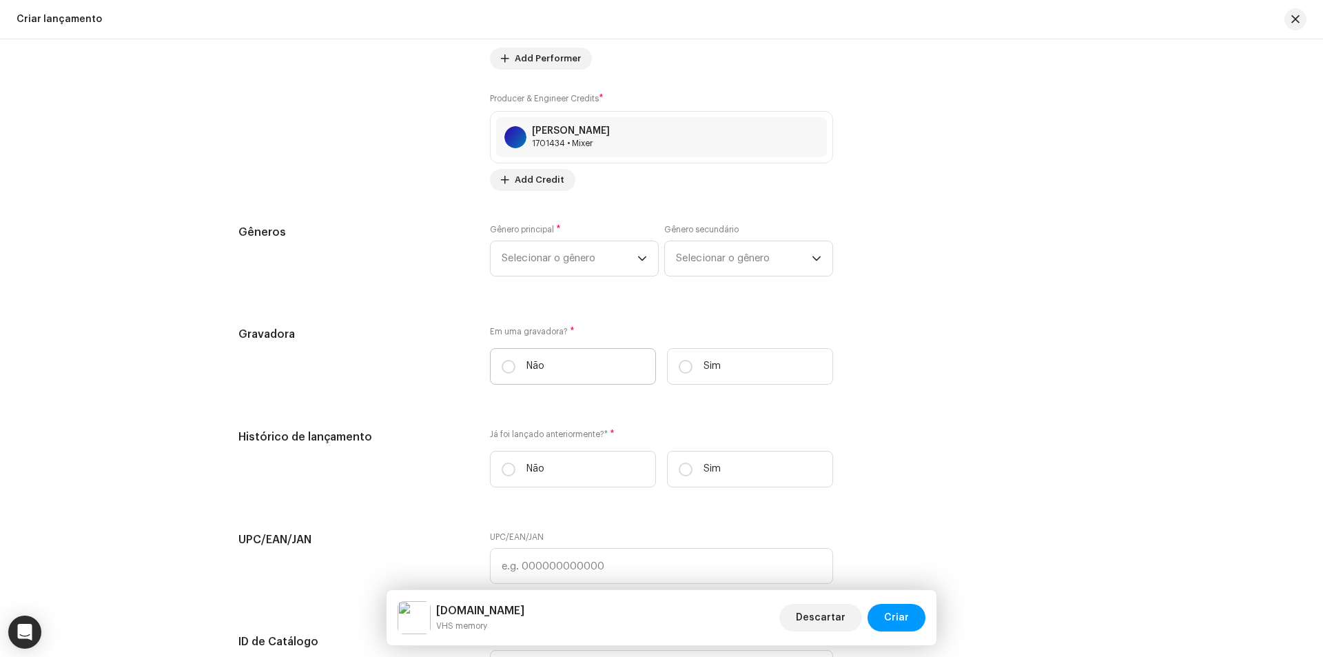
scroll to position [1930, 0]
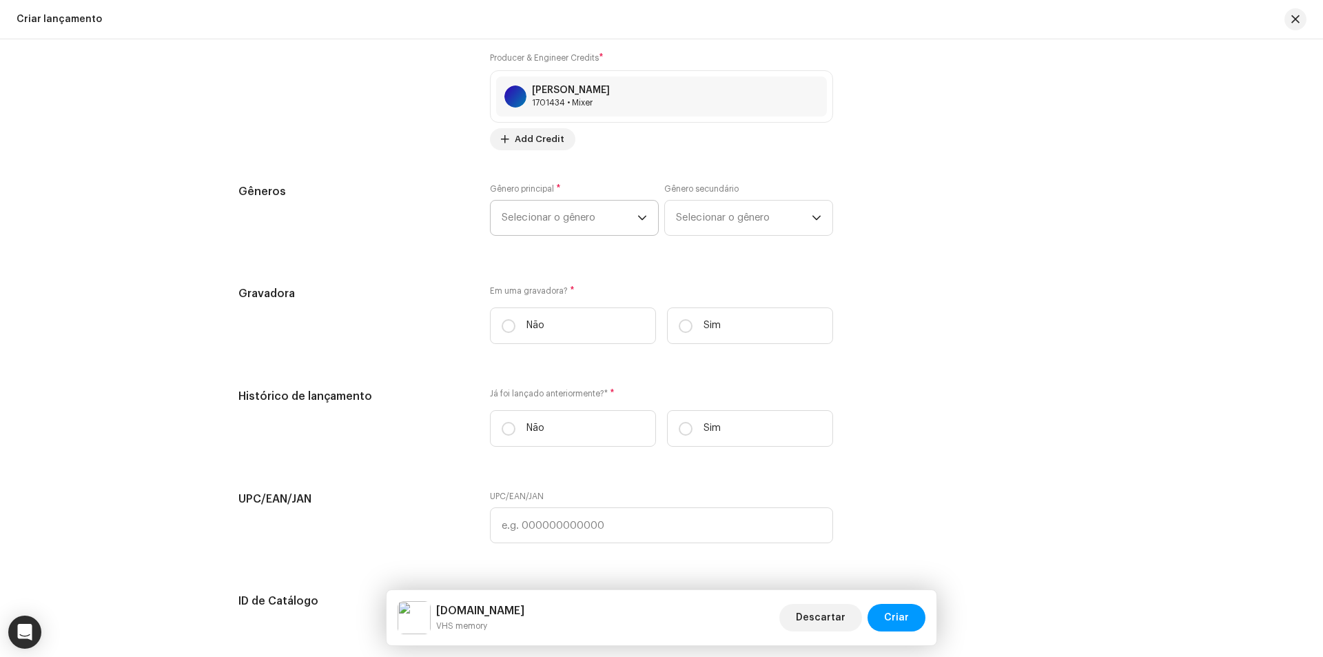
click at [564, 222] on span "Selecionar o gênero" at bounding box center [570, 218] width 136 height 34
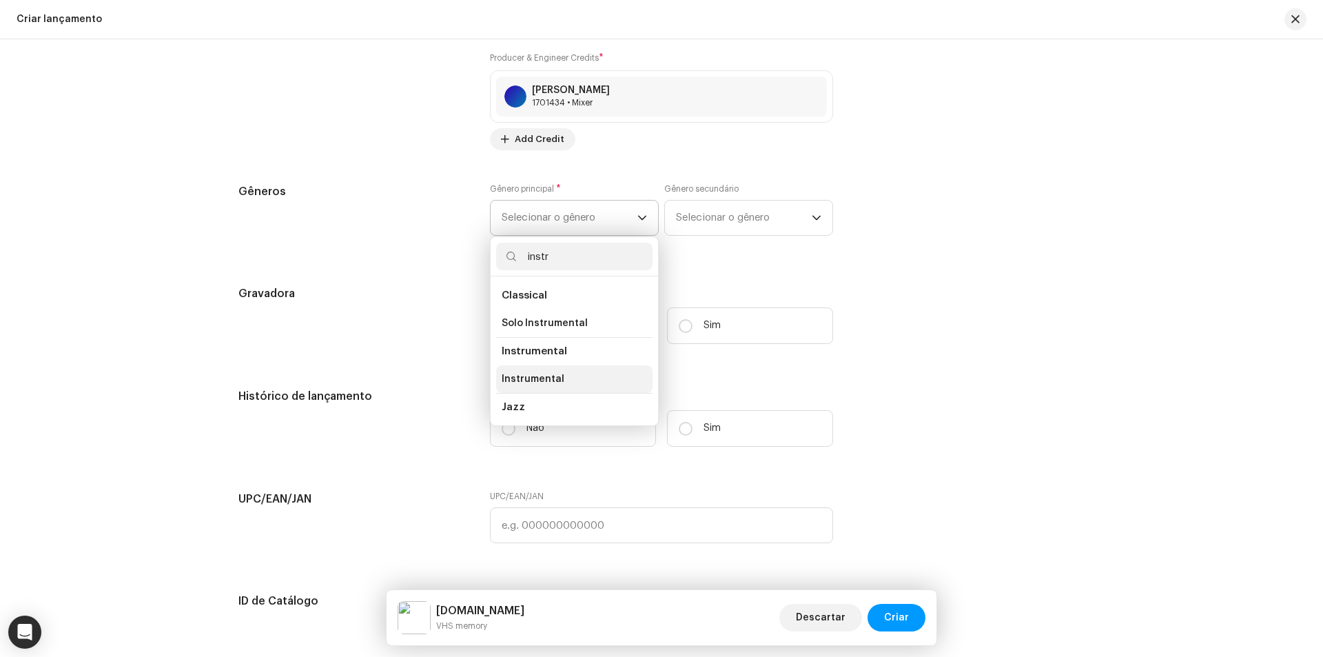
type input "instr"
click at [536, 374] on span "Instrumental" at bounding box center [533, 379] width 63 height 14
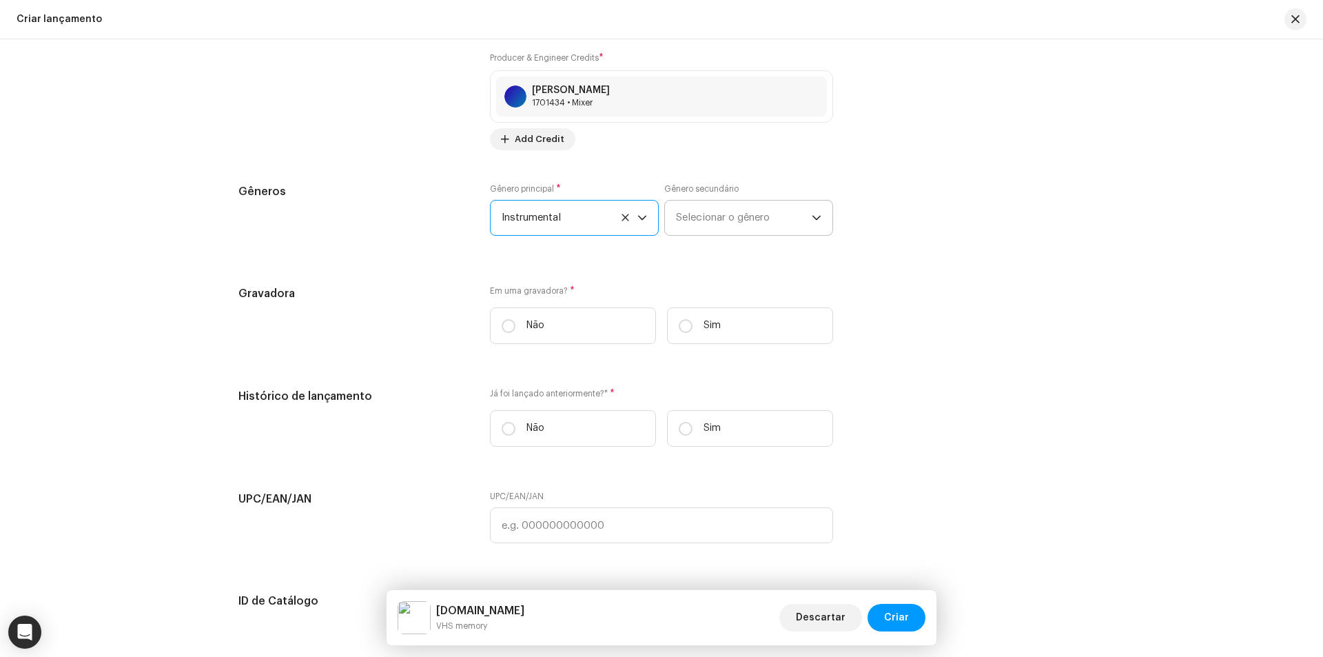
click at [717, 203] on span "Selecionar o gênero" at bounding box center [744, 218] width 136 height 34
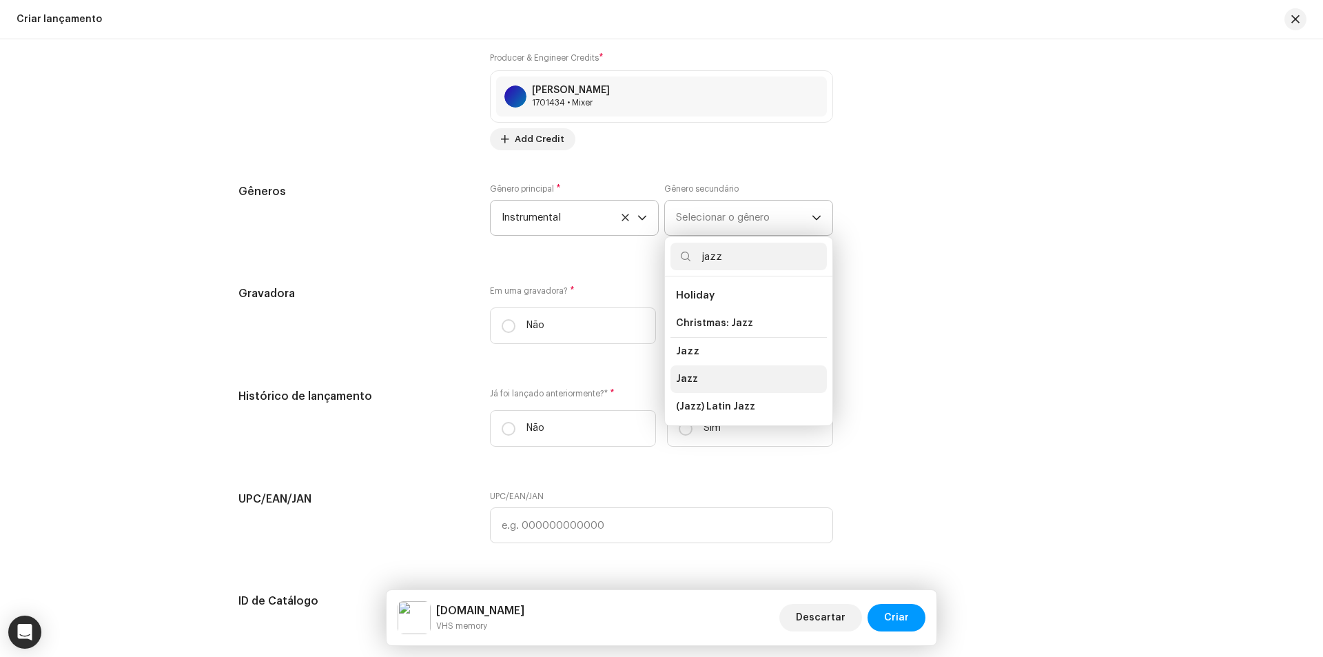
type input "jazz"
click at [676, 382] on span "Jazz" at bounding box center [687, 379] width 22 height 14
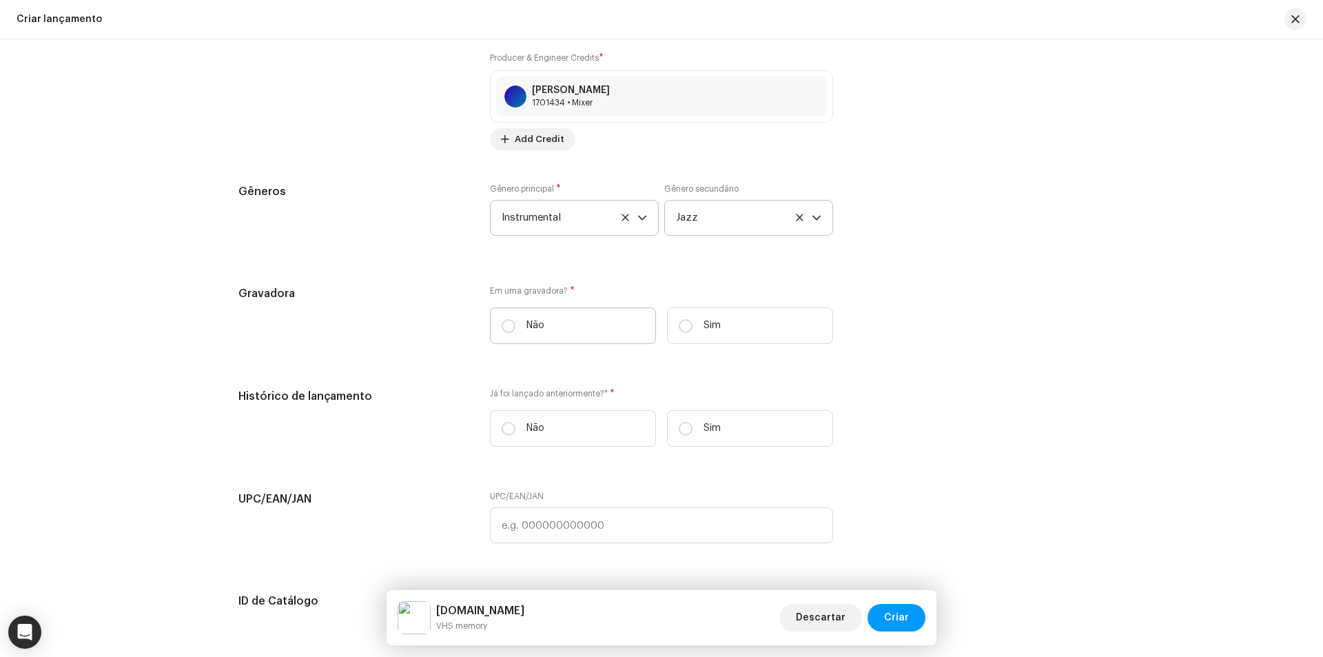
drag, startPoint x: 515, startPoint y: 332, endPoint x: 501, endPoint y: 338, distance: 15.1
click at [513, 332] on label "Não" at bounding box center [573, 325] width 166 height 37
click at [513, 332] on input "Não" at bounding box center [509, 326] width 14 height 14
radio input "true"
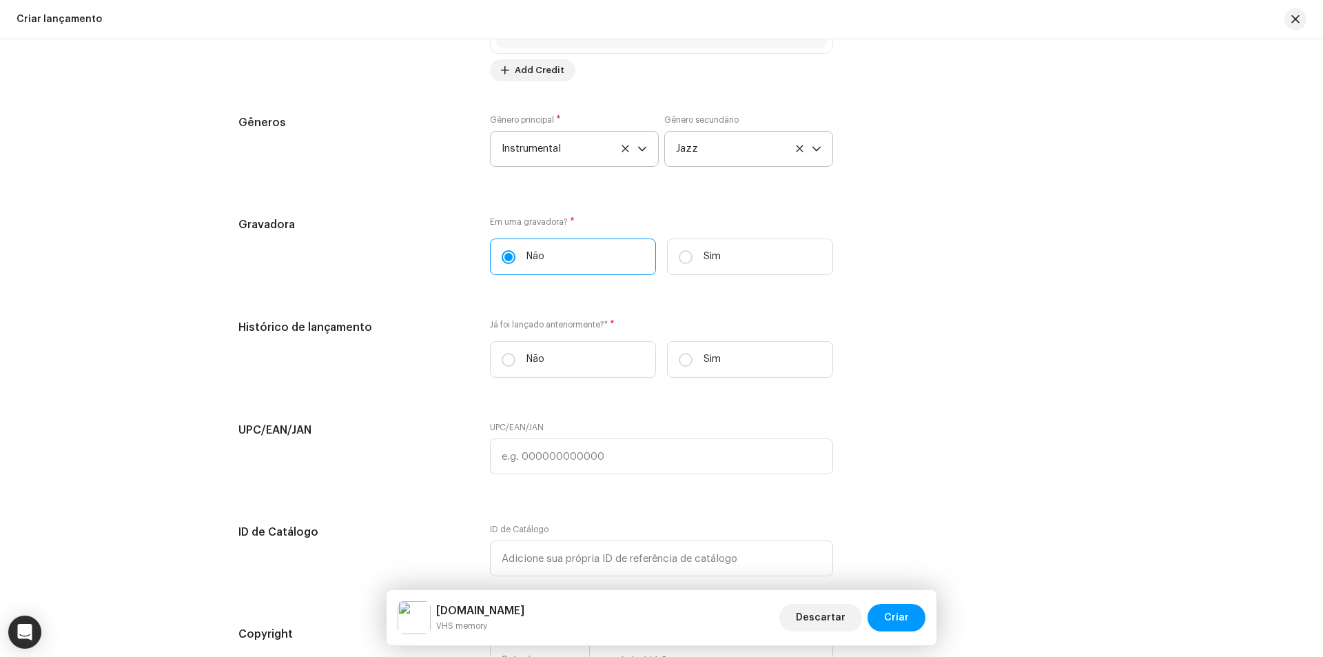
scroll to position [2068, 0]
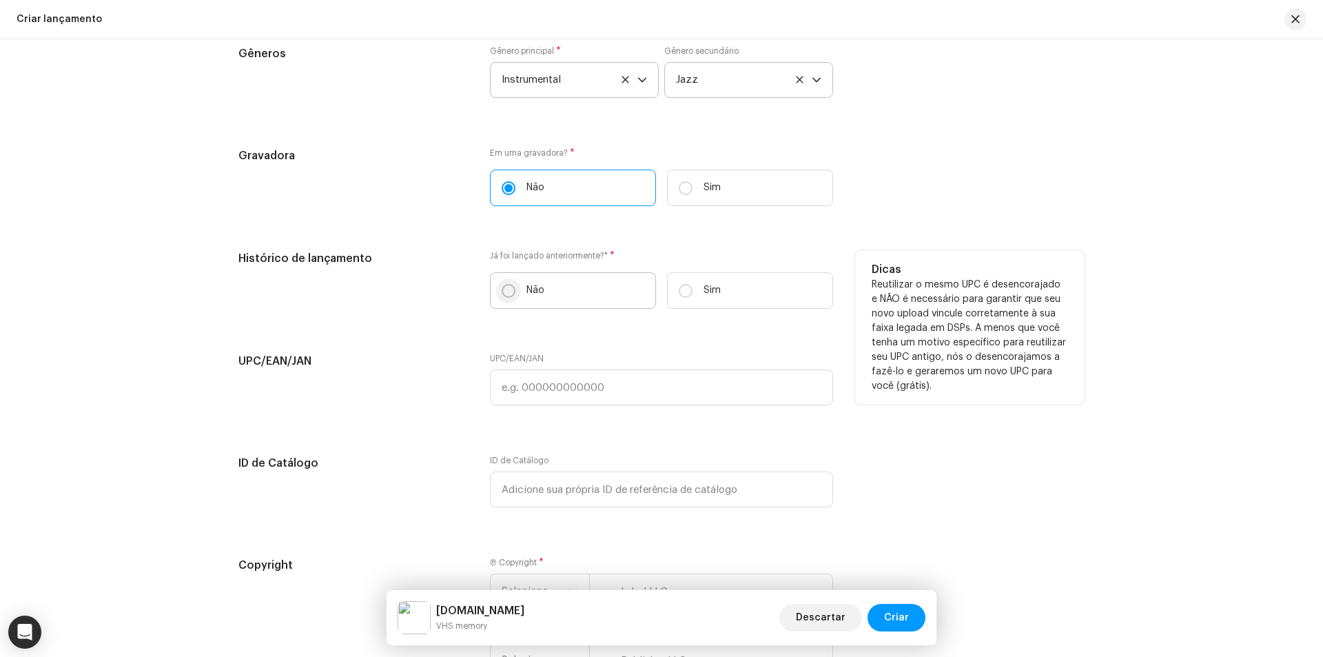
click at [505, 289] on input "Não" at bounding box center [509, 291] width 14 height 14
radio input "true"
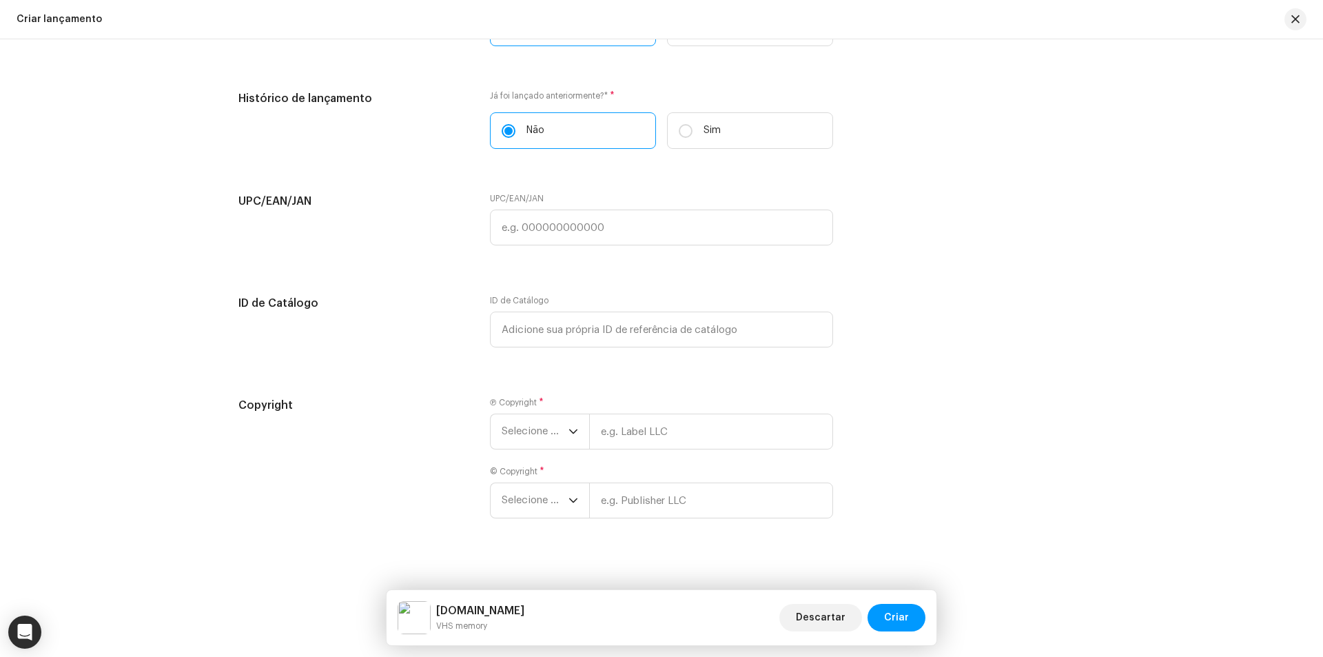
scroll to position [2238, 0]
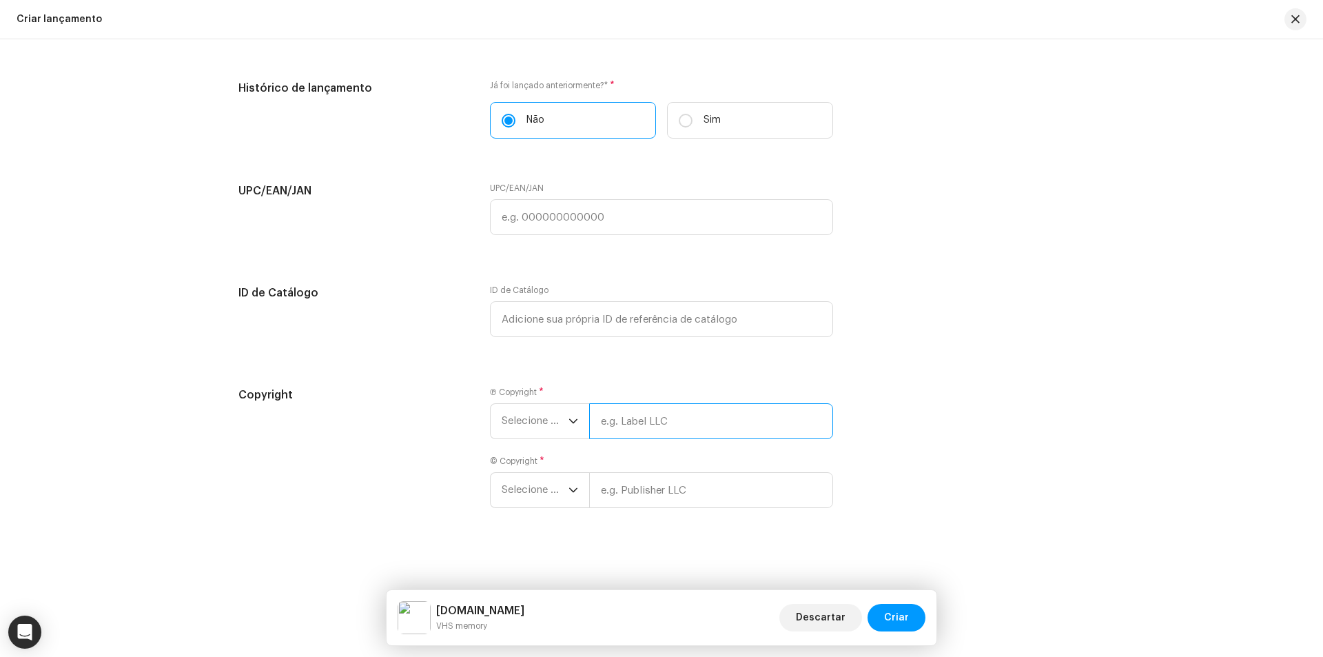
click at [622, 412] on input "text" at bounding box center [711, 421] width 244 height 36
click at [400, 395] on h5 "Copyright" at bounding box center [353, 395] width 230 height 17
click at [687, 418] on input "text" at bounding box center [711, 421] width 244 height 36
paste input "[PERSON_NAME]"
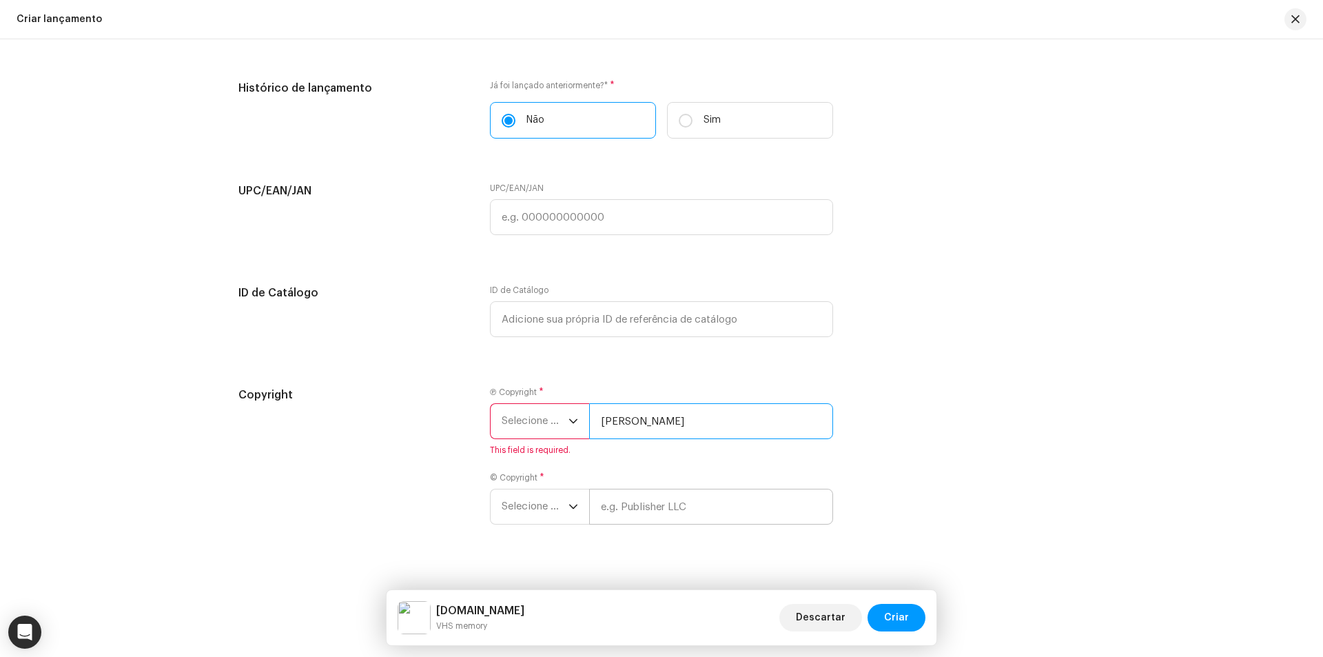
type input "[PERSON_NAME]"
click at [666, 502] on input "text" at bounding box center [711, 507] width 244 height 36
paste input "[PERSON_NAME]"
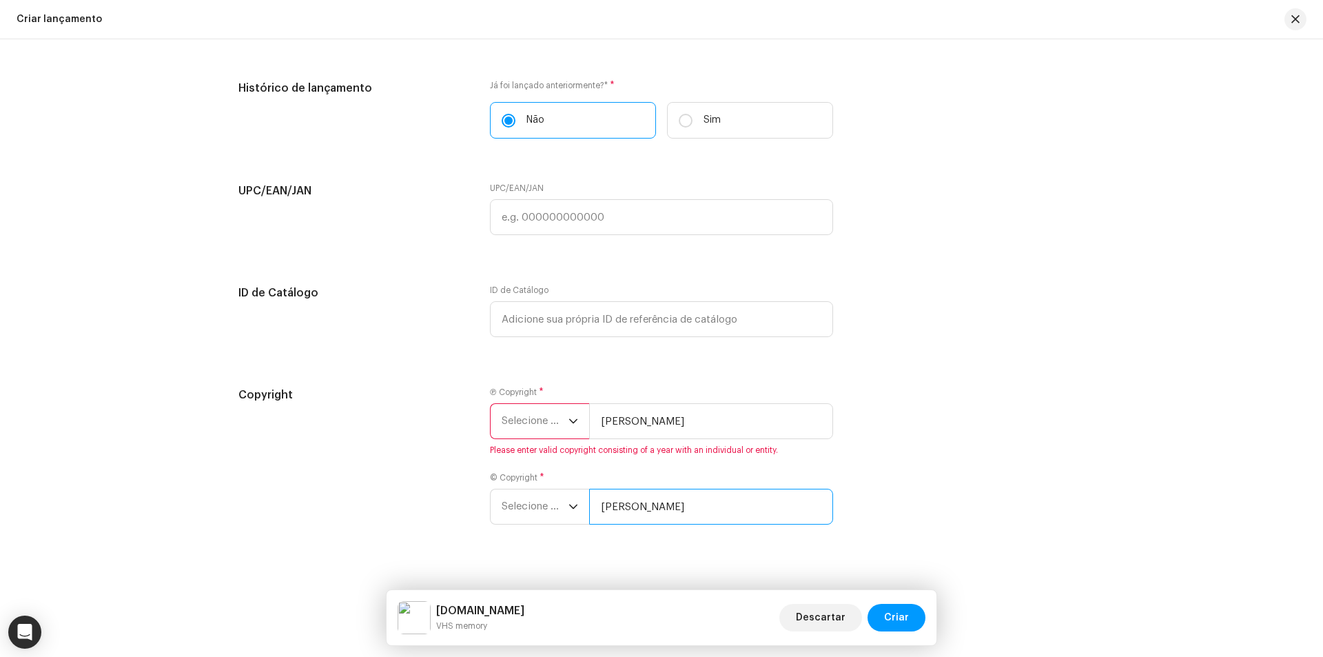
type input "[PERSON_NAME]"
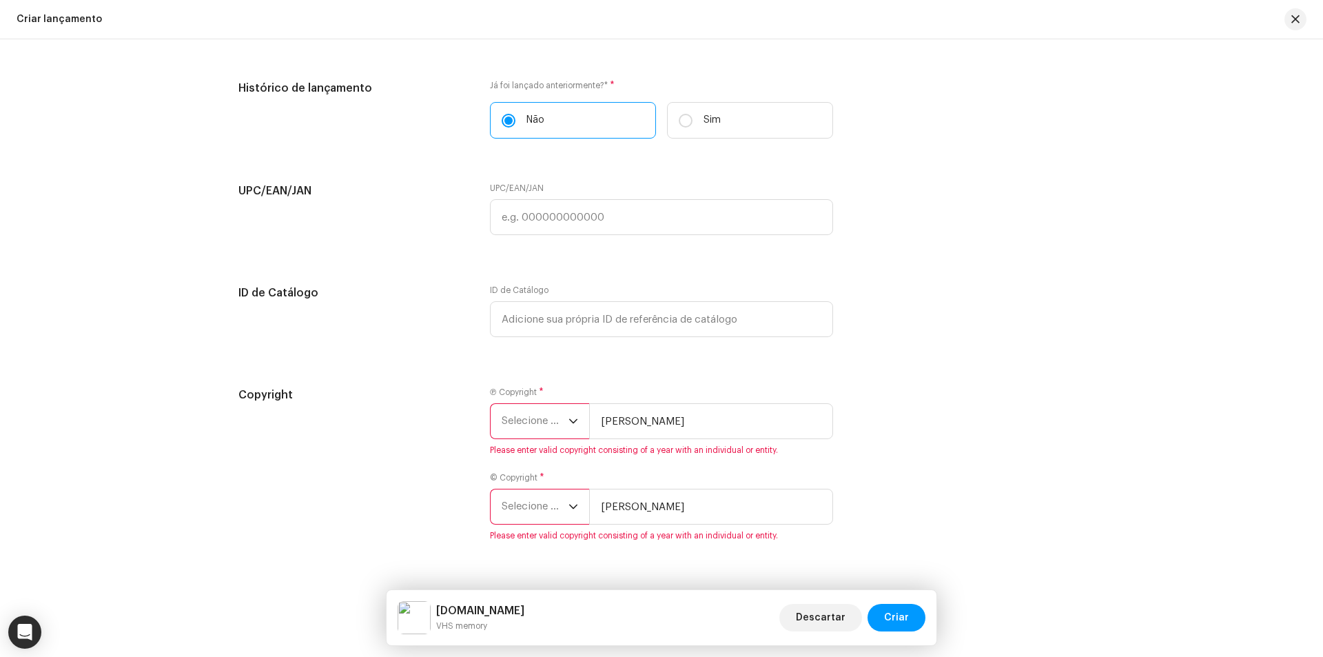
click at [420, 439] on div "Copyright" at bounding box center [353, 472] width 230 height 171
click at [551, 421] on span "Selecione o ano" at bounding box center [535, 421] width 67 height 34
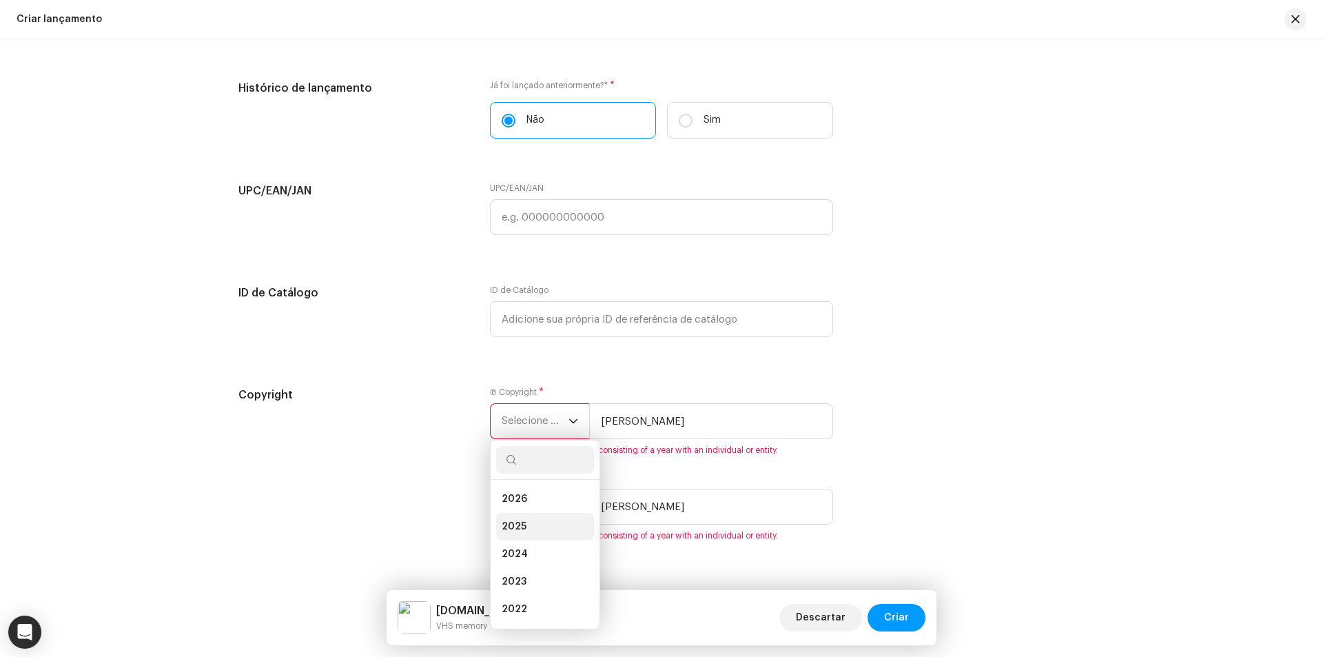
click at [514, 522] on span "2025" at bounding box center [514, 527] width 25 height 14
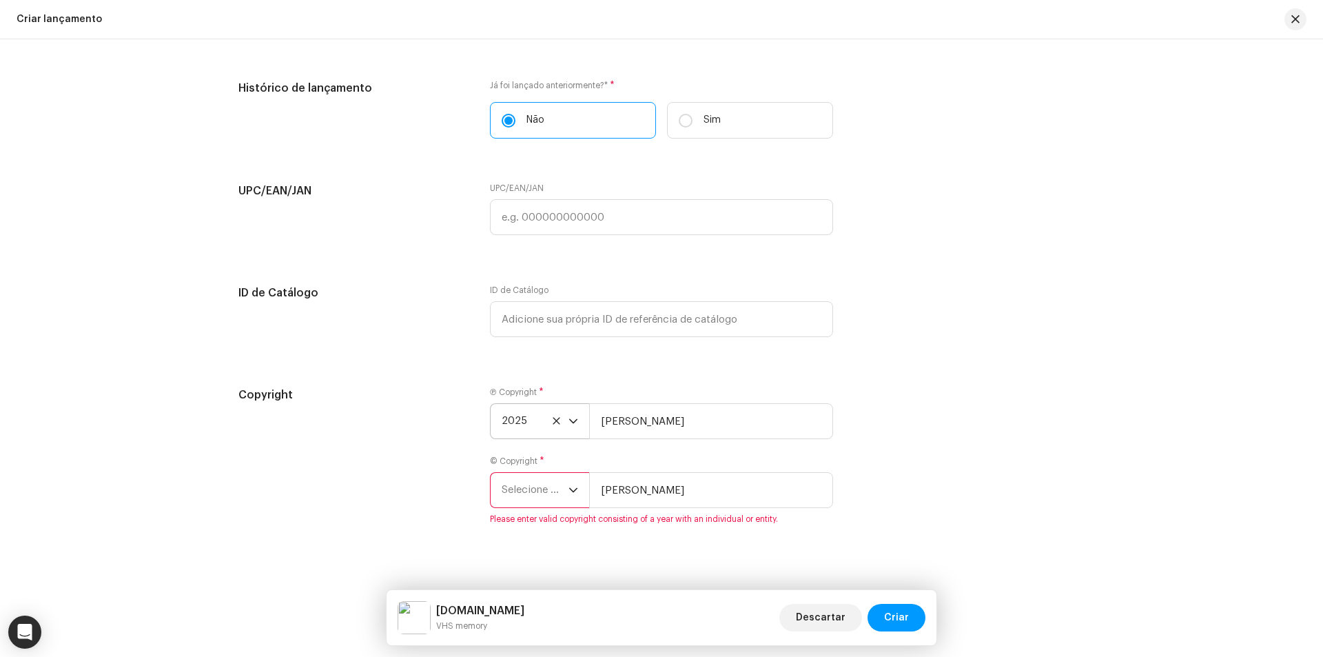
click at [573, 491] on icon "dropdown trigger" at bounding box center [574, 490] width 10 height 10
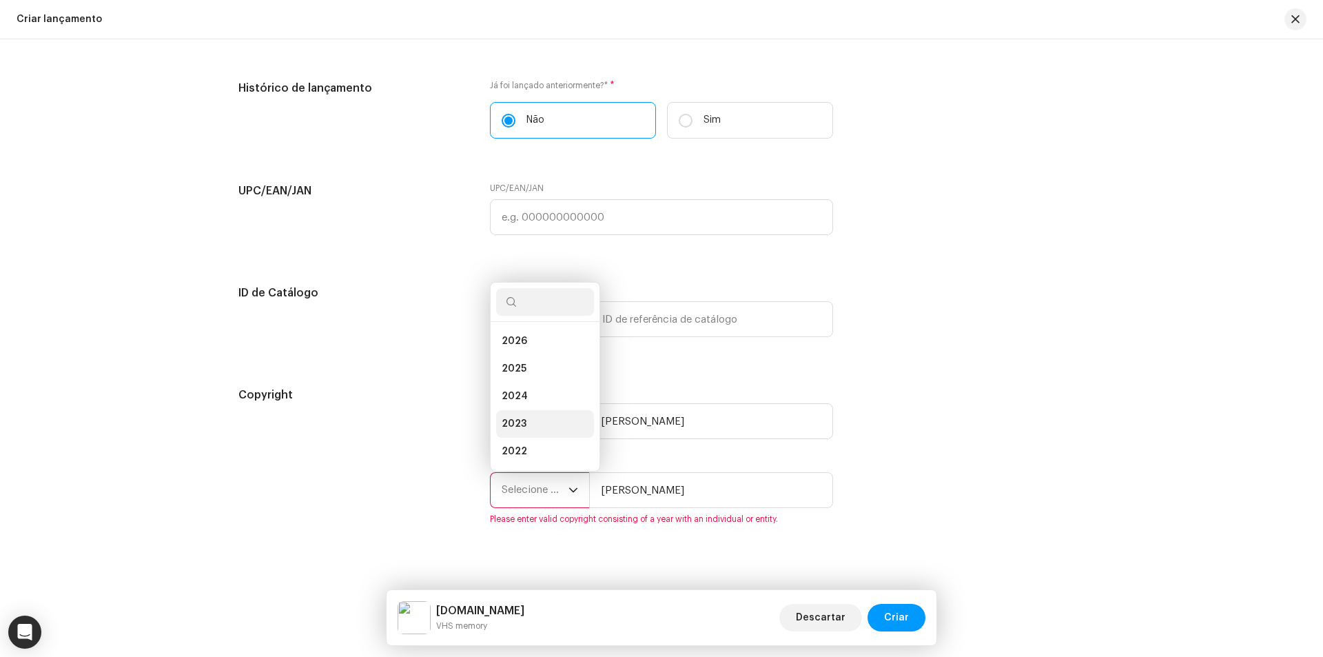
scroll to position [22, 0]
click at [514, 348] on span "2025" at bounding box center [514, 347] width 25 height 14
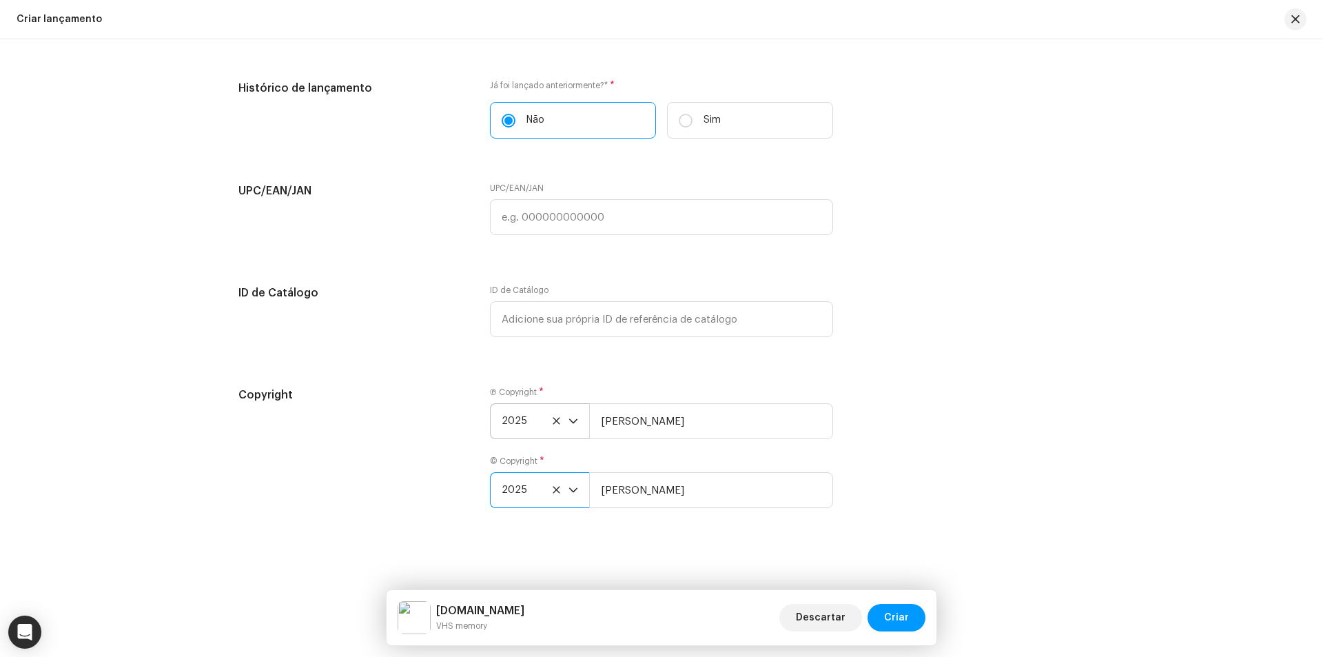
click at [412, 401] on h5 "Copyright" at bounding box center [353, 395] width 230 height 17
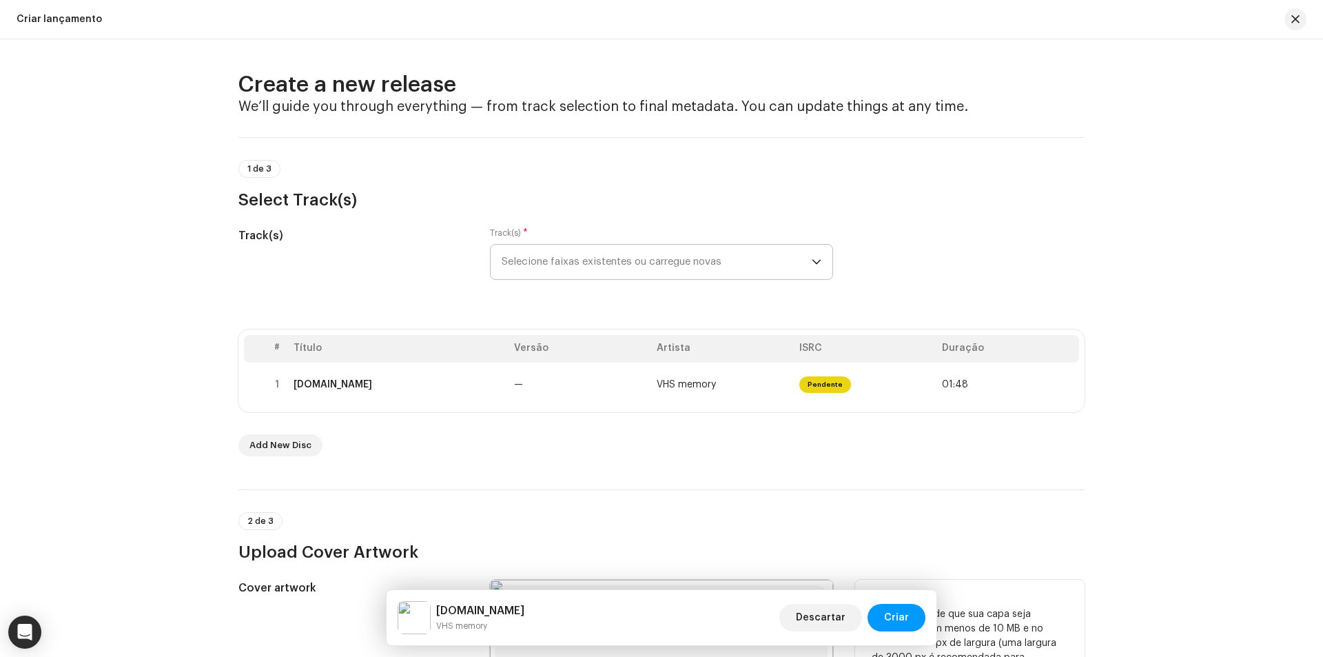
scroll to position [0, 0]
click at [904, 615] on span "Criar" at bounding box center [896, 618] width 25 height 28
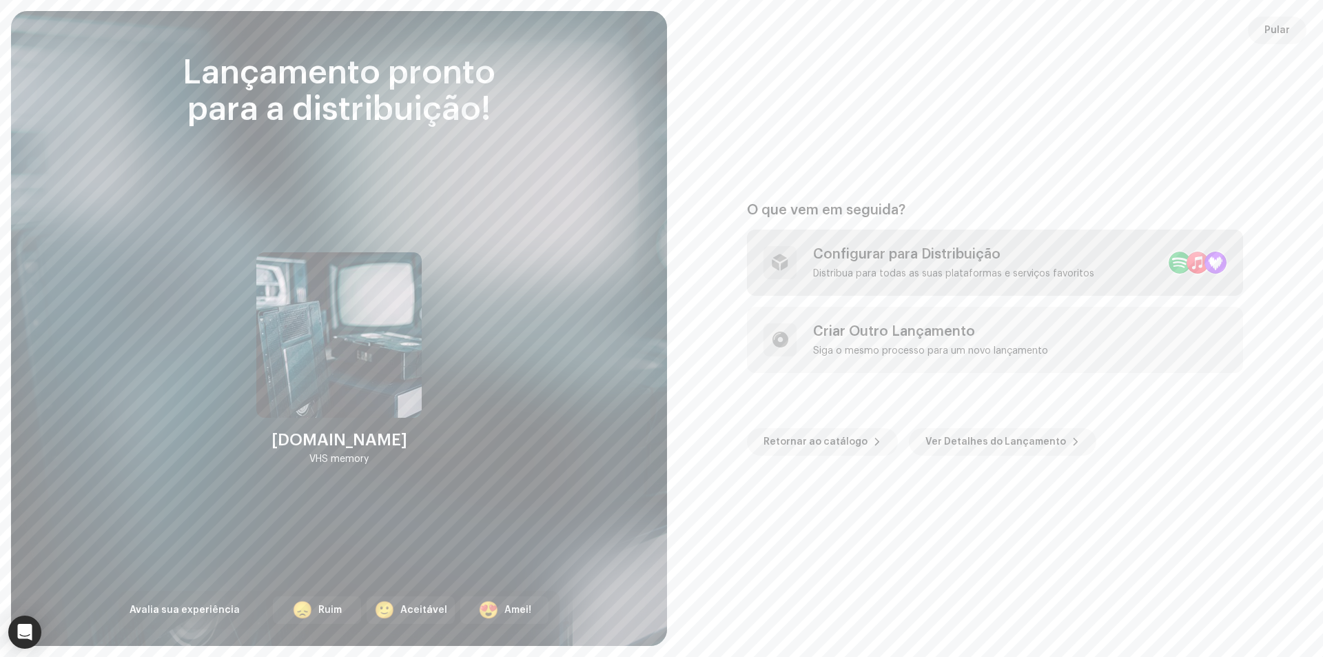
click at [852, 255] on div "Configurar para Distribuição" at bounding box center [953, 254] width 281 height 17
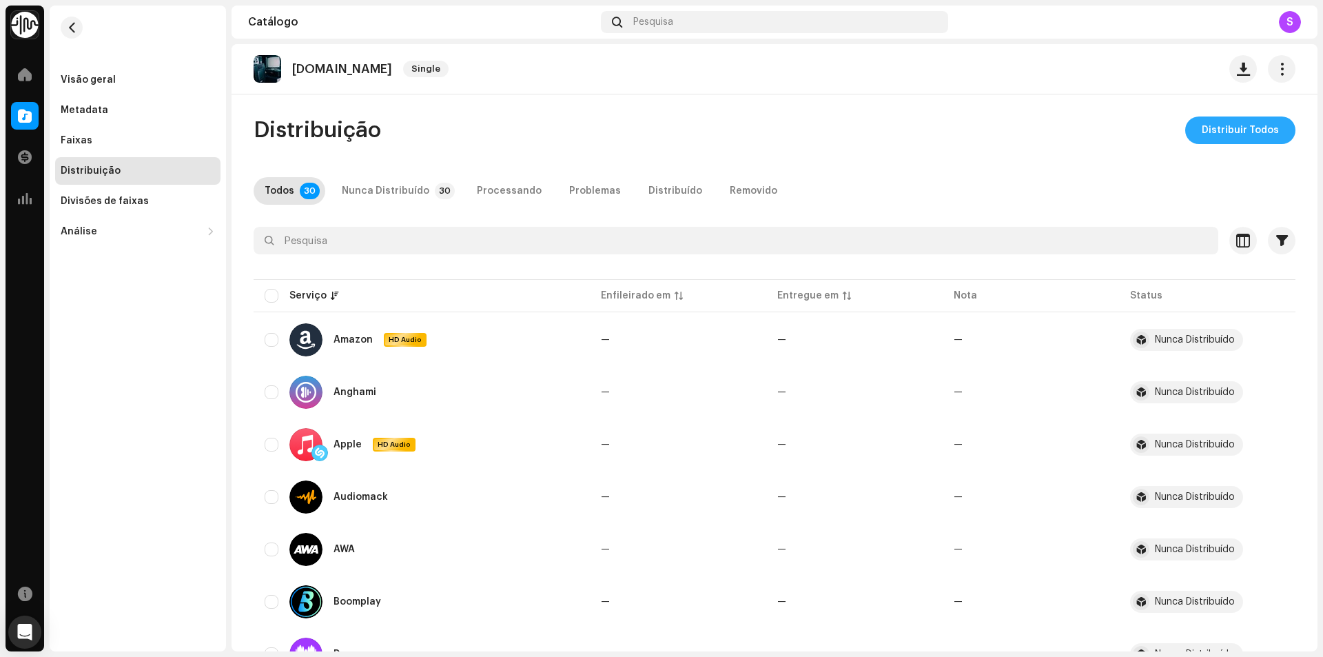
click at [1249, 131] on span "Distribuir Todos" at bounding box center [1240, 130] width 77 height 28
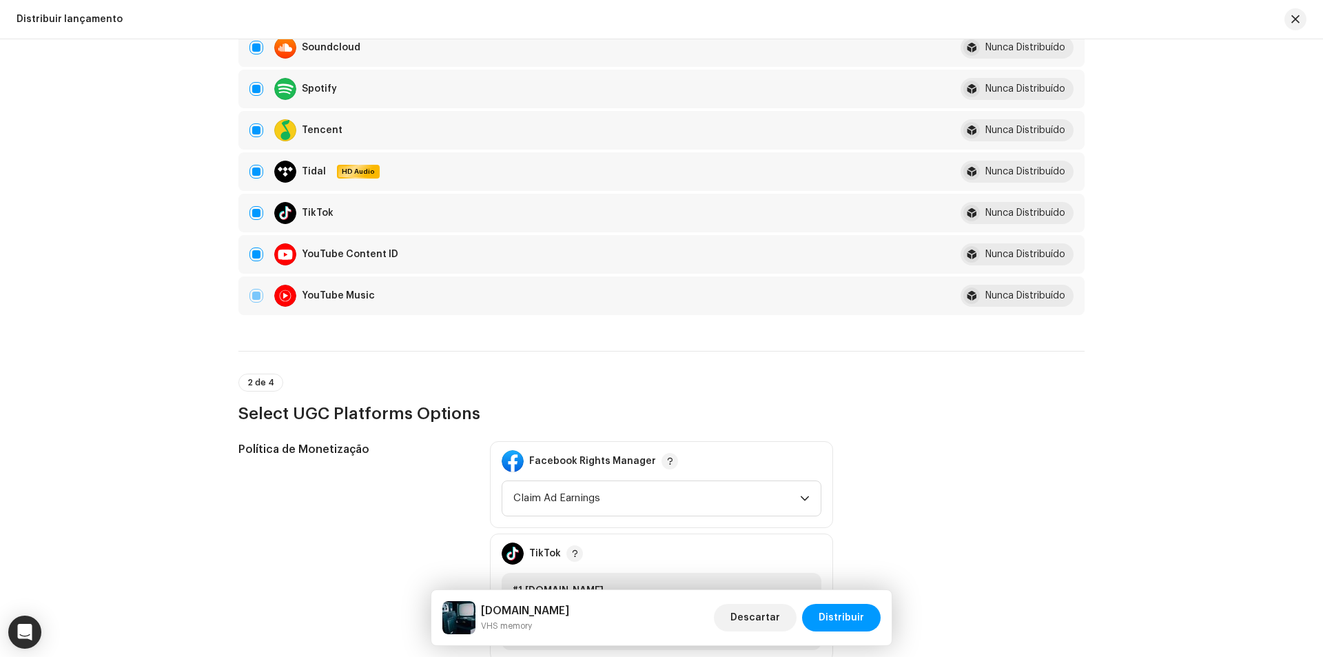
scroll to position [1516, 0]
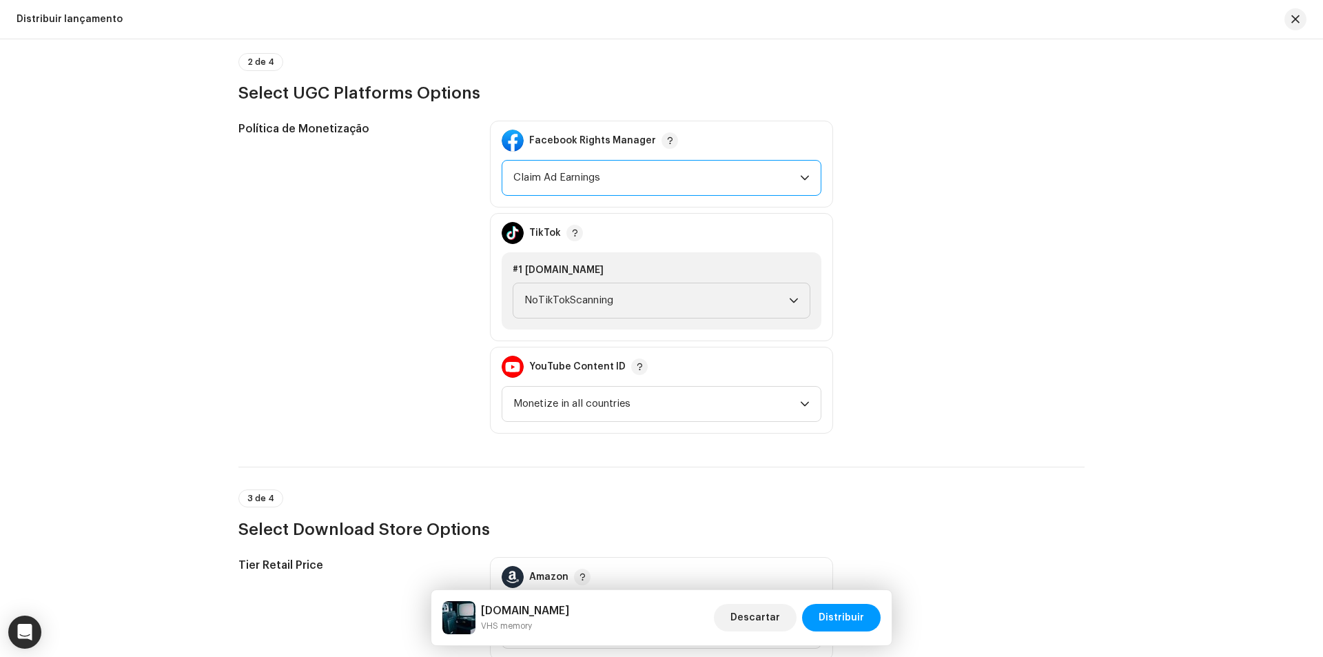
click at [651, 186] on span "Claim Ad Earnings" at bounding box center [656, 178] width 287 height 34
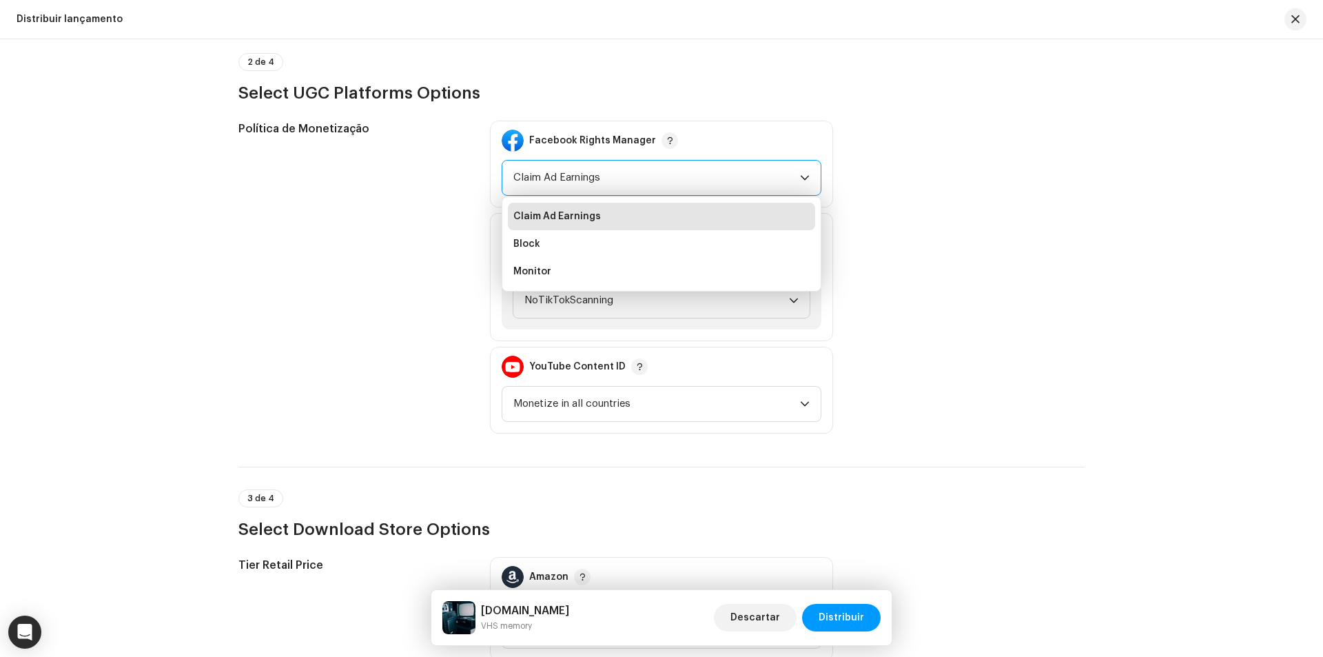
click at [651, 186] on span "Claim Ad Earnings" at bounding box center [656, 178] width 287 height 34
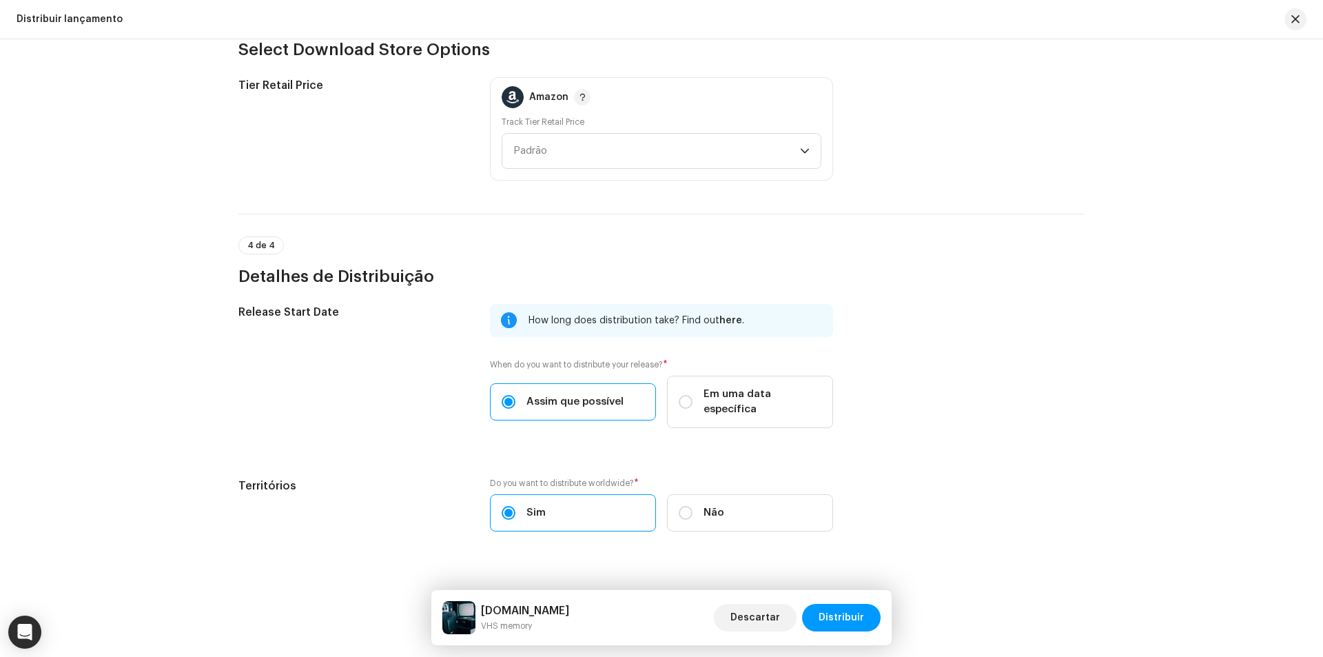
scroll to position [2004, 0]
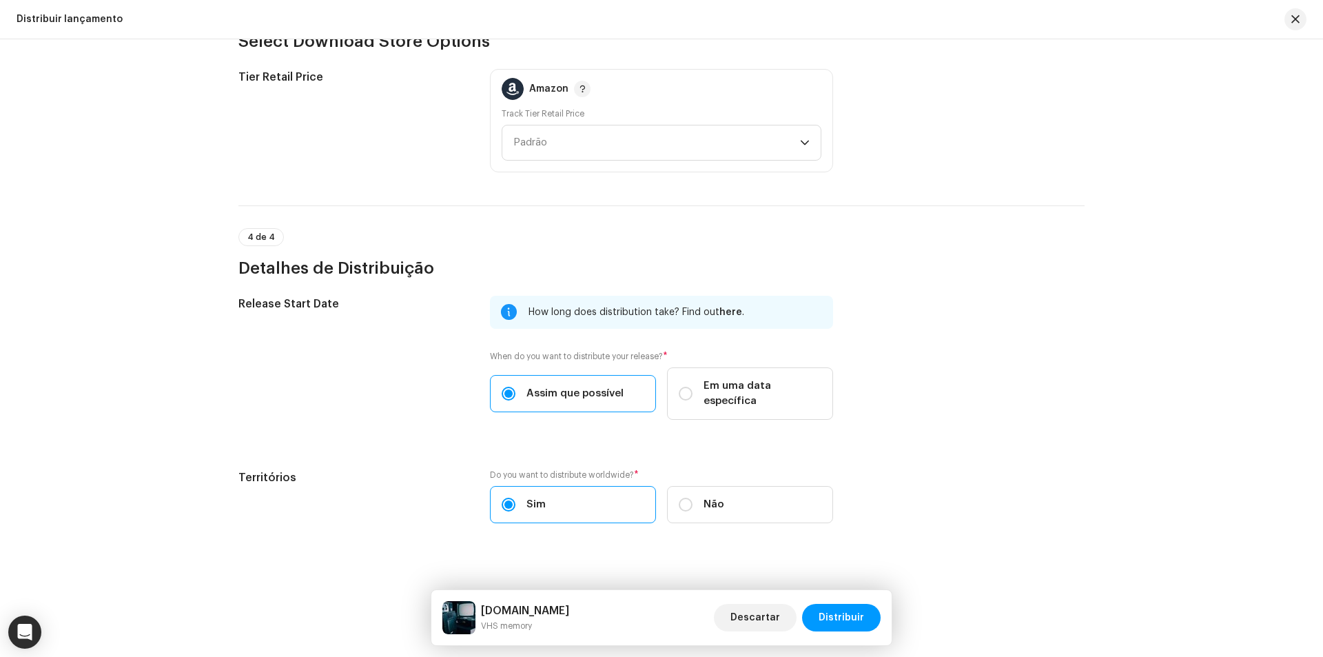
click at [609, 115] on div "Track Tier Retail Price Padrão" at bounding box center [662, 134] width 320 height 52
click at [603, 134] on span "Padrão" at bounding box center [656, 142] width 287 height 34
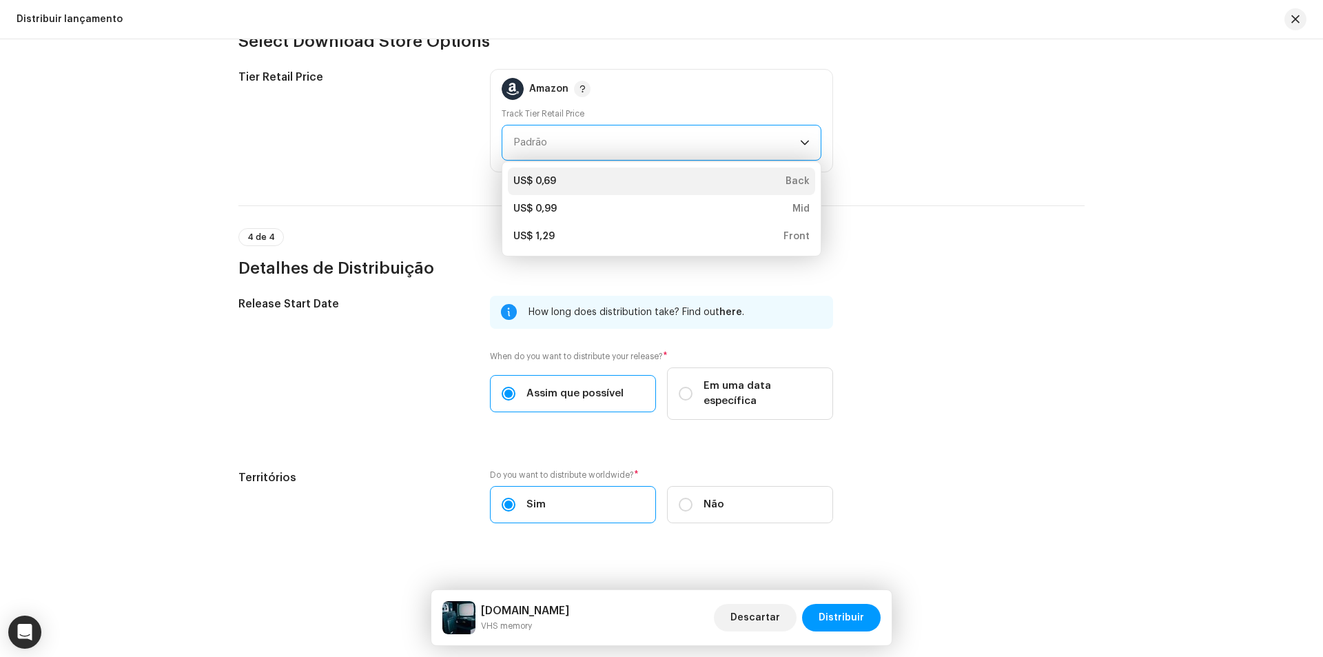
click at [527, 181] on div "US$ 0,69" at bounding box center [534, 181] width 43 height 14
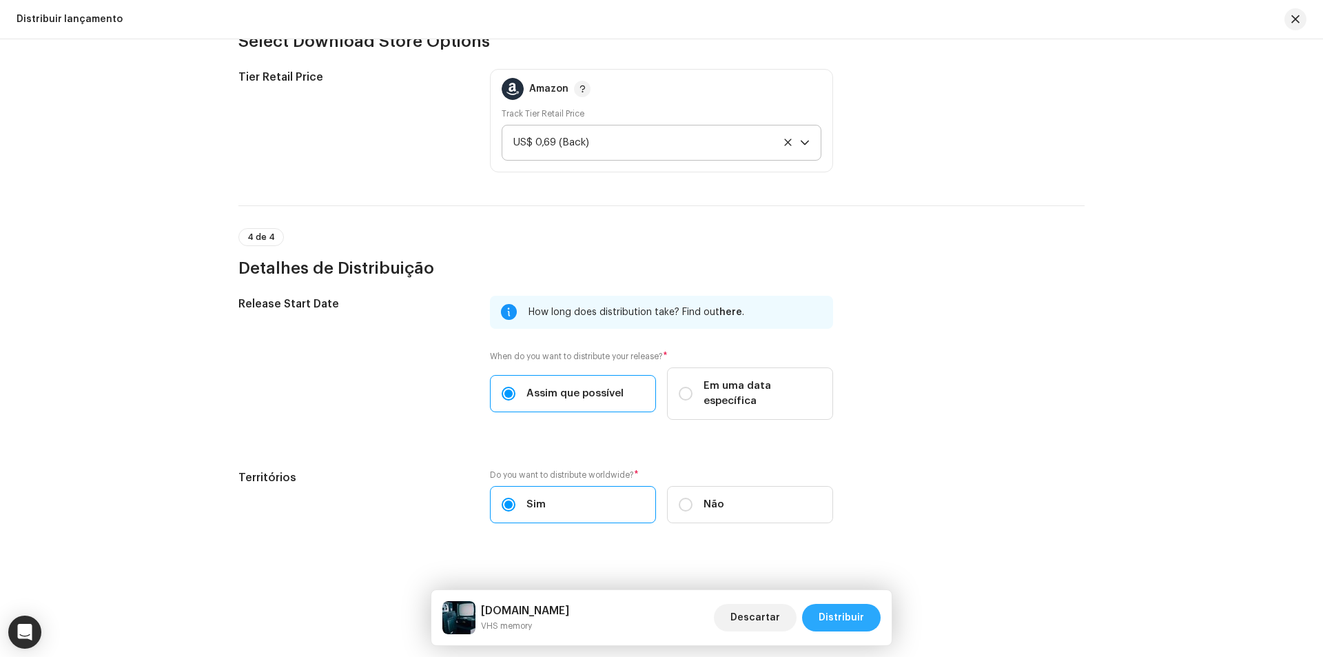
click at [850, 618] on span "Distribuir" at bounding box center [841, 618] width 45 height 28
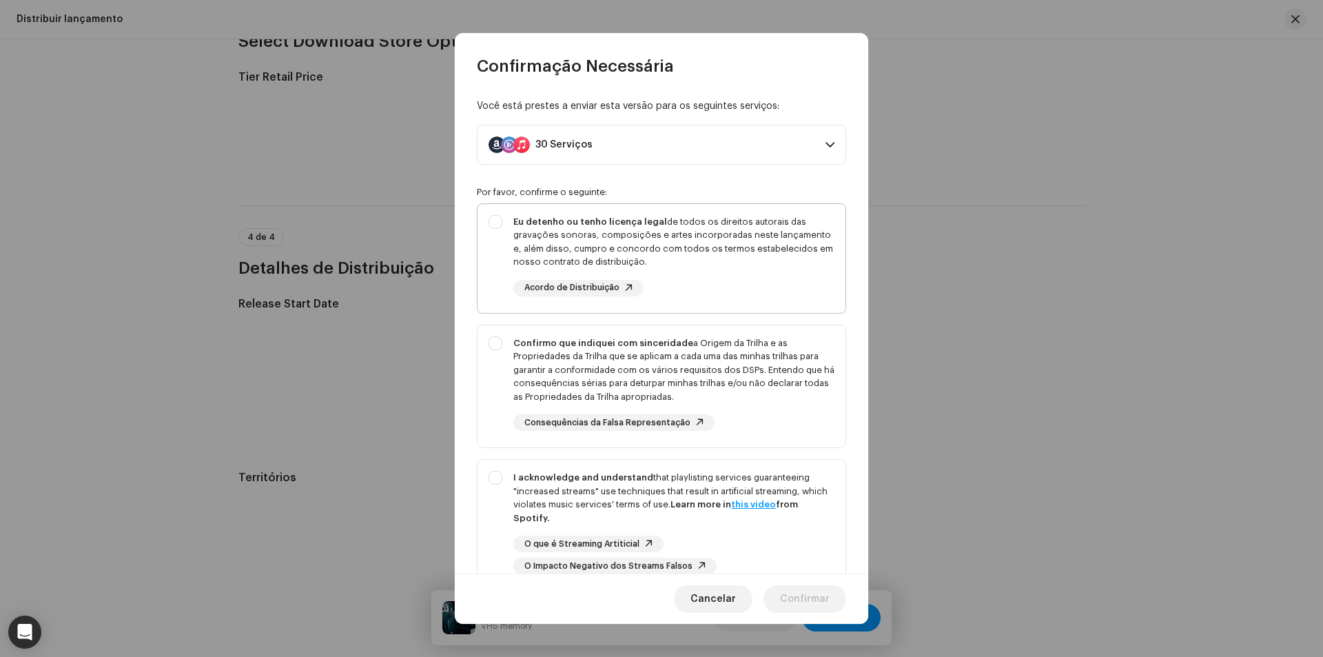
click at [650, 256] on div "Eu detenho ou tenho licença legal de todos os direitos autorais das gravações s…" at bounding box center [673, 242] width 321 height 54
checkbox input "true"
click at [641, 374] on div "Confirmo que indiquei com sinceridade a Origem da Trilha e as Propriedades da T…" at bounding box center [673, 370] width 321 height 68
checkbox input "true"
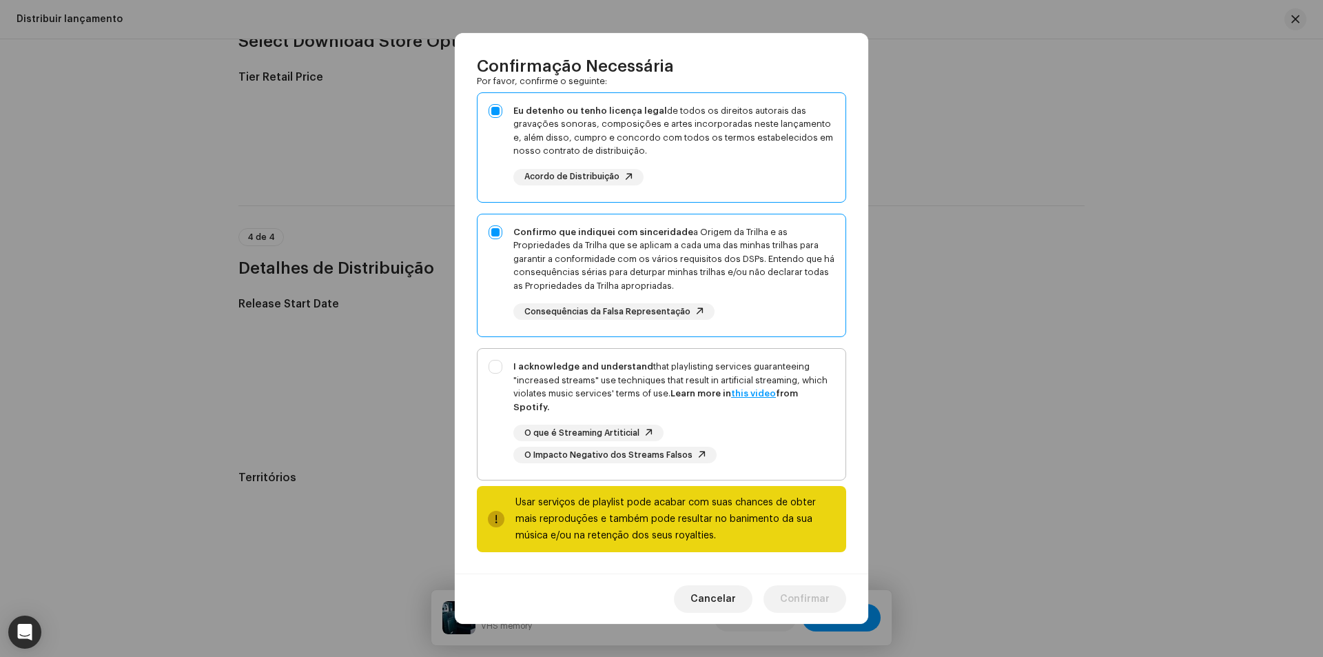
scroll to position [112, 0]
click at [618, 376] on div "I acknowledge and understand that playlisting services guaranteeing "increased …" at bounding box center [673, 386] width 321 height 54
checkbox input "true"
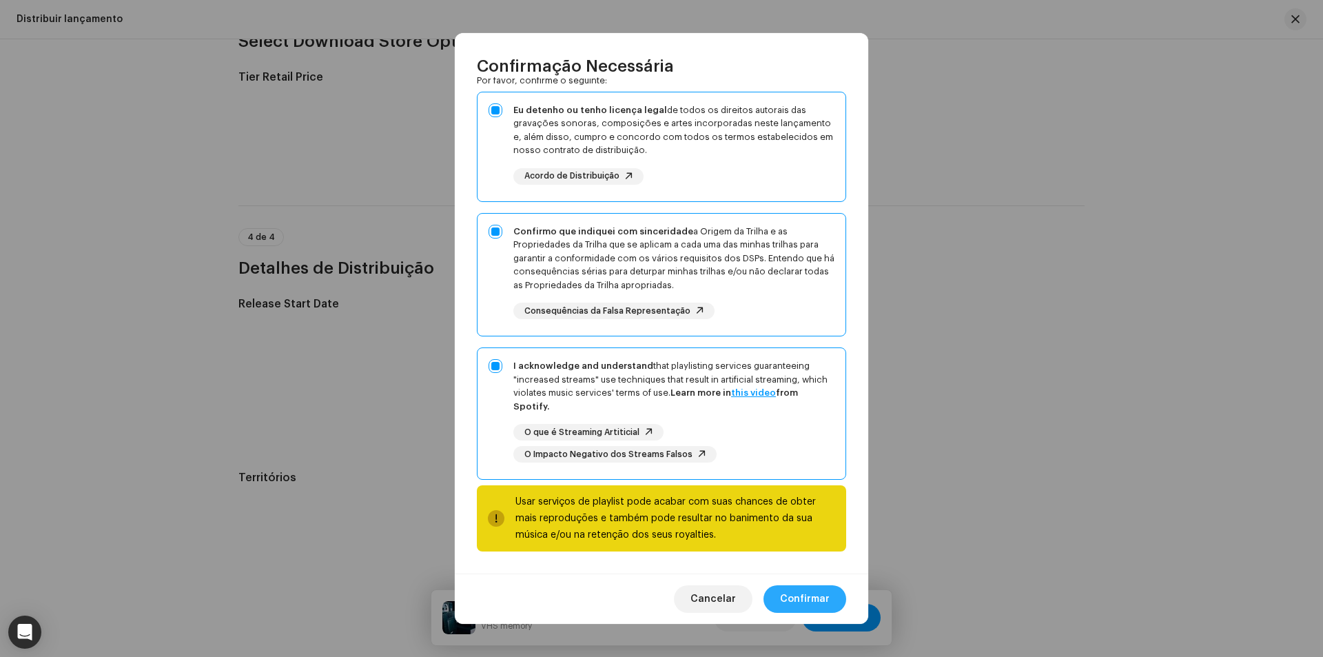
click at [808, 600] on span "Confirmar" at bounding box center [805, 599] width 50 height 28
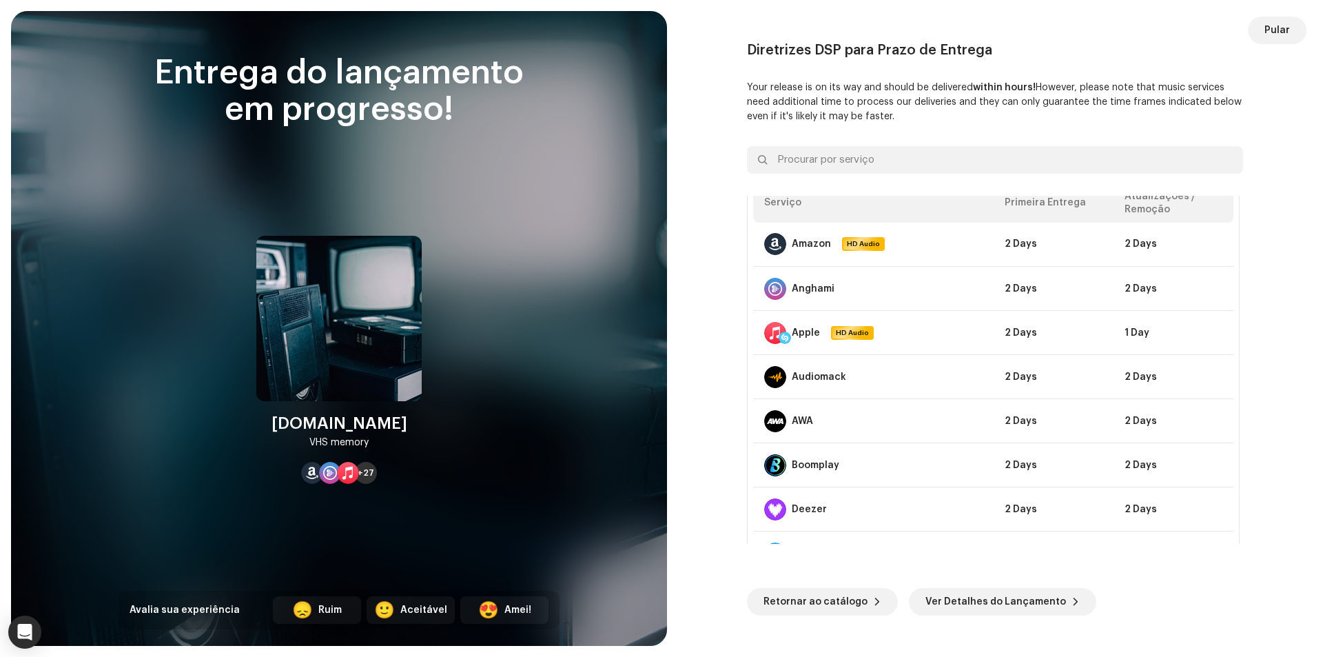
scroll to position [0, 0]
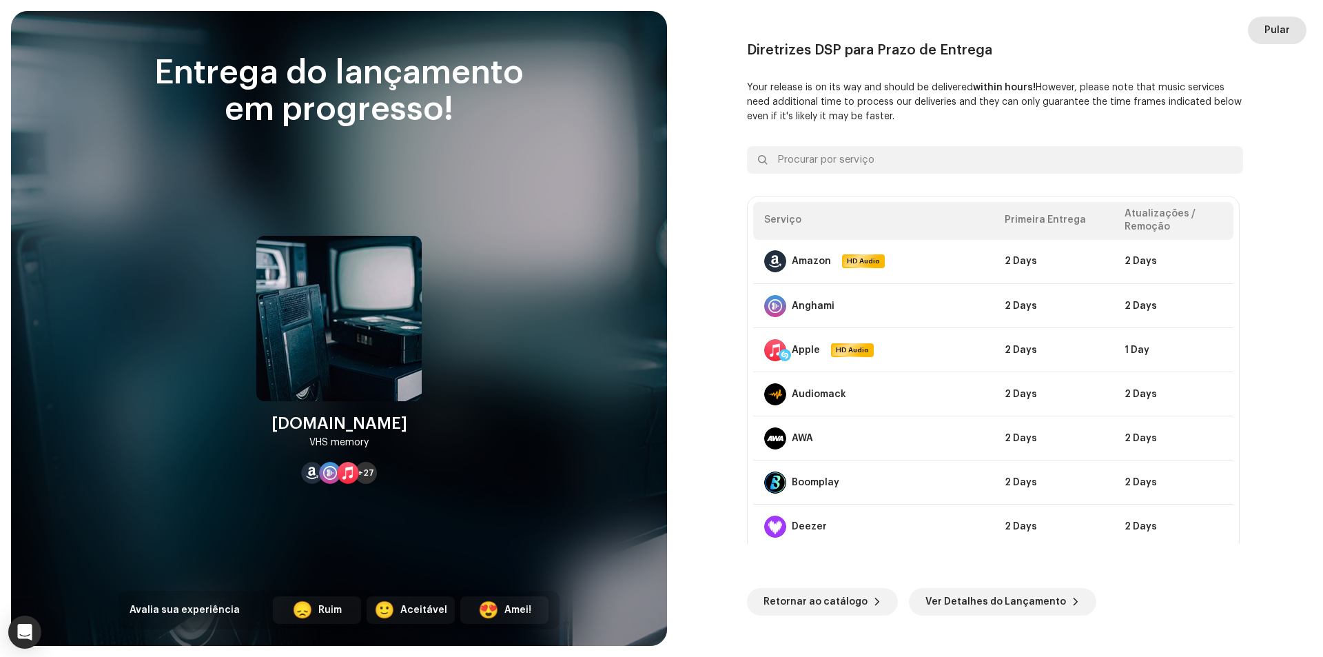
click at [1285, 26] on span "Pular" at bounding box center [1278, 31] width 26 height 28
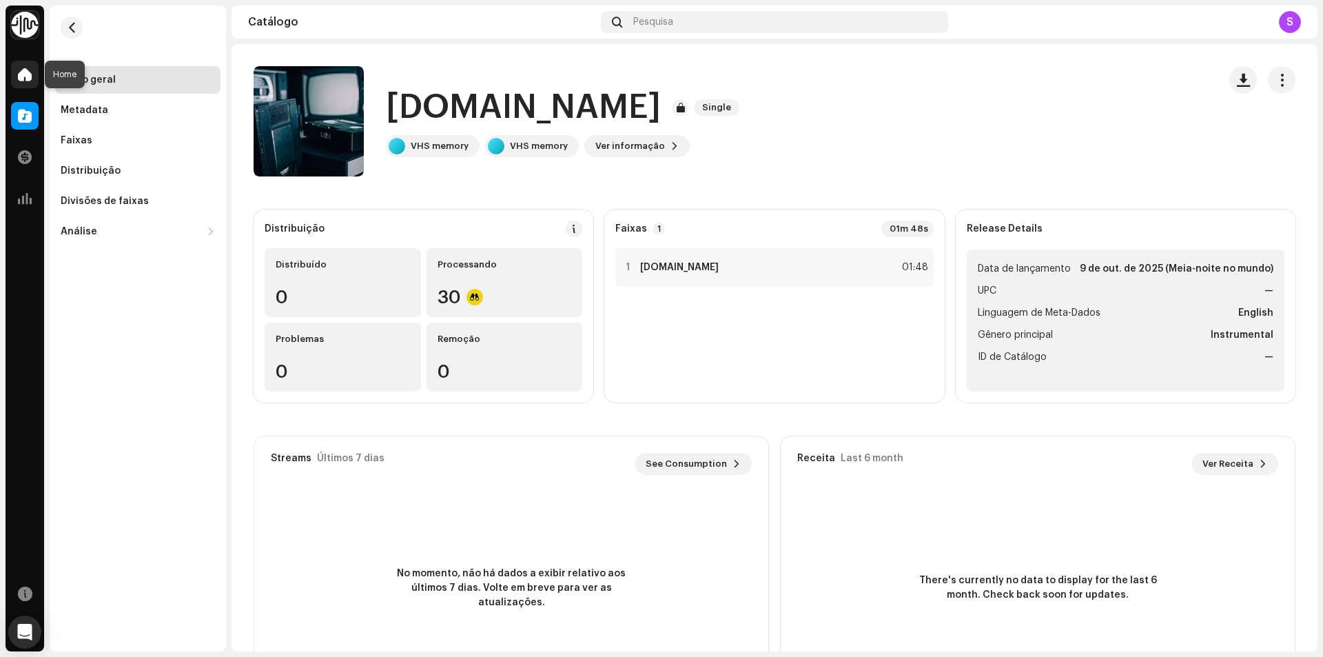
click at [20, 75] on span at bounding box center [25, 74] width 14 height 11
